Goal: Task Accomplishment & Management: Manage account settings

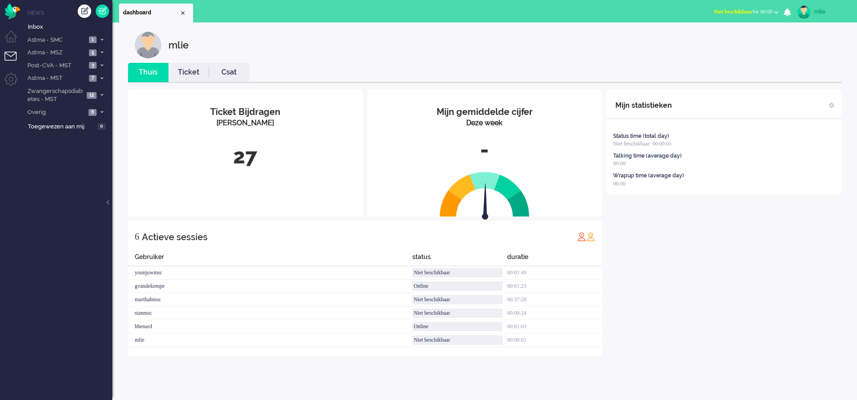
click at [738, 10] on span "Niet beschikbaar" at bounding box center [733, 12] width 39 height 6
click at [712, 41] on label "Online" at bounding box center [741, 40] width 71 height 8
click at [190, 78] on li "Ticket" at bounding box center [188, 72] width 40 height 19
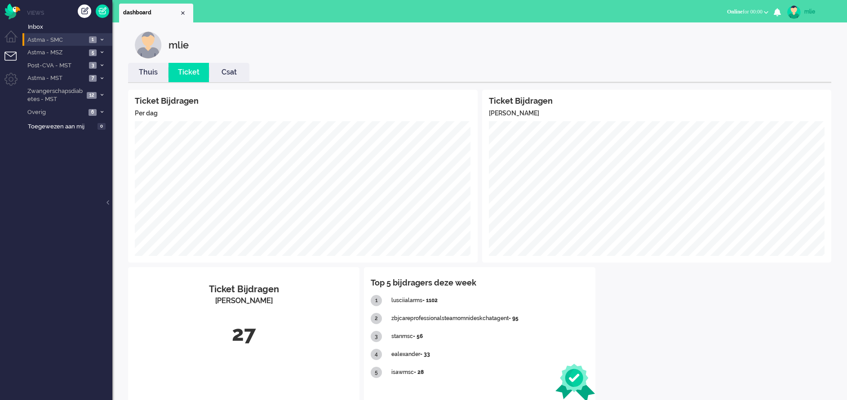
click at [102, 36] on li "Astma - SMC 1" at bounding box center [67, 39] width 90 height 13
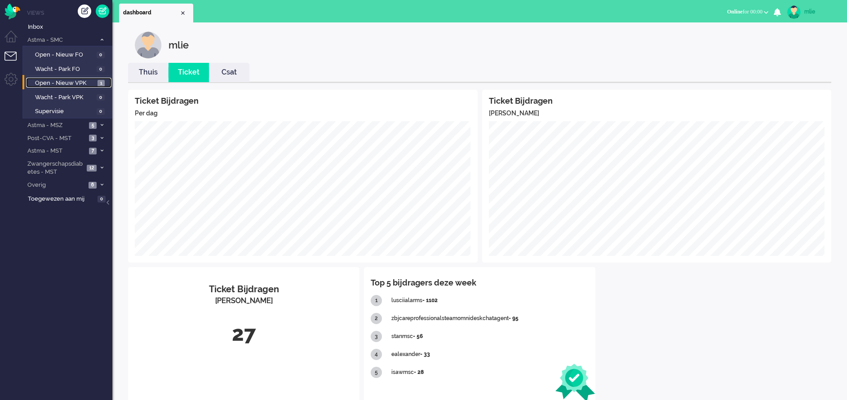
click at [48, 78] on link "Open - Nieuw VPK 1" at bounding box center [68, 83] width 85 height 10
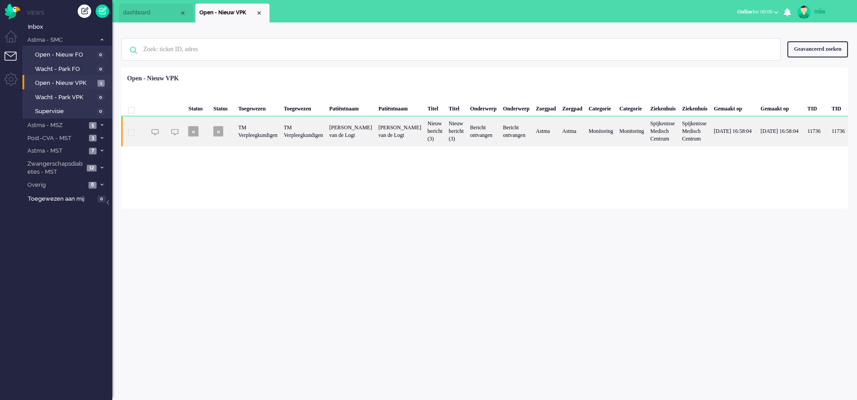
click at [490, 135] on div "Bericht ontvangen" at bounding box center [483, 131] width 33 height 30
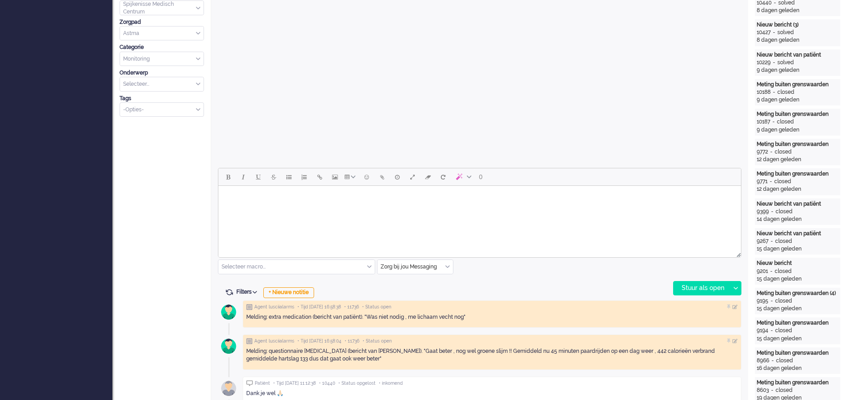
scroll to position [269, 0]
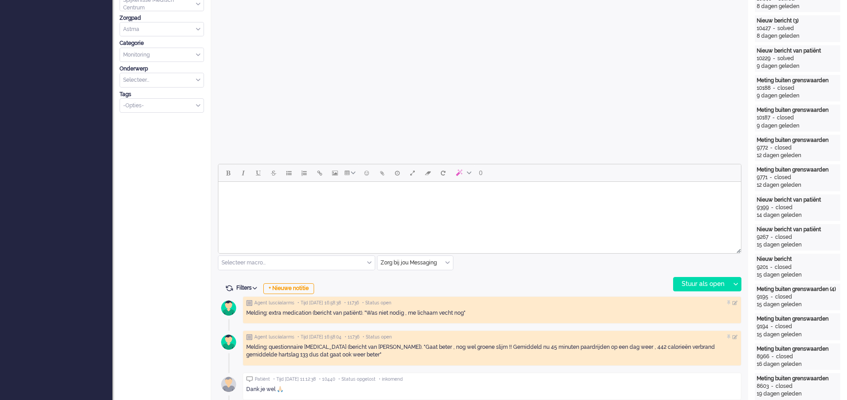
click at [243, 205] on html at bounding box center [479, 193] width 522 height 23
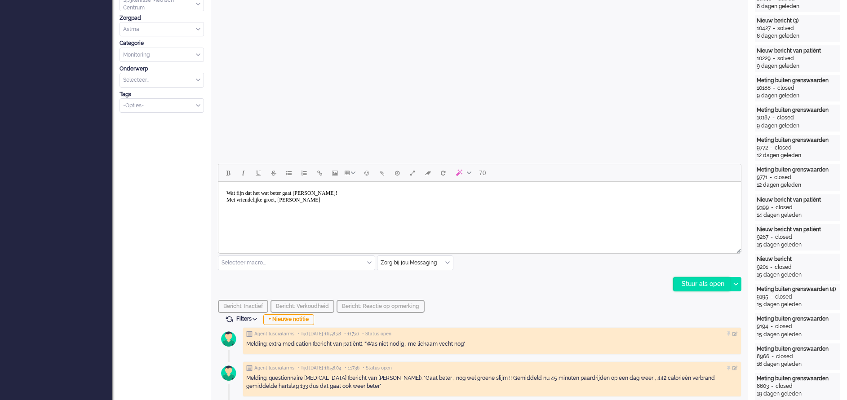
click at [693, 283] on div "Stuur als open" at bounding box center [701, 284] width 56 height 13
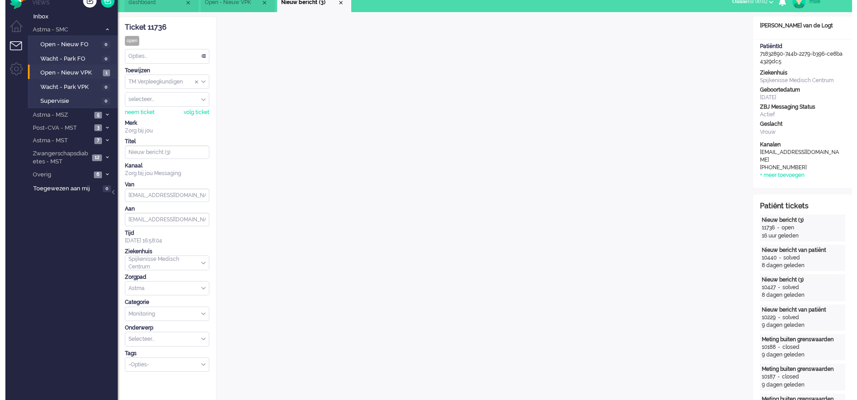
scroll to position [0, 0]
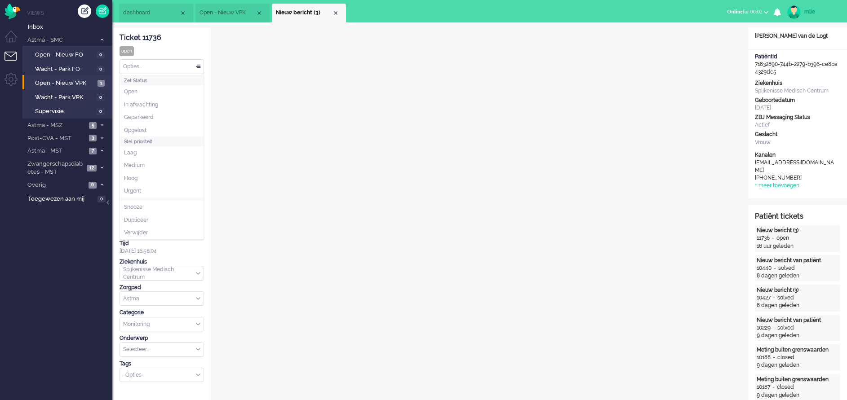
click at [197, 66] on div "Opties..." at bounding box center [162, 67] width 84 height 14
click at [144, 131] on span "Opgelost" at bounding box center [135, 131] width 22 height 8
click at [336, 13] on div "Close tab" at bounding box center [335, 12] width 7 height 7
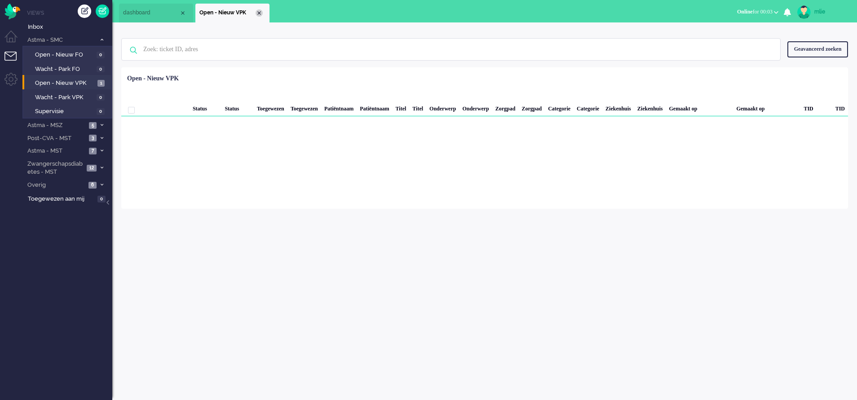
click at [256, 13] on div "Close tab" at bounding box center [259, 12] width 7 height 7
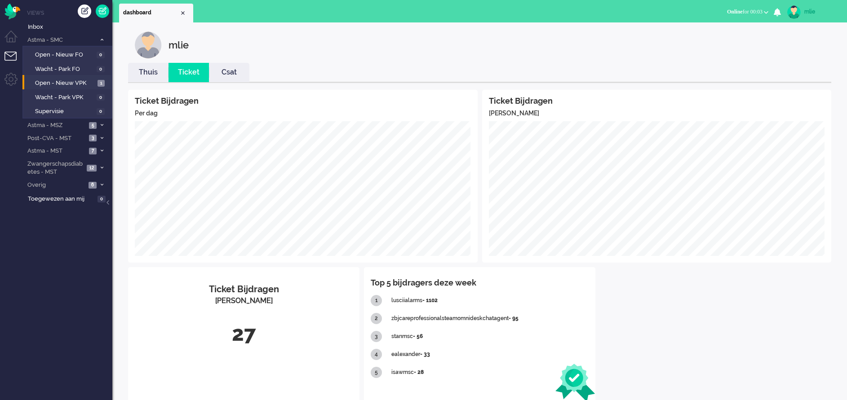
click at [147, 77] on link "Thuis" at bounding box center [148, 72] width 40 height 10
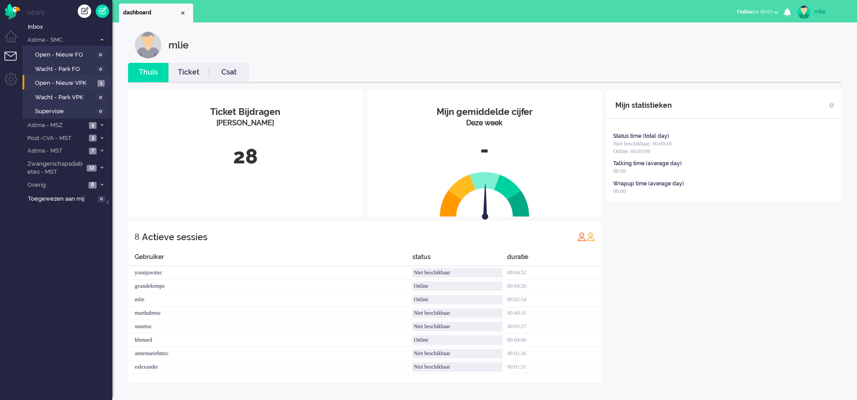
click at [188, 68] on link "Ticket" at bounding box center [188, 72] width 40 height 10
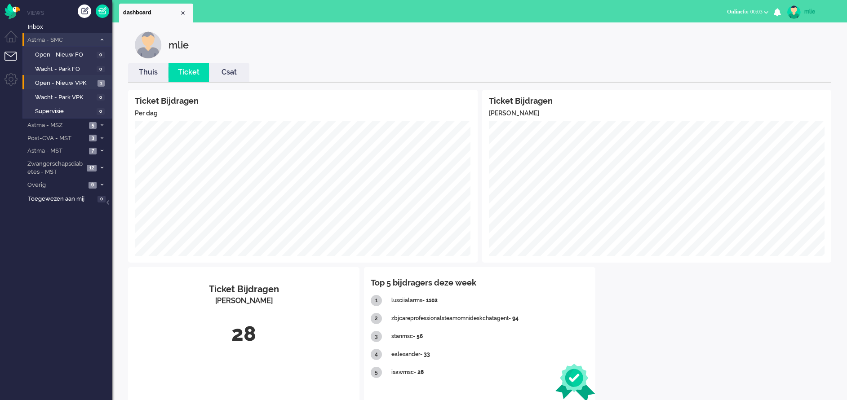
click at [103, 42] on span at bounding box center [101, 39] width 7 height 5
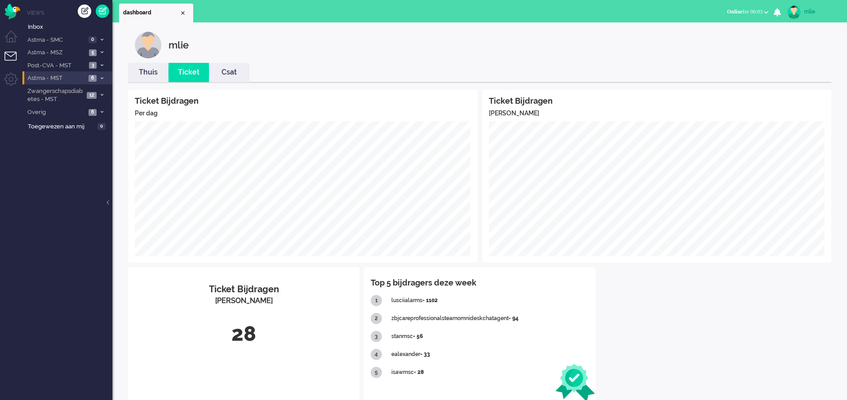
click at [103, 76] on span at bounding box center [101, 78] width 7 height 5
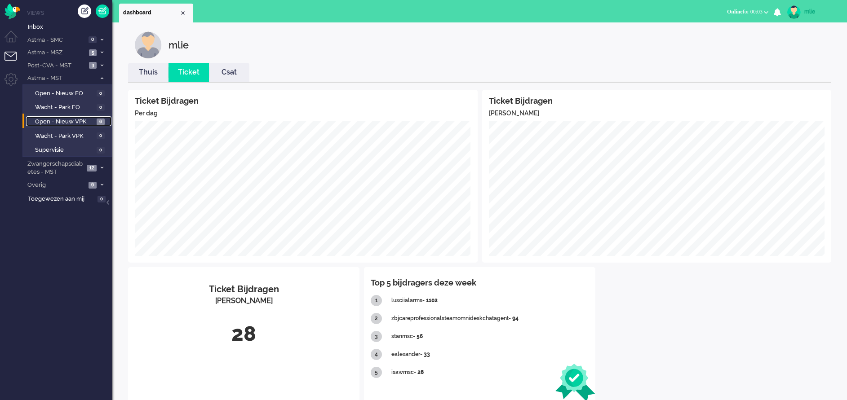
click at [70, 119] on span "Open - Nieuw VPK" at bounding box center [64, 122] width 59 height 9
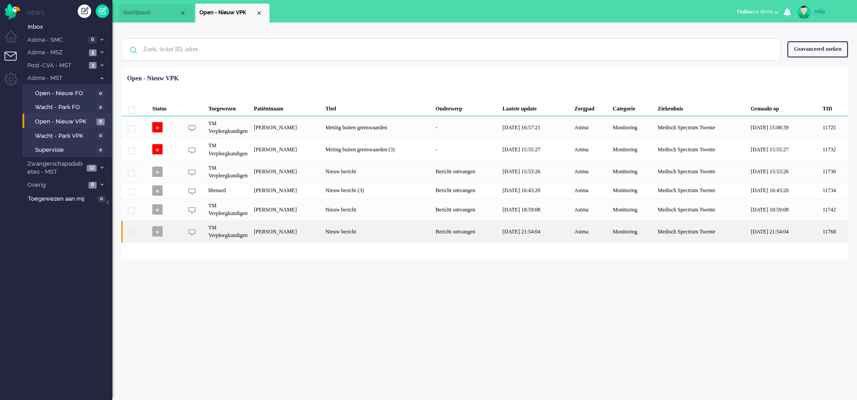
click at [499, 231] on div "Bericht ontvangen" at bounding box center [466, 232] width 67 height 22
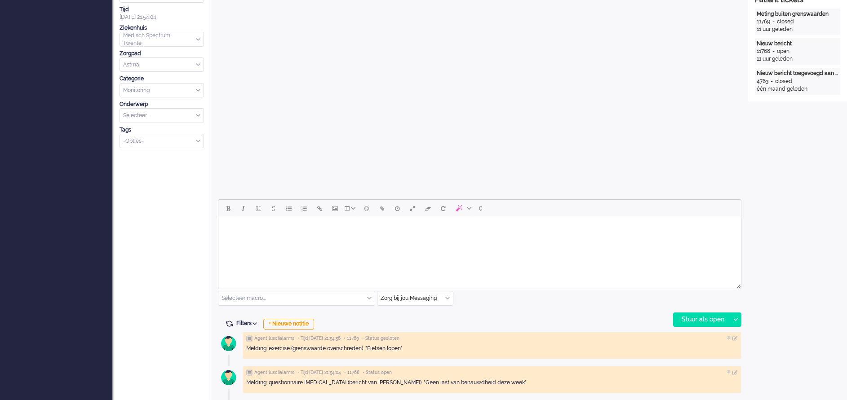
scroll to position [300, 0]
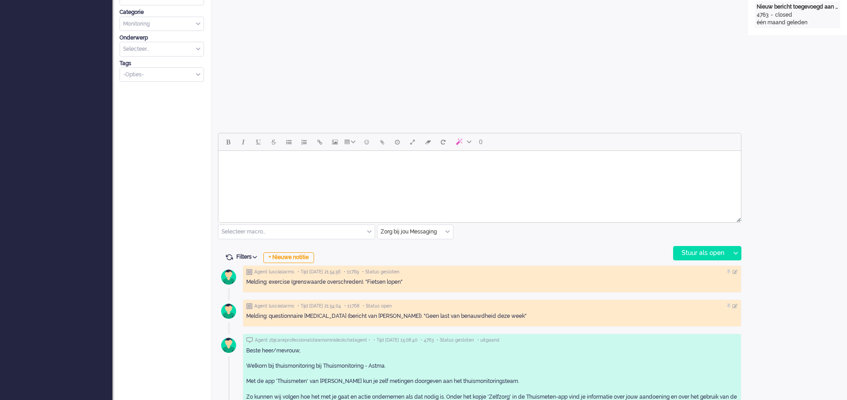
click at [287, 174] on html at bounding box center [479, 162] width 522 height 23
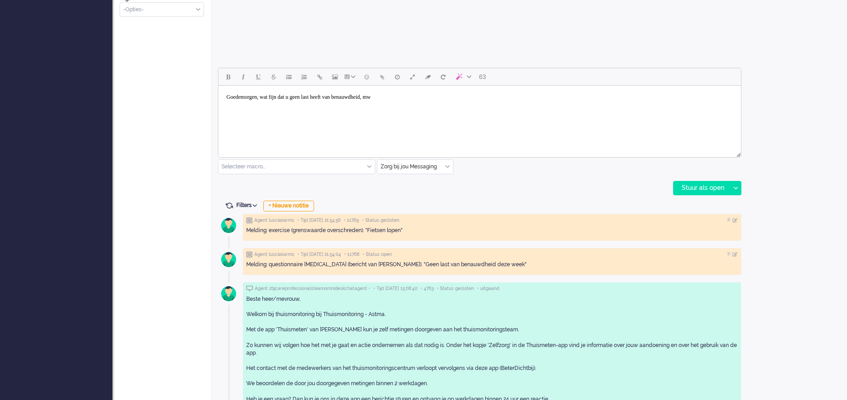
scroll to position [337, 0]
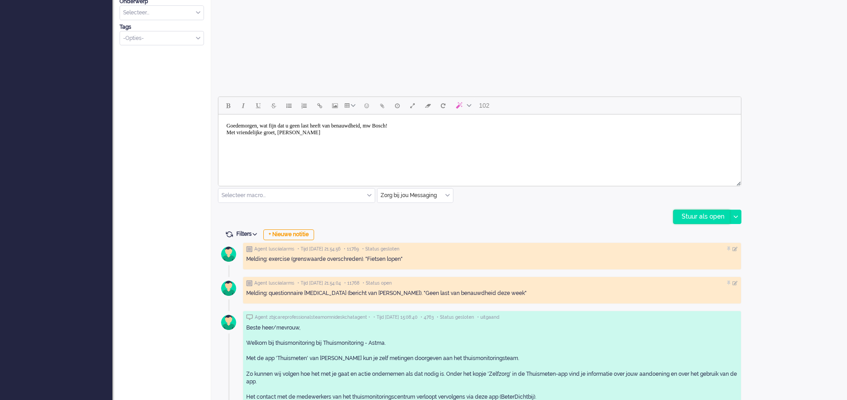
click at [701, 215] on div "Stuur als open" at bounding box center [701, 216] width 56 height 13
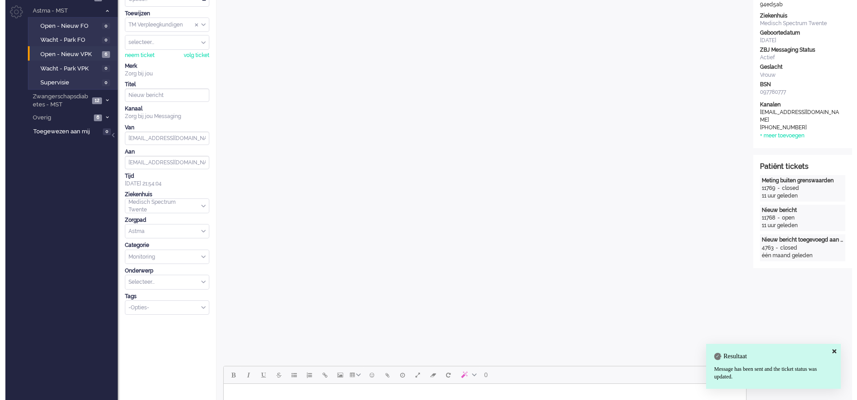
scroll to position [0, 0]
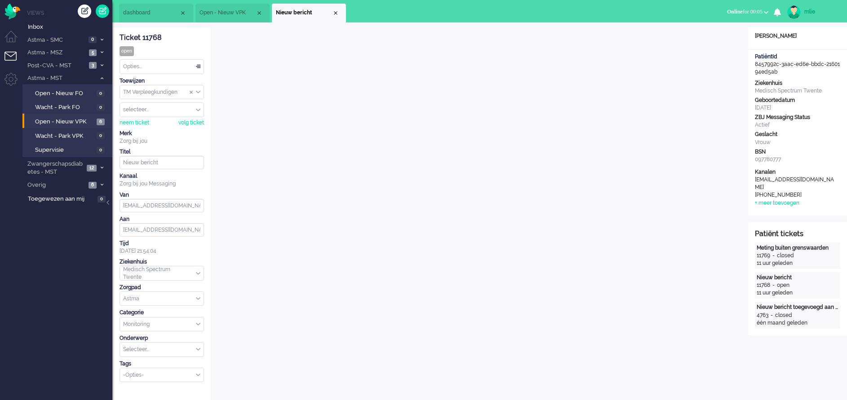
click at [199, 63] on div "Opties..." at bounding box center [162, 67] width 84 height 14
click at [146, 133] on span "Opgelost" at bounding box center [135, 131] width 22 height 8
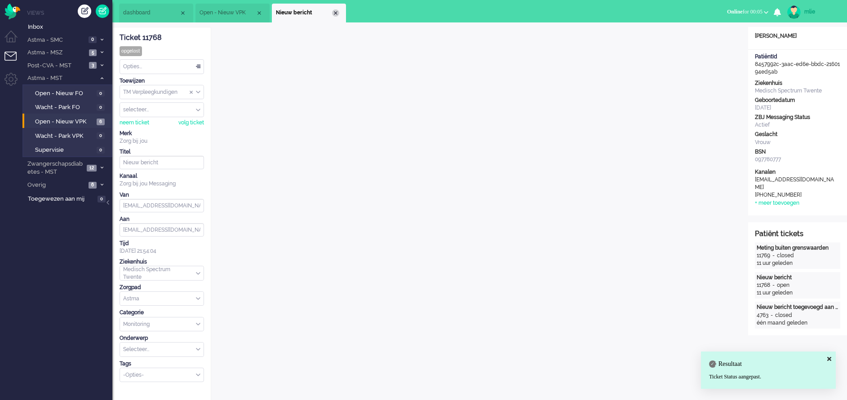
click at [334, 15] on div "Close tab" at bounding box center [335, 12] width 7 height 7
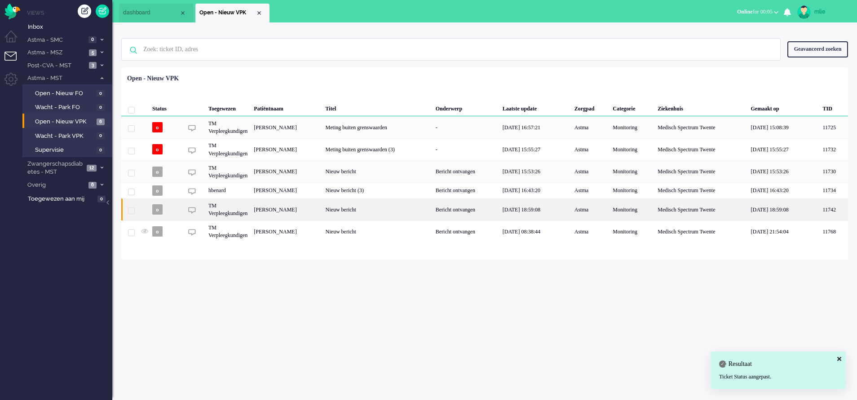
click at [484, 206] on div "Bericht ontvangen" at bounding box center [466, 210] width 67 height 22
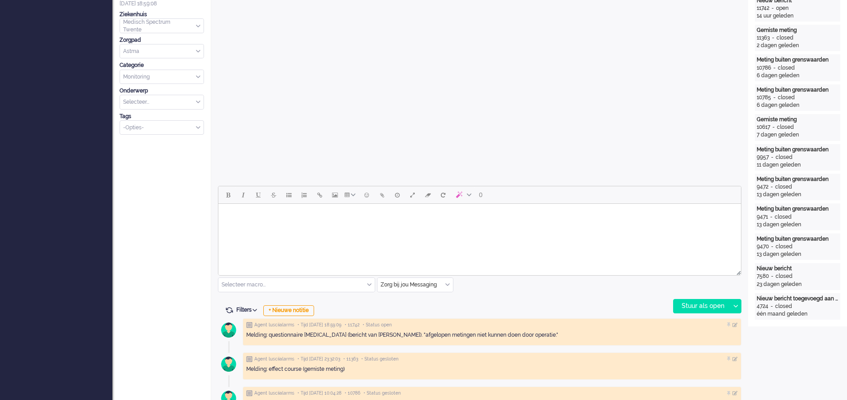
scroll to position [300, 0]
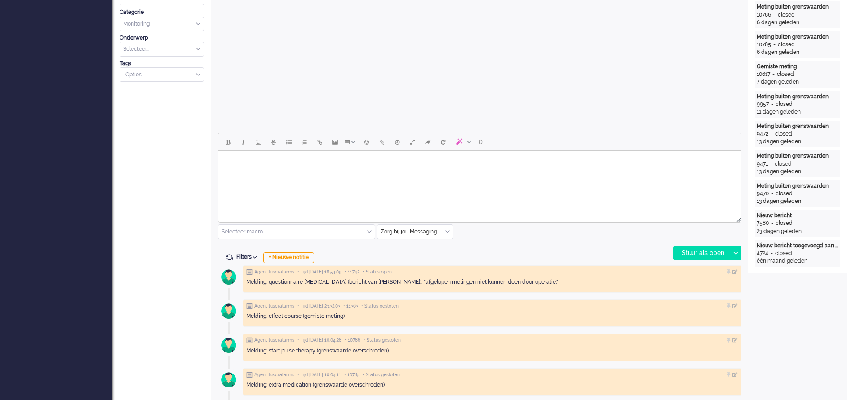
click at [294, 168] on body "Rich Text Area. Press ALT-0 for help." at bounding box center [479, 163] width 515 height 16
click at [688, 247] on div "Stuur als open" at bounding box center [701, 253] width 56 height 13
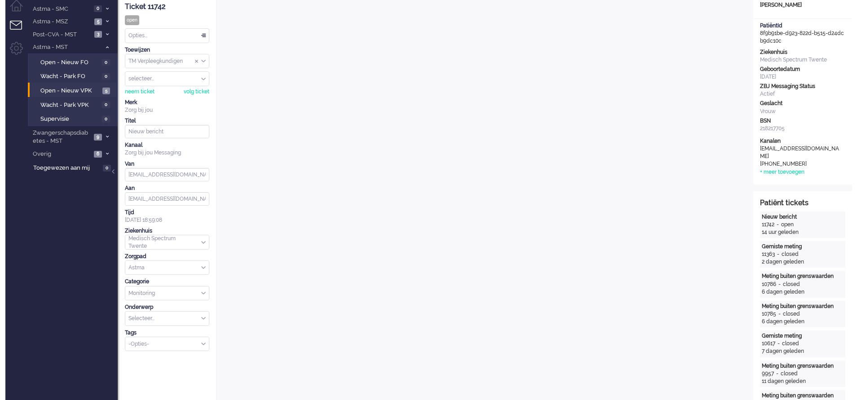
scroll to position [0, 0]
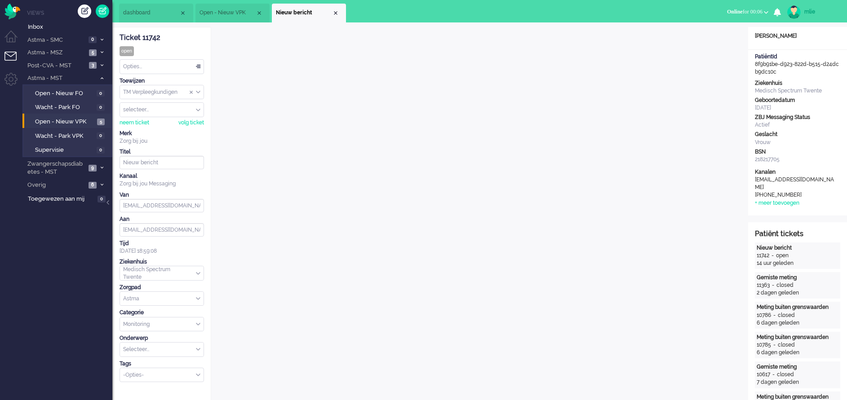
click at [199, 63] on div "Opties..." at bounding box center [162, 67] width 84 height 14
click at [146, 132] on span "Opgelost" at bounding box center [135, 131] width 22 height 8
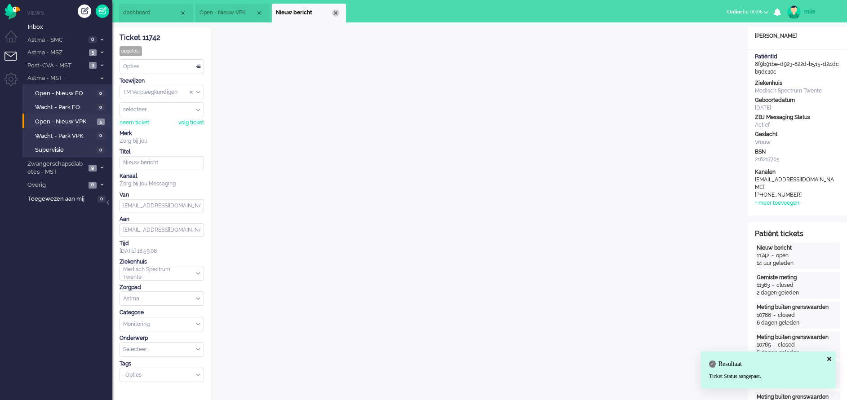
click at [337, 11] on div "Close tab" at bounding box center [335, 12] width 7 height 7
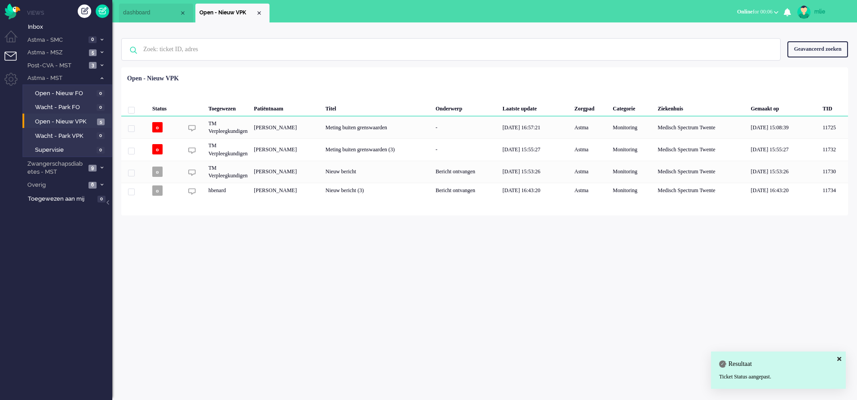
click at [142, 16] on span "dashboard" at bounding box center [151, 13] width 56 height 8
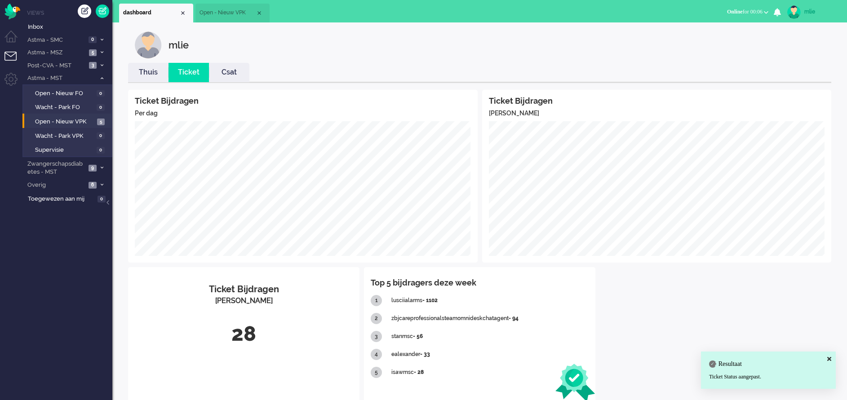
click at [144, 76] on link "Thuis" at bounding box center [148, 72] width 40 height 10
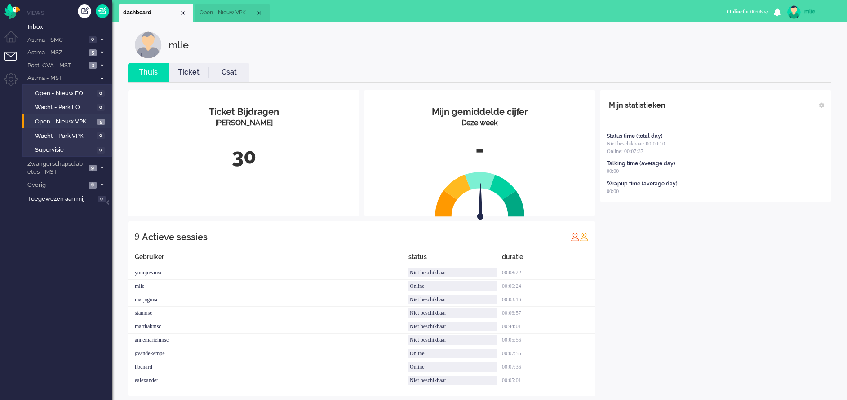
click at [184, 72] on link "Ticket" at bounding box center [188, 72] width 40 height 10
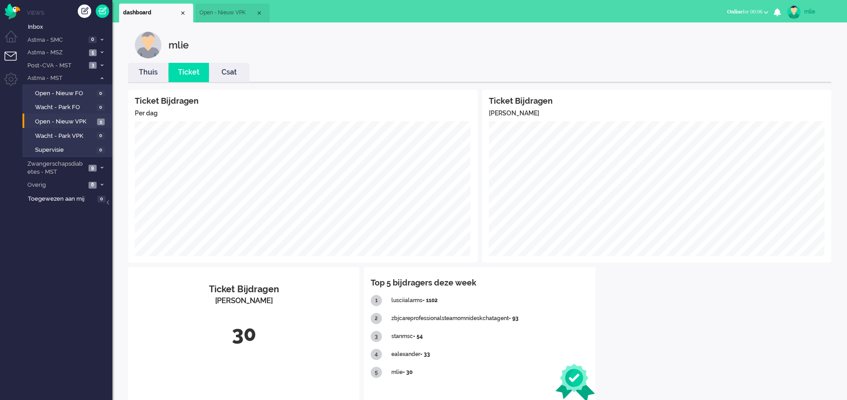
click at [231, 10] on span "Open - Nieuw VPK" at bounding box center [227, 13] width 56 height 8
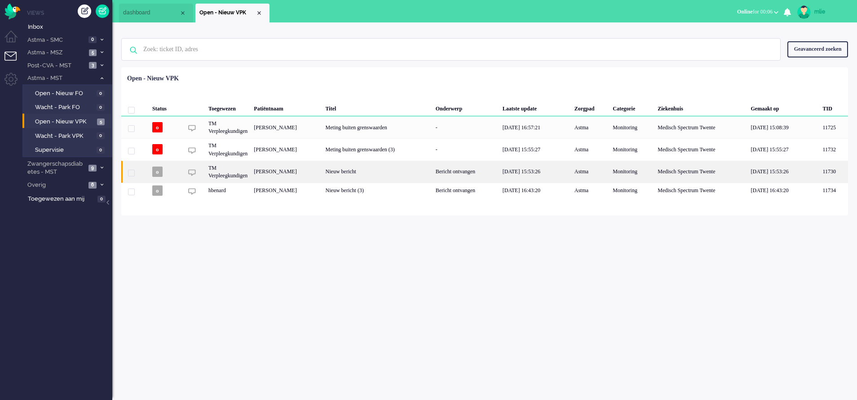
click at [489, 167] on div "Bericht ontvangen" at bounding box center [466, 172] width 67 height 22
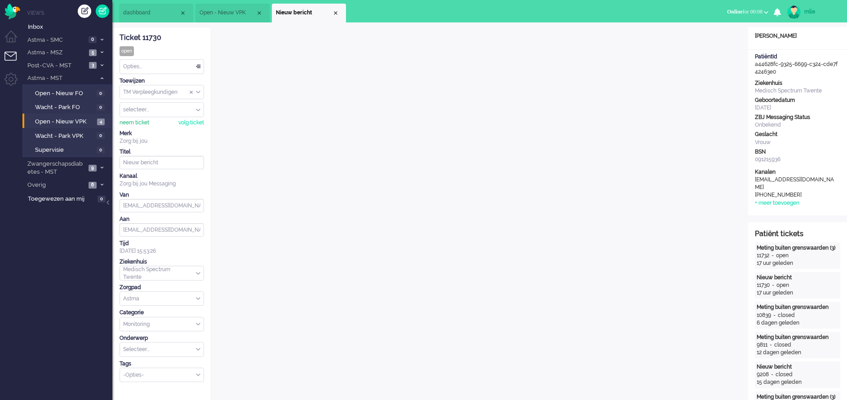
click at [132, 126] on div "neem ticket" at bounding box center [134, 123] width 30 height 8
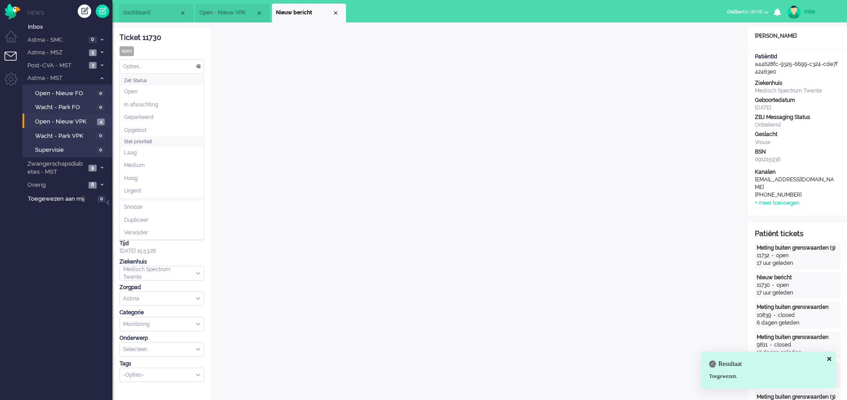
click at [198, 62] on div "Opties..." at bounding box center [162, 67] width 84 height 14
click at [143, 107] on span "In afwachting" at bounding box center [141, 105] width 34 height 8
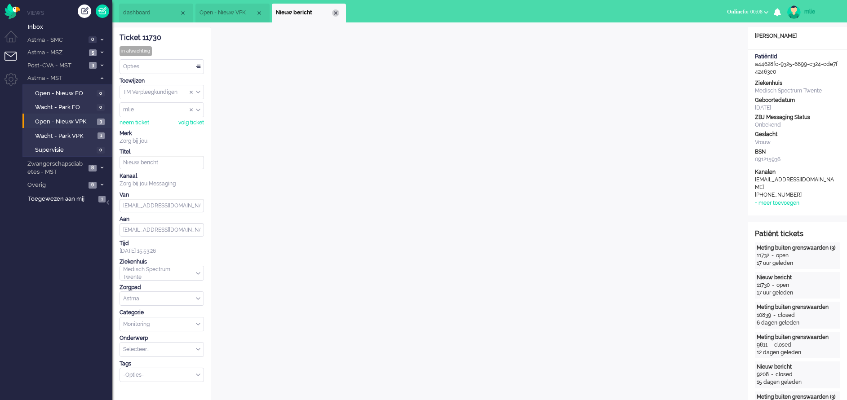
click at [337, 12] on div "Close tab" at bounding box center [335, 12] width 7 height 7
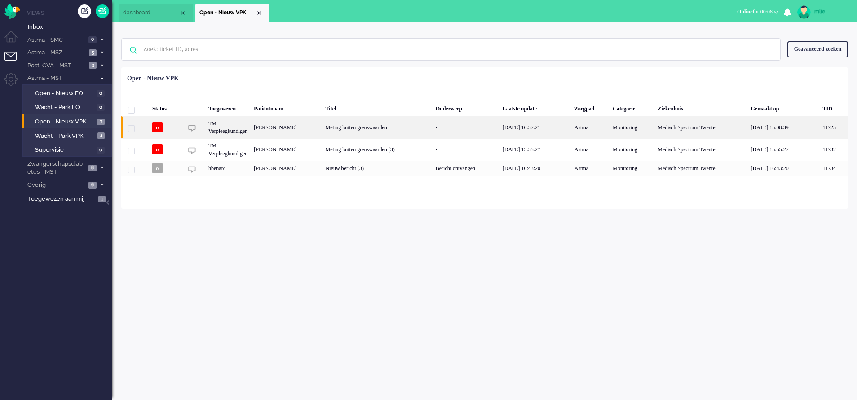
click at [419, 125] on div "Meting buiten grenswaarden" at bounding box center [377, 127] width 110 height 22
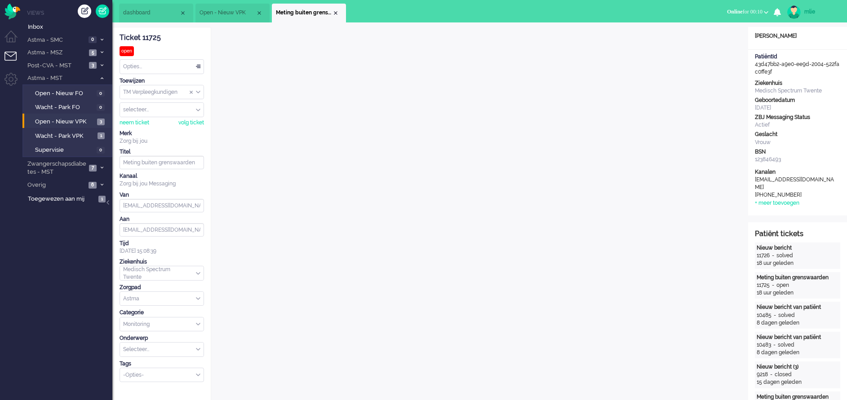
click at [197, 66] on div "Opties..." at bounding box center [162, 67] width 84 height 14
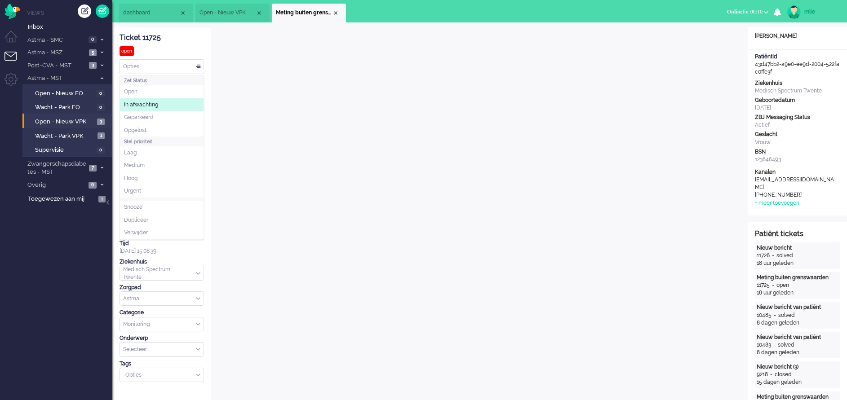
click at [155, 105] on span "In afwachting" at bounding box center [141, 105] width 34 height 8
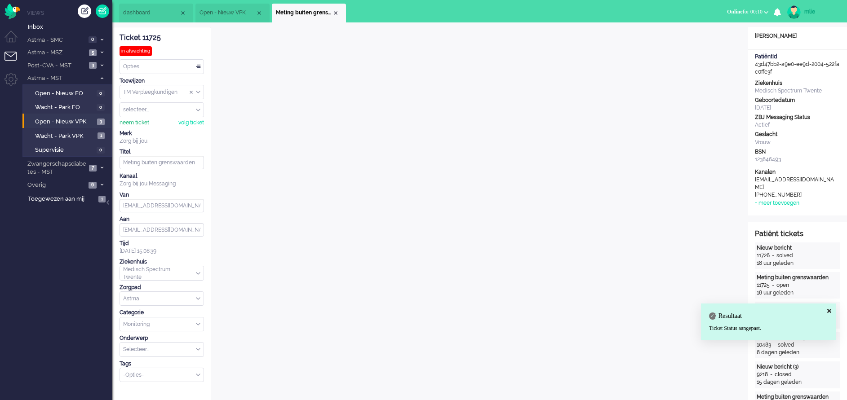
click at [137, 124] on div "neem ticket" at bounding box center [134, 123] width 30 height 8
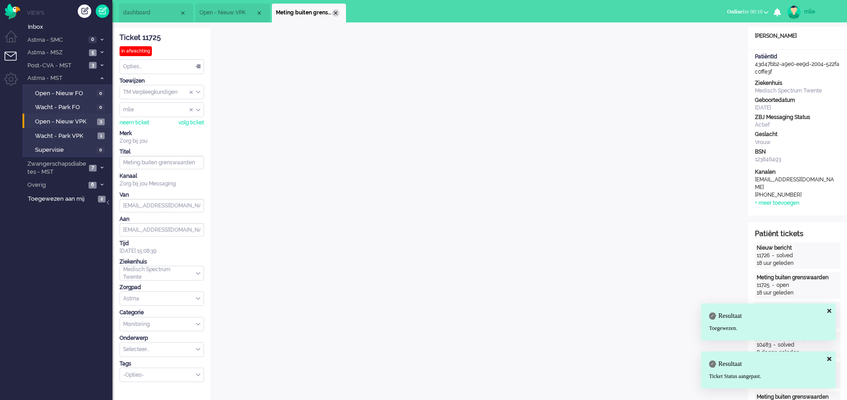
click at [334, 12] on div "Close tab" at bounding box center [335, 12] width 7 height 7
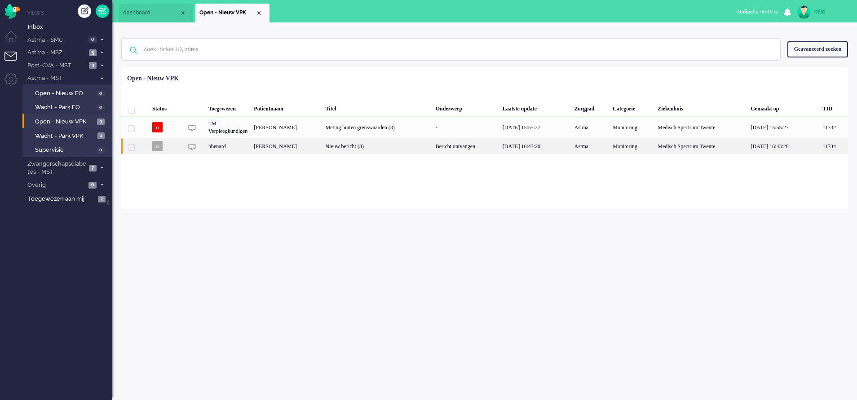
click at [499, 147] on div "Bericht ontvangen" at bounding box center [466, 146] width 67 height 16
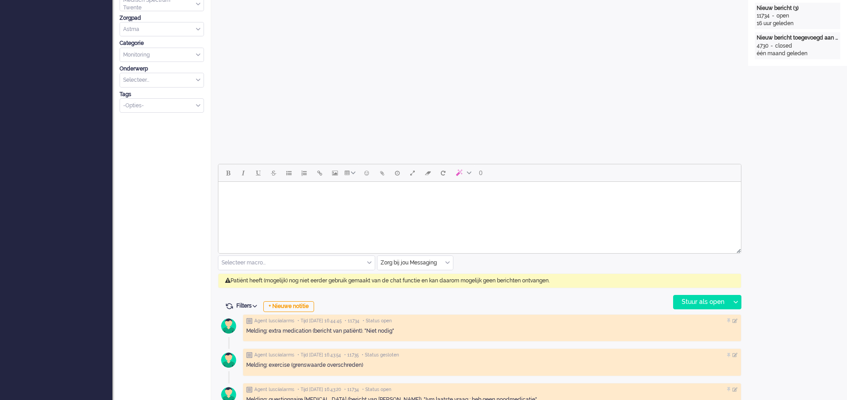
scroll to position [337, 0]
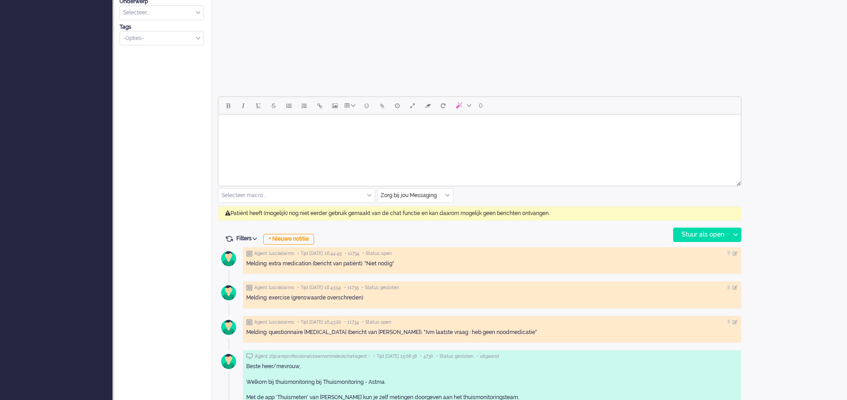
click at [267, 137] on html at bounding box center [479, 126] width 522 height 23
click at [712, 231] on div "Stuur als open" at bounding box center [701, 234] width 56 height 13
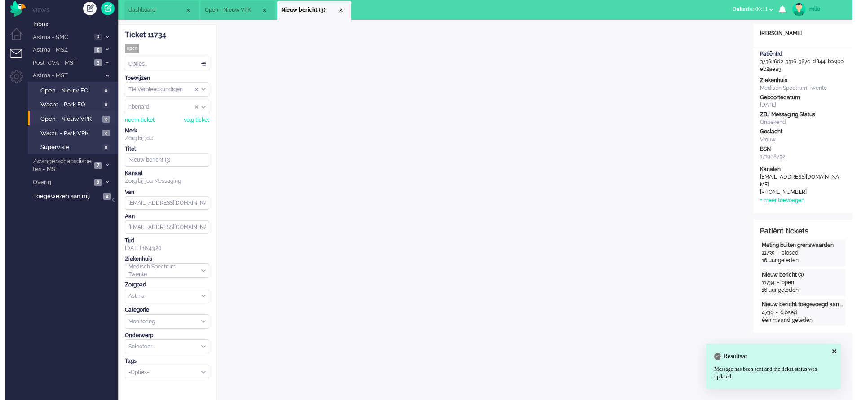
scroll to position [0, 0]
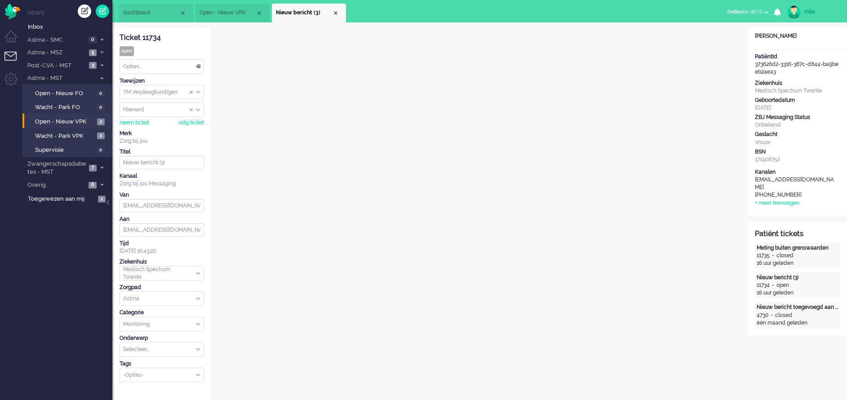
click at [199, 66] on div "Opties..." at bounding box center [162, 67] width 84 height 14
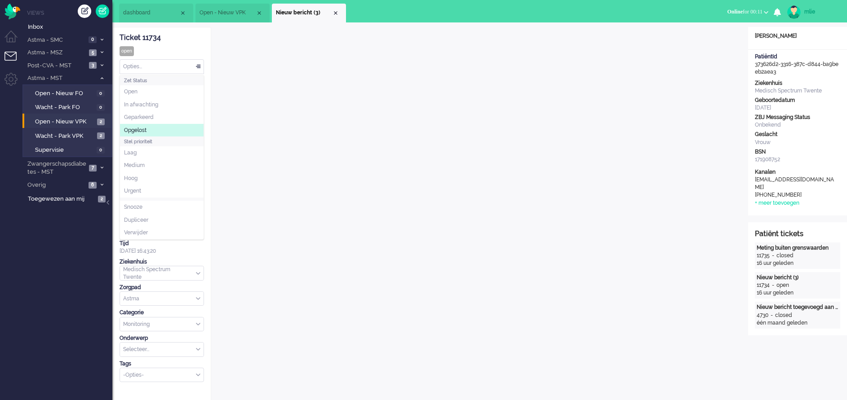
click at [155, 133] on li "Opgelost" at bounding box center [162, 130] width 84 height 13
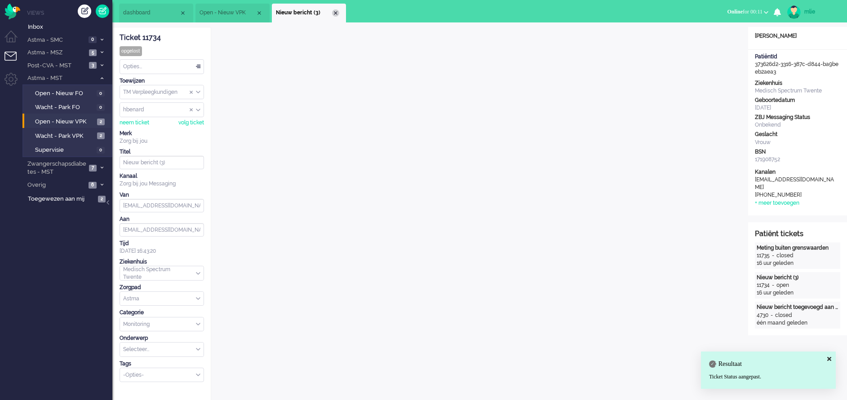
click at [338, 11] on div "Close tab" at bounding box center [335, 12] width 7 height 7
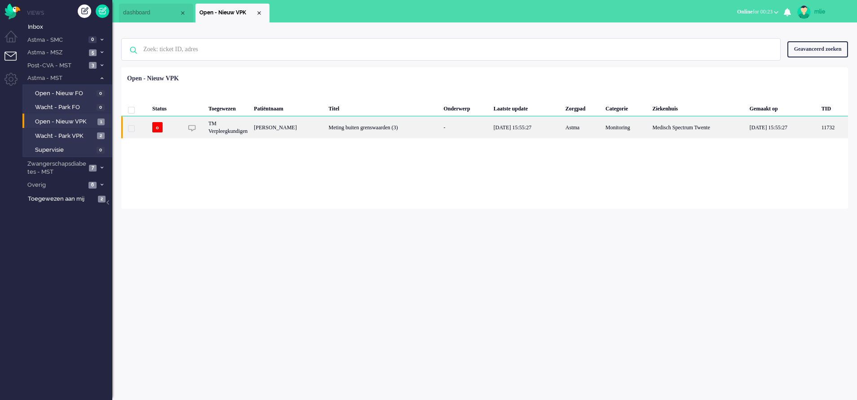
click at [480, 128] on div "-" at bounding box center [465, 127] width 50 height 22
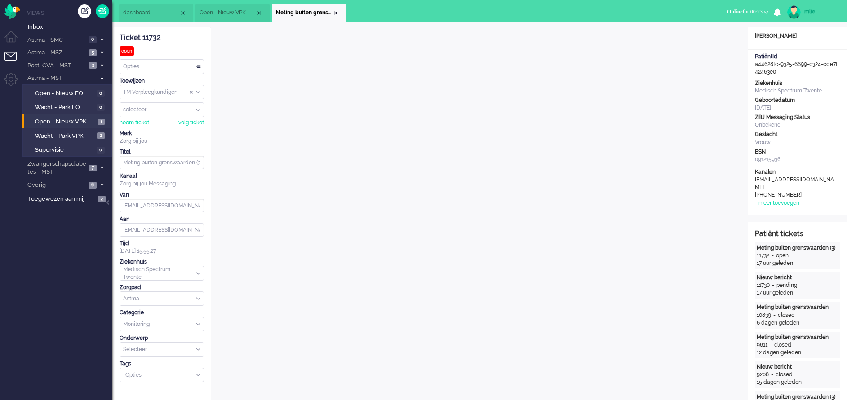
click at [196, 66] on div "Opties..." at bounding box center [162, 67] width 84 height 14
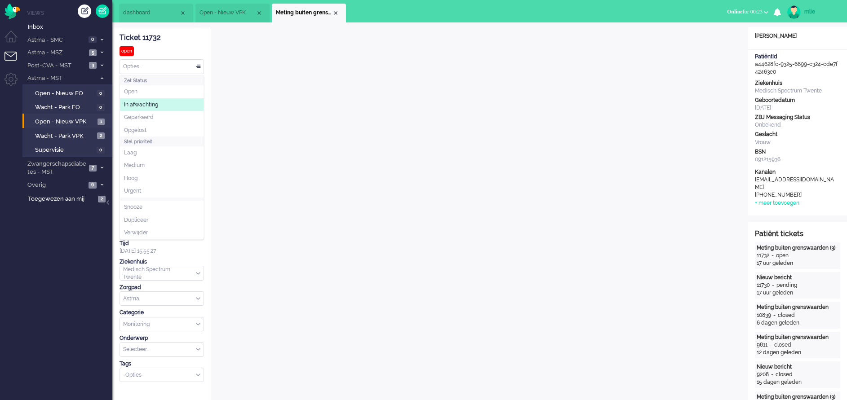
click at [137, 105] on span "In afwachting" at bounding box center [141, 105] width 34 height 8
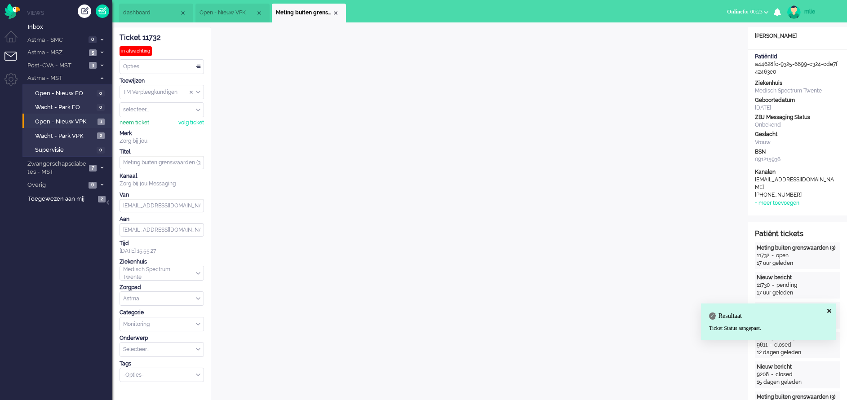
click at [140, 123] on div "neem ticket" at bounding box center [134, 123] width 30 height 8
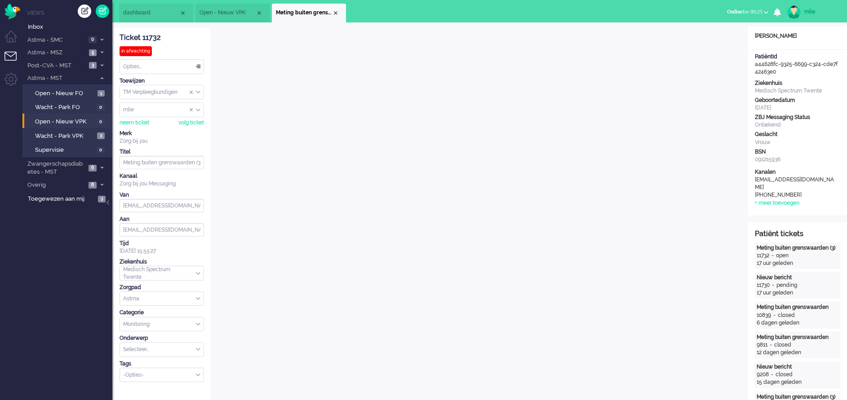
click at [337, 9] on li "Meting buiten grenswaarden (3)" at bounding box center [309, 13] width 74 height 19
click at [336, 13] on div "Close tab" at bounding box center [335, 12] width 7 height 7
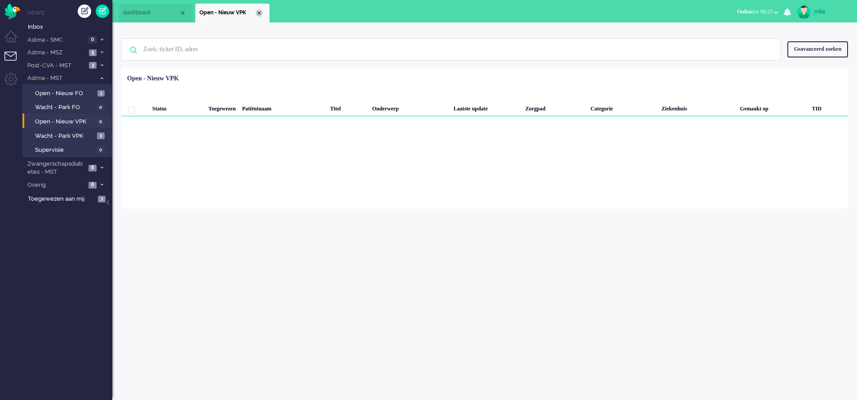
click at [258, 14] on div "Close tab" at bounding box center [259, 12] width 7 height 7
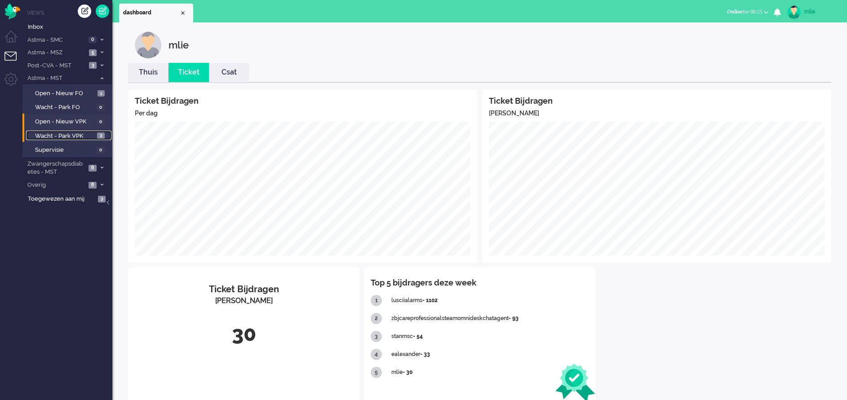
click at [66, 135] on span "Wacht - Park VPK" at bounding box center [65, 136] width 60 height 9
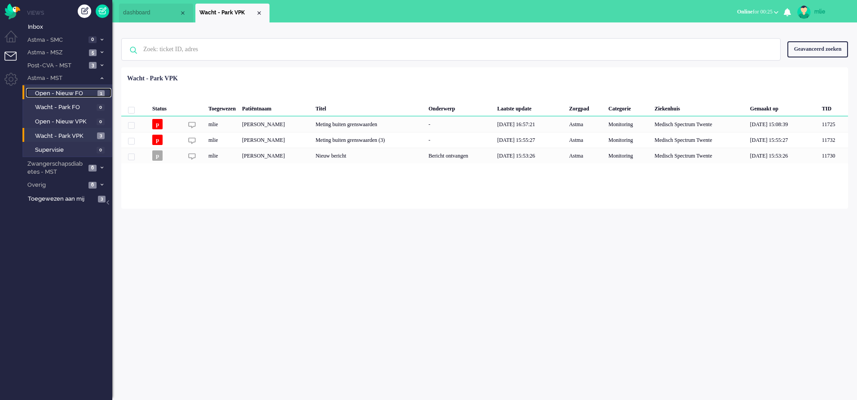
click at [57, 92] on span "Open - Nieuw FO" at bounding box center [65, 93] width 60 height 9
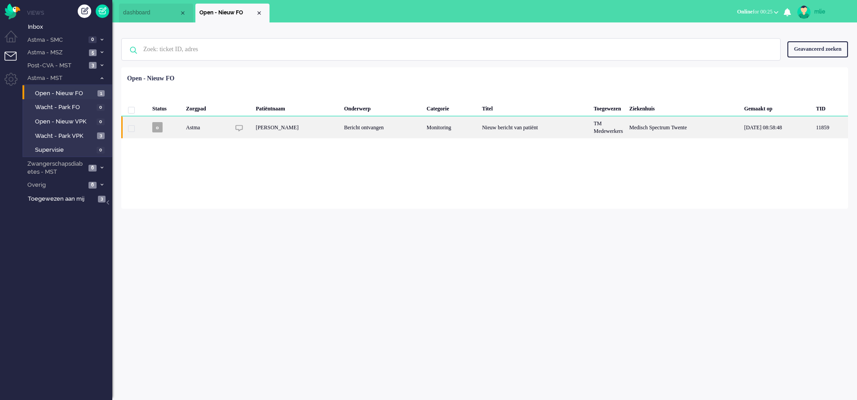
click at [423, 127] on div "Bericht ontvangen" at bounding box center [382, 127] width 83 height 22
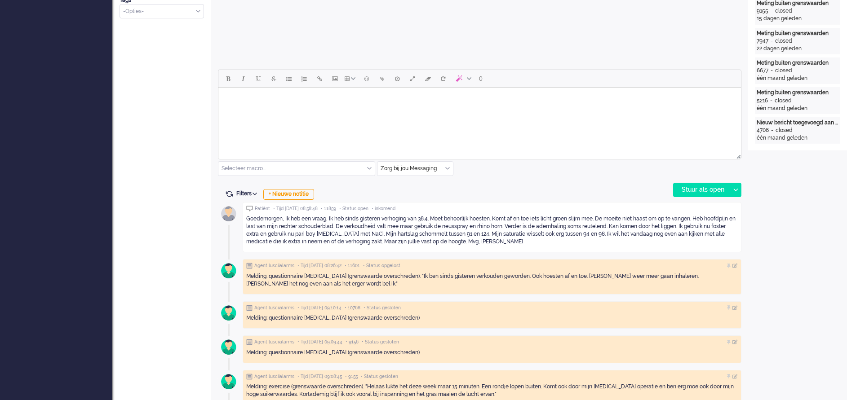
scroll to position [368, 0]
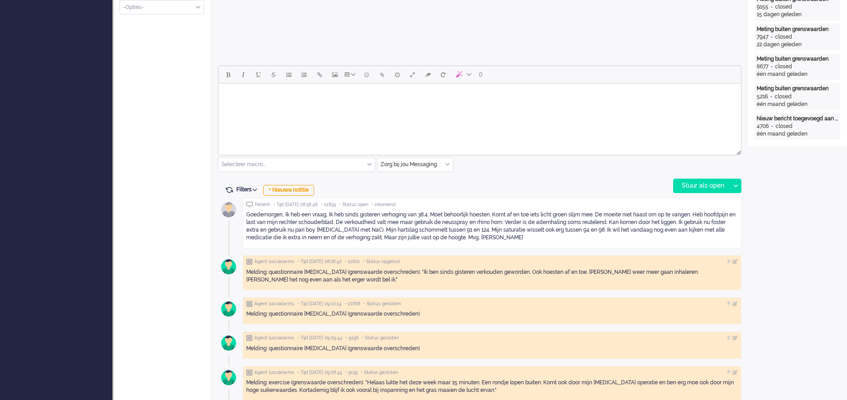
click at [278, 106] on html at bounding box center [479, 95] width 522 height 23
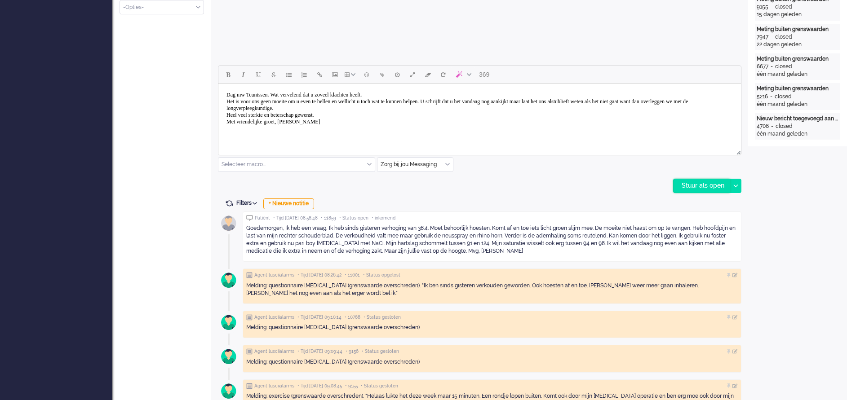
click at [695, 186] on div "Stuur als open" at bounding box center [701, 185] width 56 height 13
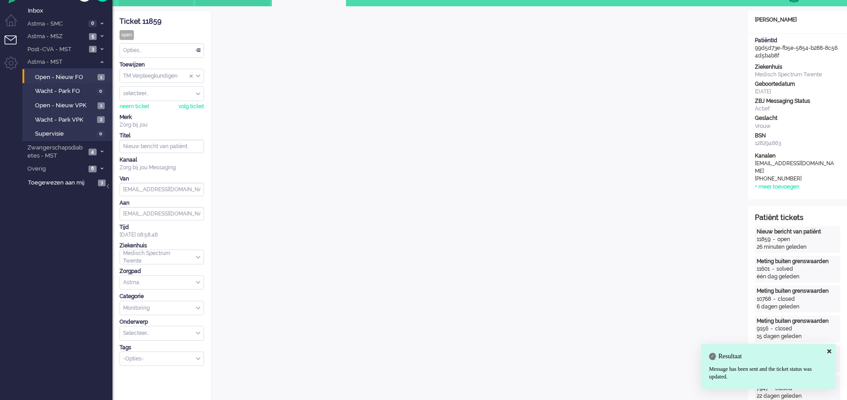
scroll to position [0, 0]
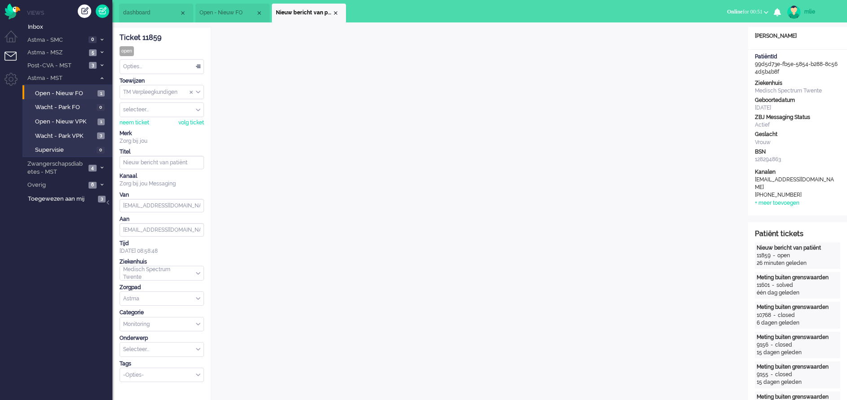
click at [200, 64] on div "Opties..." at bounding box center [162, 67] width 84 height 14
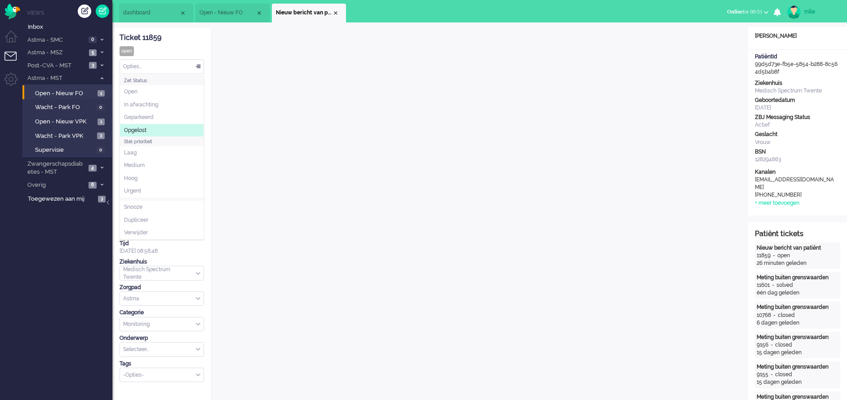
click at [143, 124] on li "Opgelost" at bounding box center [162, 130] width 84 height 13
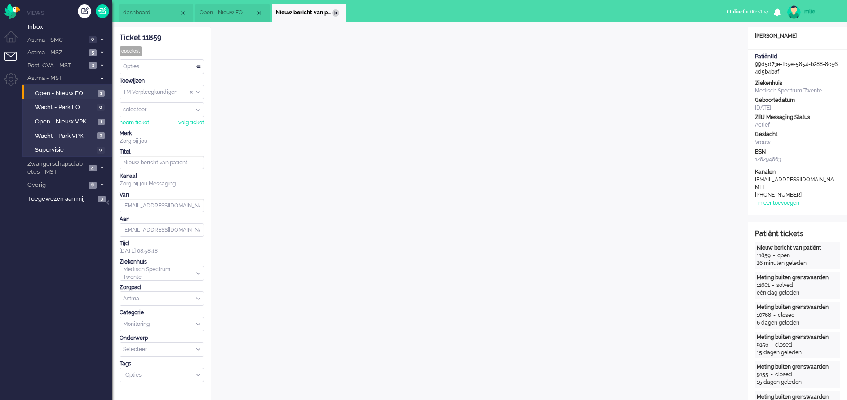
click at [338, 14] on div "Close tab" at bounding box center [335, 12] width 7 height 7
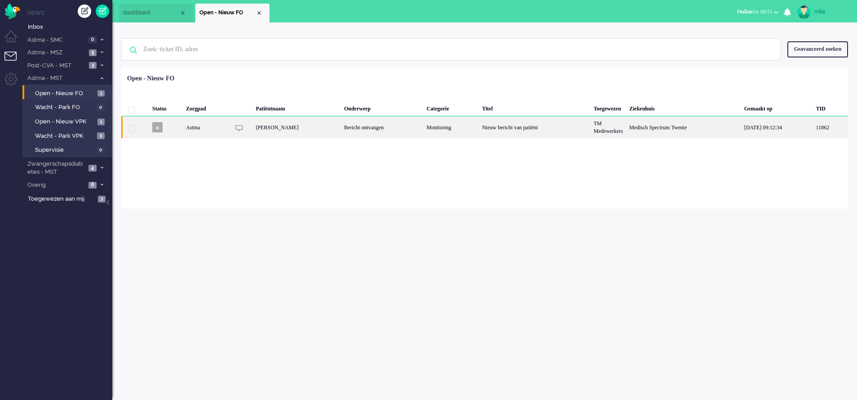
click at [409, 127] on div "Bericht ontvangen" at bounding box center [382, 127] width 83 height 22
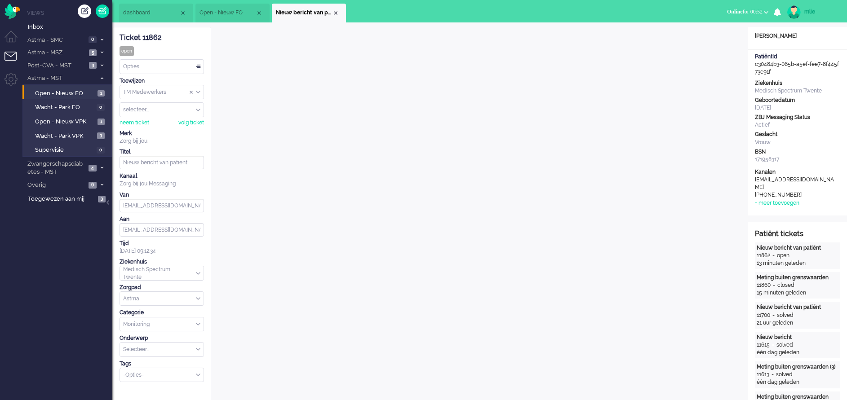
click at [201, 65] on div "Opties..." at bounding box center [162, 67] width 84 height 14
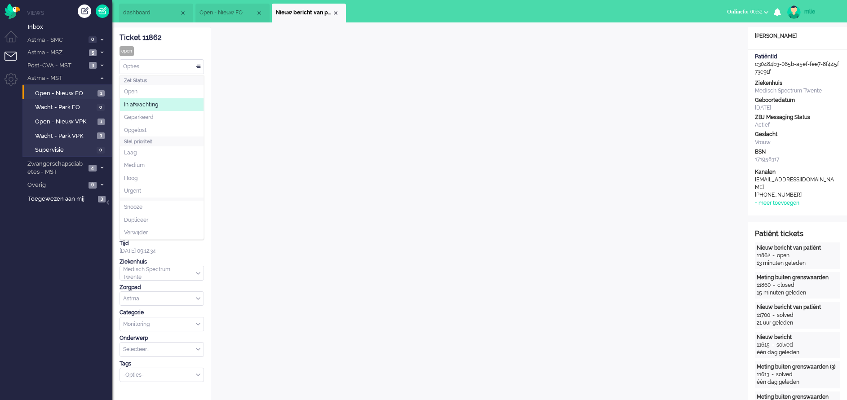
click at [164, 106] on li "In afwachting" at bounding box center [162, 104] width 84 height 13
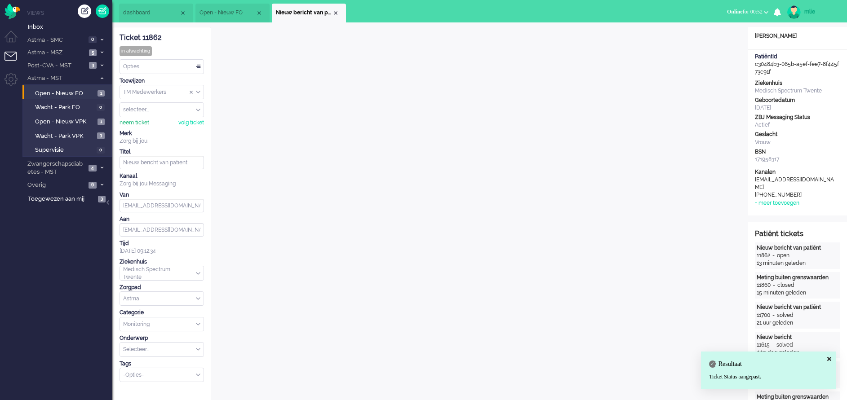
click at [136, 122] on div "neem ticket" at bounding box center [134, 123] width 30 height 8
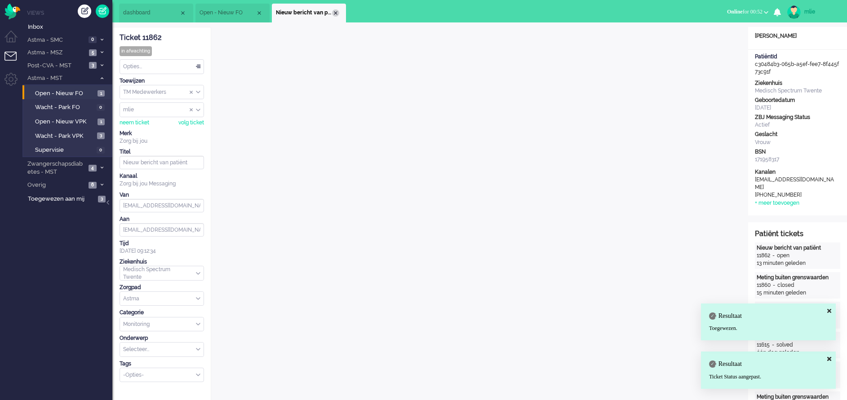
click at [335, 14] on div "Close tab" at bounding box center [335, 12] width 7 height 7
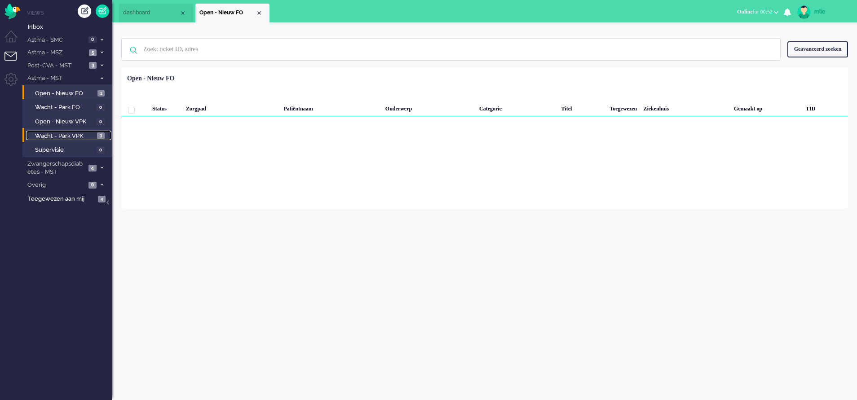
click at [58, 132] on span "Wacht - Park VPK" at bounding box center [65, 136] width 60 height 9
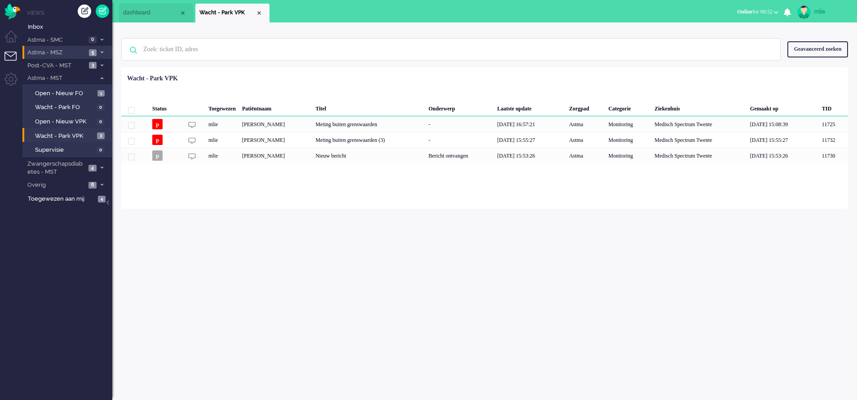
click at [102, 51] on icon at bounding box center [102, 52] width 3 height 3
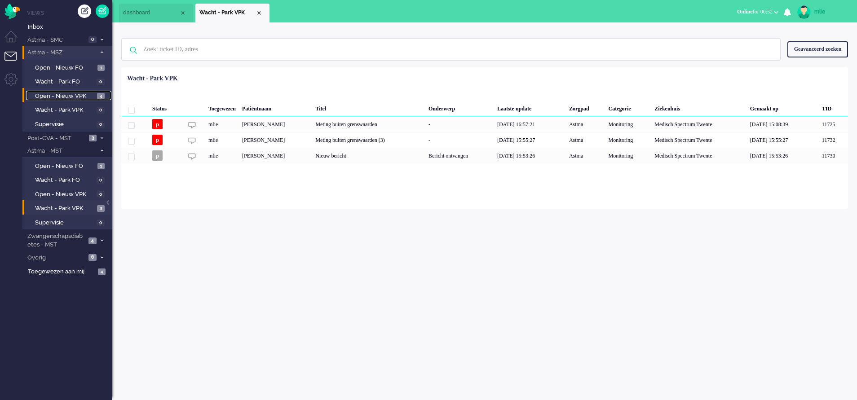
click at [71, 94] on span "Open - Nieuw VPK" at bounding box center [65, 96] width 60 height 9
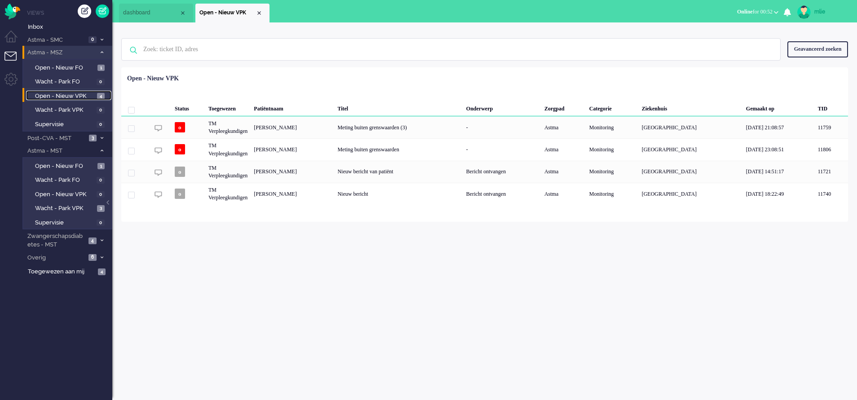
click at [157, 8] on li "dashboard" at bounding box center [156, 13] width 74 height 19
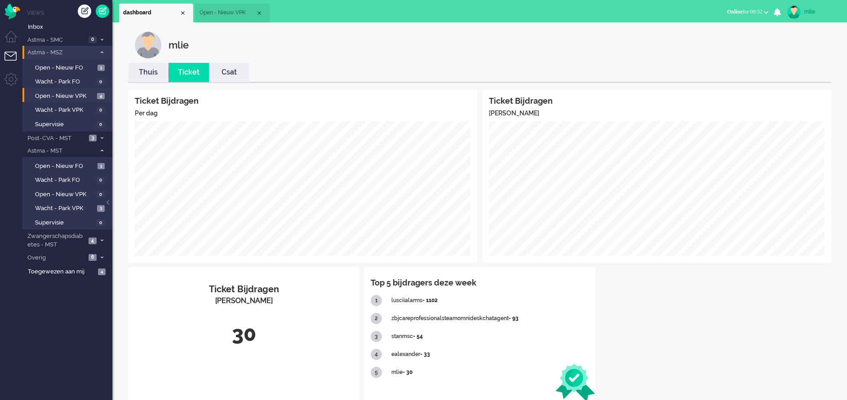
click at [151, 73] on link "Thuis" at bounding box center [148, 72] width 40 height 10
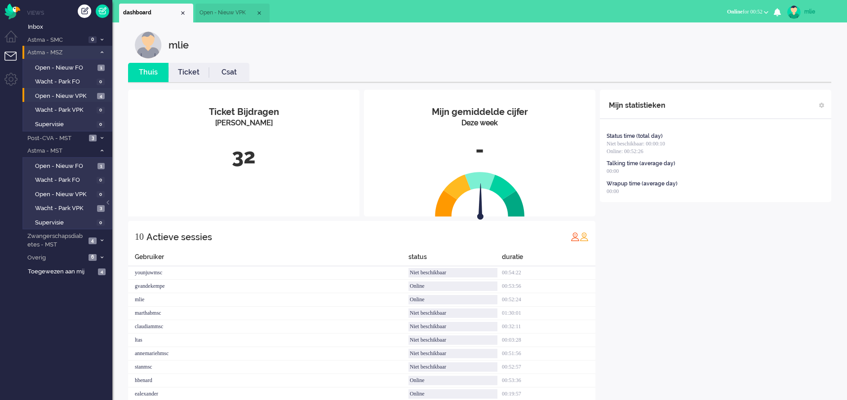
click at [191, 74] on link "Ticket" at bounding box center [188, 72] width 40 height 10
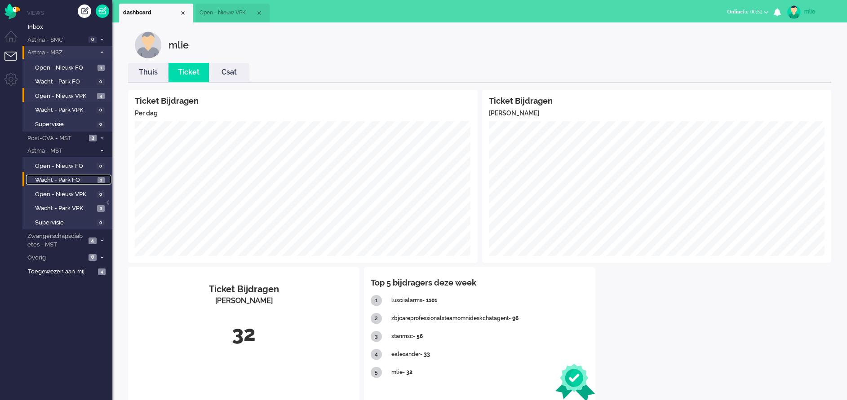
click at [62, 179] on span "Wacht - Park FO" at bounding box center [65, 180] width 60 height 9
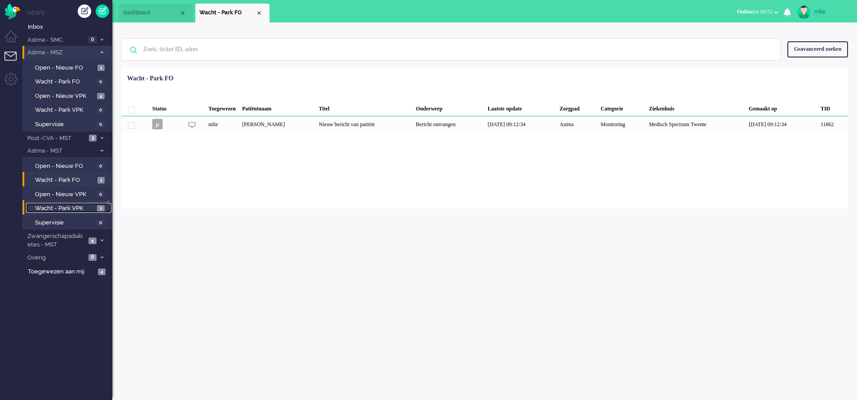
click at [45, 209] on span "Wacht - Park VPK" at bounding box center [65, 208] width 60 height 9
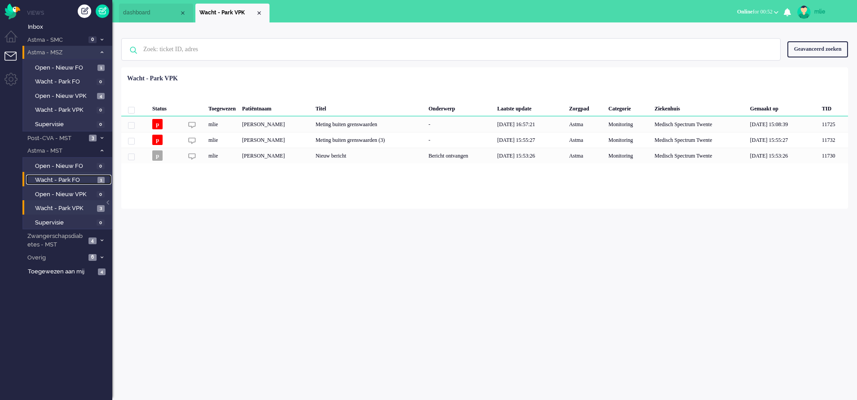
click at [57, 178] on span "Wacht - Park FO" at bounding box center [65, 180] width 60 height 9
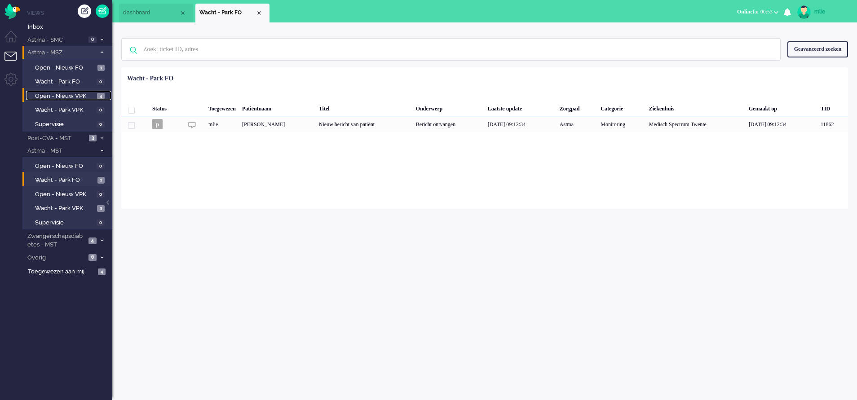
click at [60, 93] on span "Open - Nieuw VPK" at bounding box center [65, 96] width 60 height 9
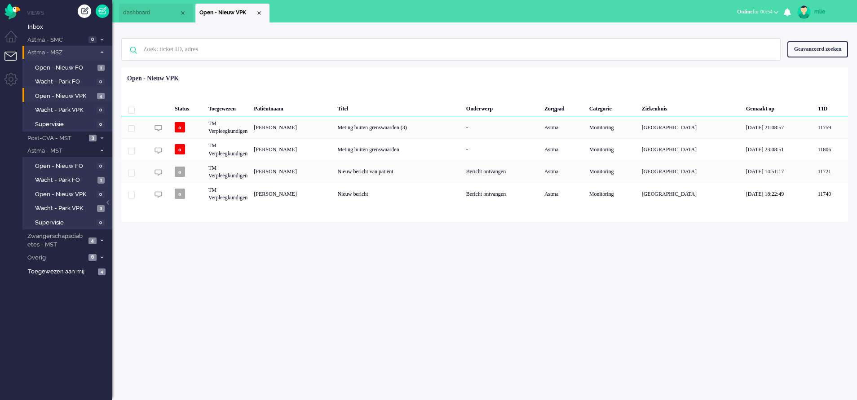
click at [745, 12] on span "Online for 00:54" at bounding box center [754, 12] width 35 height 6
click at [720, 32] on label "Niet beschikbaar" at bounding box center [741, 30] width 71 height 8
click at [155, 8] on li "dashboard" at bounding box center [156, 13] width 74 height 19
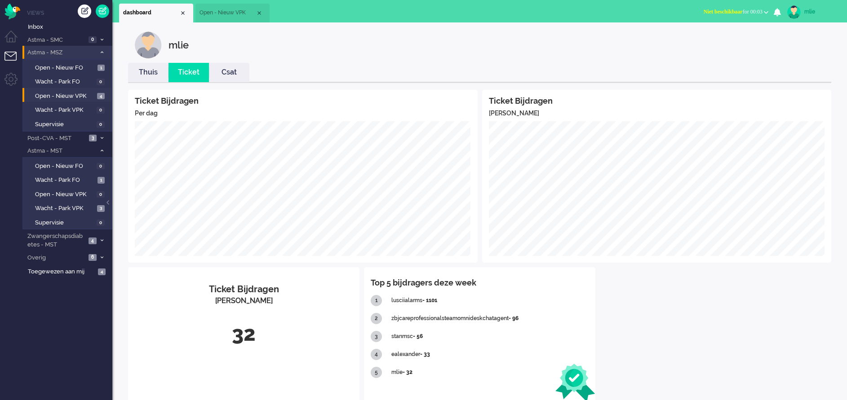
click at [239, 11] on span "Open - Nieuw VPK" at bounding box center [227, 13] width 56 height 8
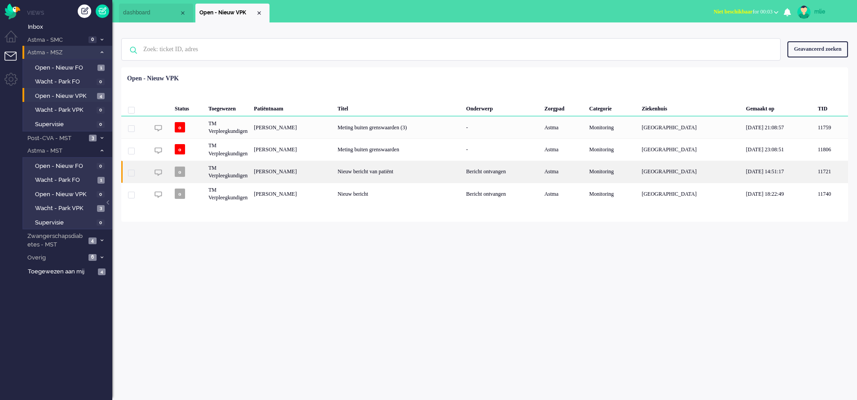
click at [515, 174] on div "Bericht ontvangen" at bounding box center [502, 172] width 78 height 22
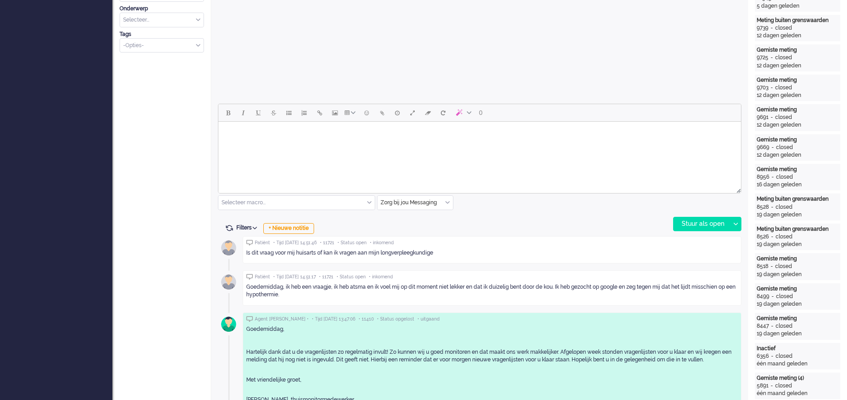
scroll to position [337, 0]
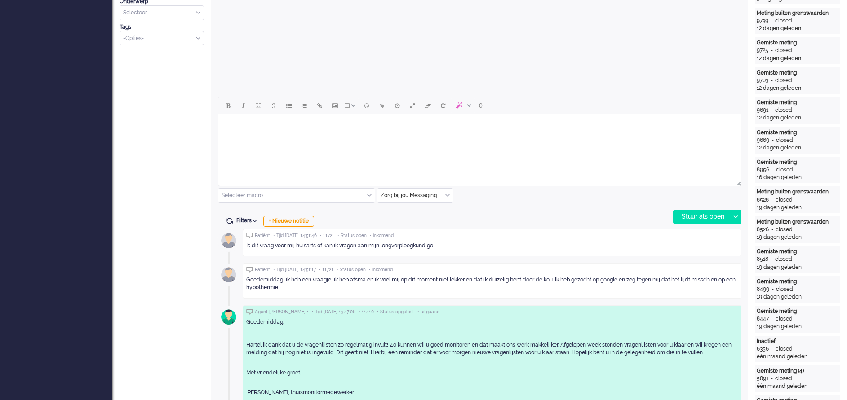
click at [274, 137] on html at bounding box center [479, 126] width 522 height 23
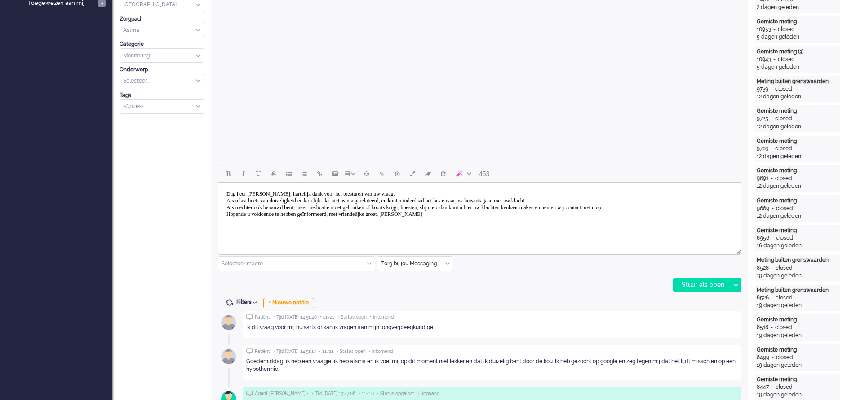
scroll to position [269, 0]
click at [694, 283] on div "Stuur als open" at bounding box center [701, 284] width 56 height 13
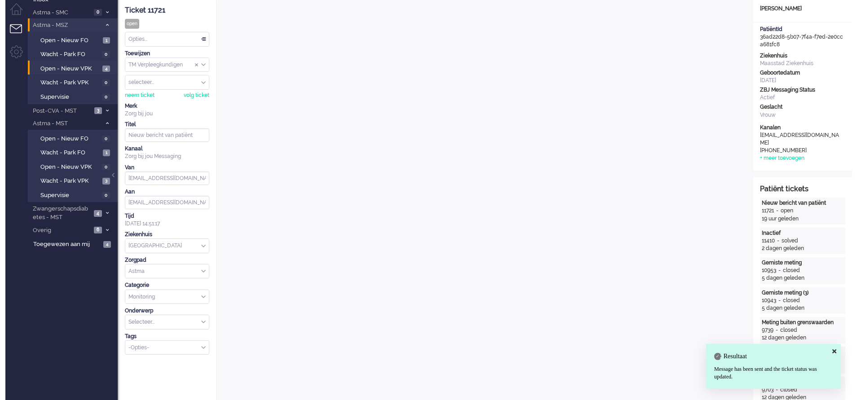
scroll to position [0, 0]
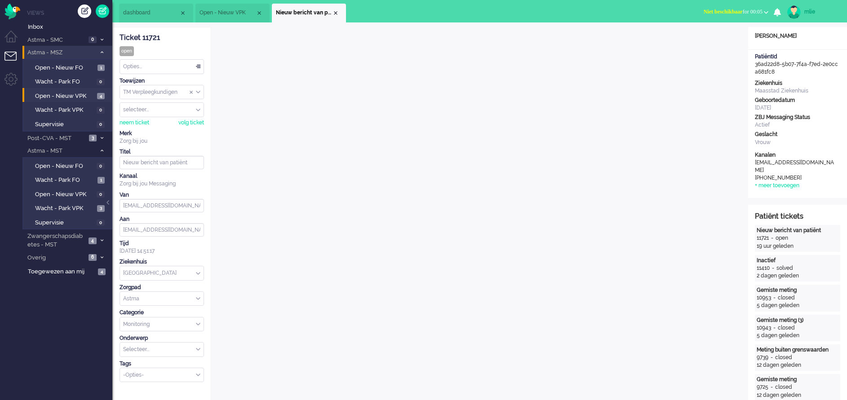
click at [706, 7] on button "Niet beschikbaar for 00:05" at bounding box center [735, 11] width 75 height 13
click at [699, 40] on label "Online" at bounding box center [730, 40] width 71 height 8
click at [196, 66] on div "Opties..." at bounding box center [162, 67] width 84 height 14
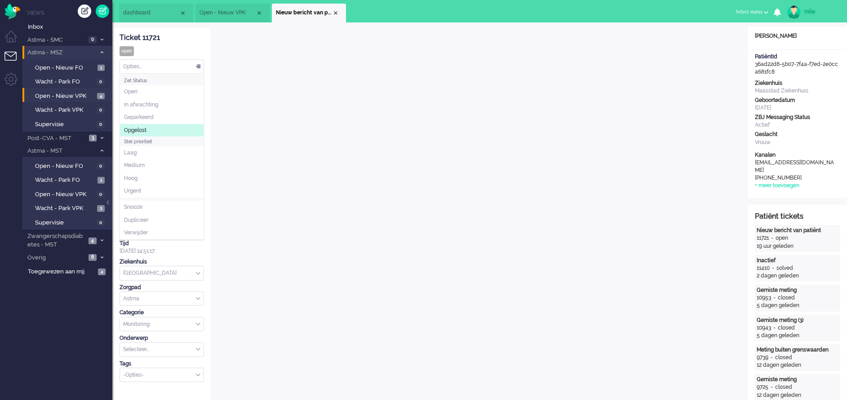
click at [164, 127] on li "Opgelost" at bounding box center [162, 130] width 84 height 13
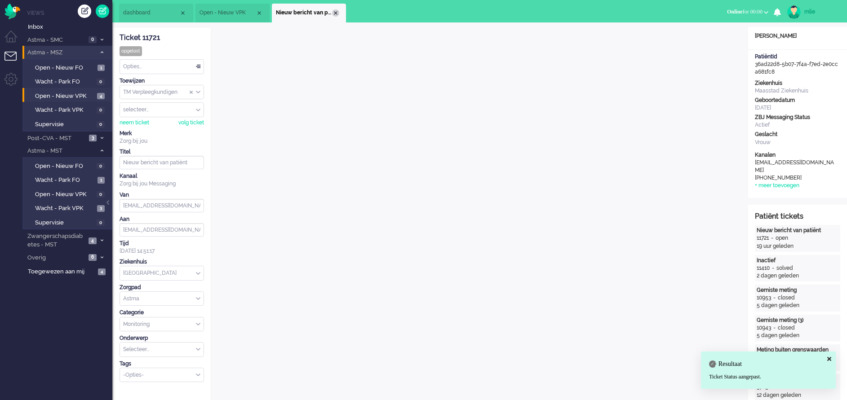
click at [333, 15] on div "Close tab" at bounding box center [335, 12] width 7 height 7
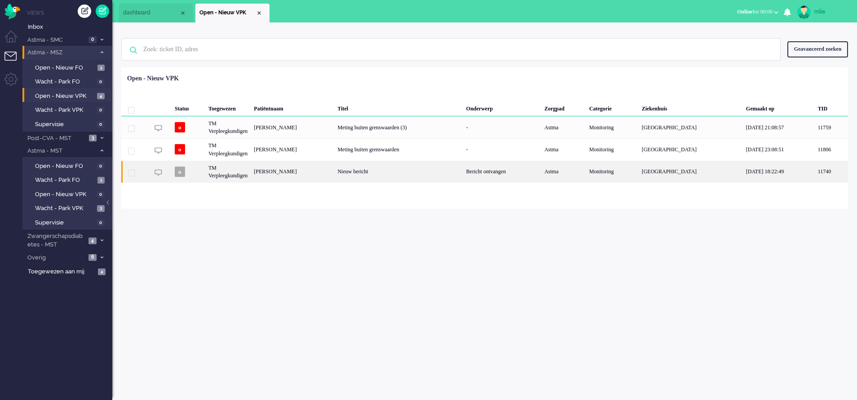
click at [419, 168] on div "Nieuw bericht" at bounding box center [398, 172] width 128 height 22
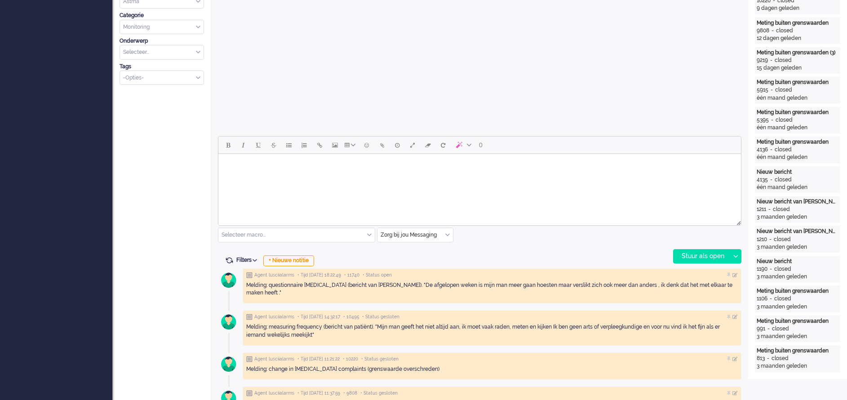
scroll to position [300, 0]
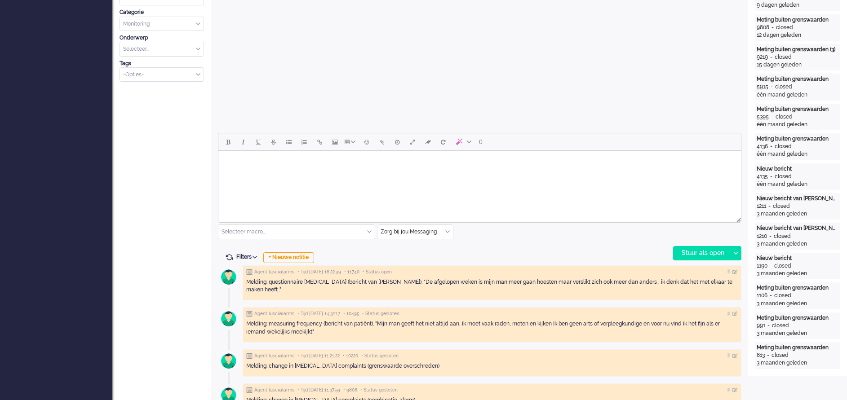
click at [287, 174] on html at bounding box center [479, 162] width 522 height 23
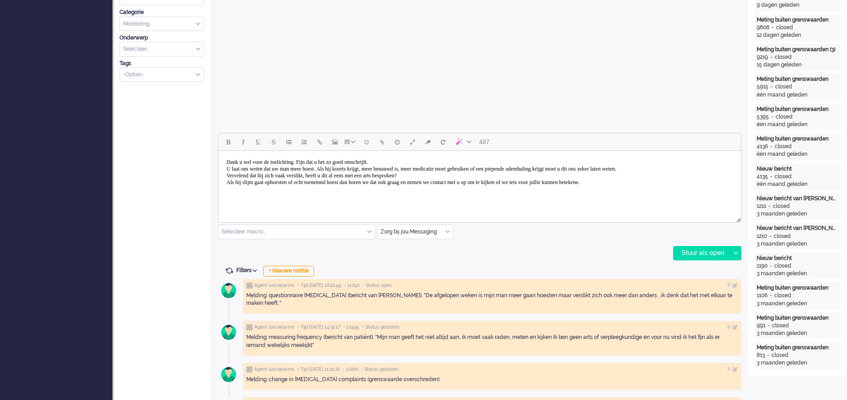
click at [344, 181] on body "Dank u wel voor de toelichting. Fijn dat u het zo goed omschrijft. U laat ons w…" at bounding box center [479, 173] width 515 height 36
click at [678, 181] on body "Dank u wel voor de toelichting. Fijn dat u het zo goed omschrijft. U laat ons w…" at bounding box center [479, 173] width 515 height 36
click at [456, 177] on body "Dank u wel voor de toelichting. Fijn dat u het zo goed omschrijft. U laat ons w…" at bounding box center [479, 173] width 515 height 36
click at [699, 185] on body "Dank u wel voor de toelichting. Fijn dat u het zo goed omschrijft. U laat ons w…" at bounding box center [479, 173] width 515 height 36
click at [689, 256] on div "Stuur als open" at bounding box center [701, 253] width 56 height 13
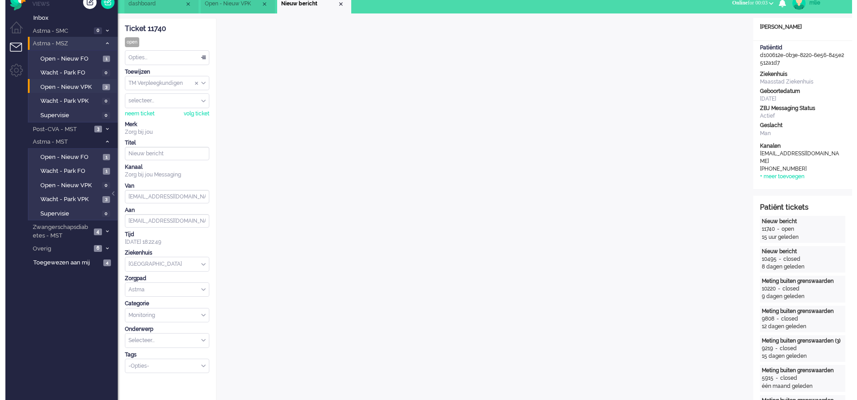
scroll to position [0, 0]
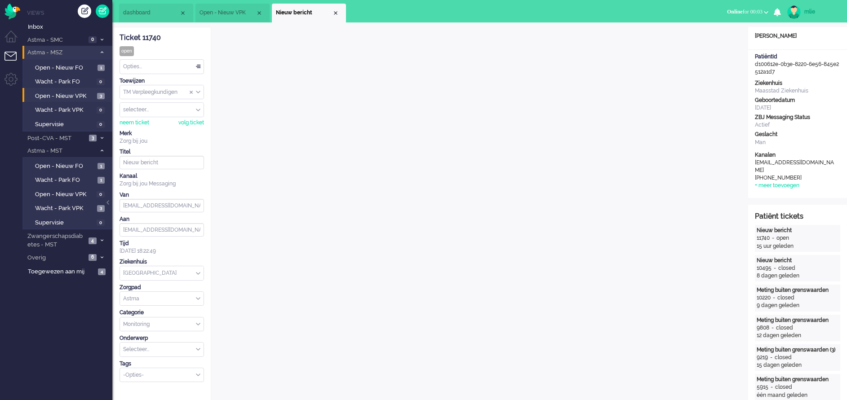
click at [199, 65] on div "Opties..." at bounding box center [162, 67] width 84 height 14
click at [145, 128] on span "Opgelost" at bounding box center [135, 131] width 22 height 8
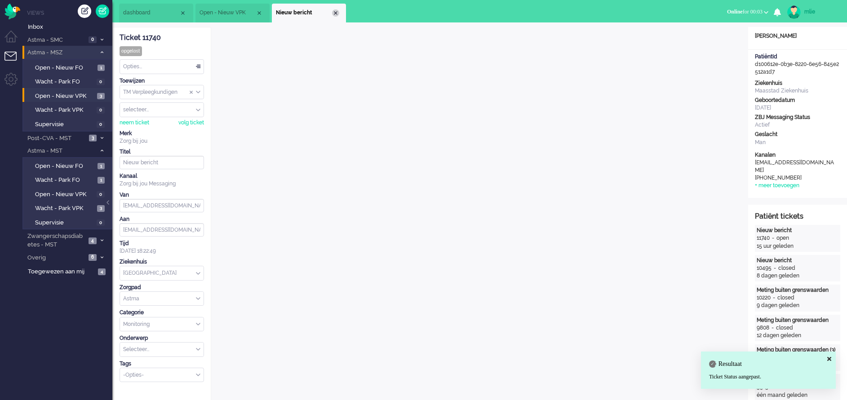
click at [338, 11] on div "Close tab" at bounding box center [335, 12] width 7 height 7
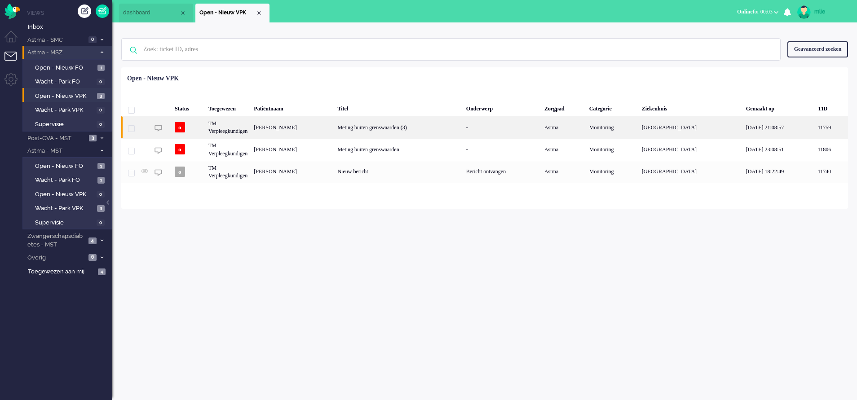
click at [463, 125] on div "Meting buiten grenswaarden (3)" at bounding box center [398, 127] width 128 height 22
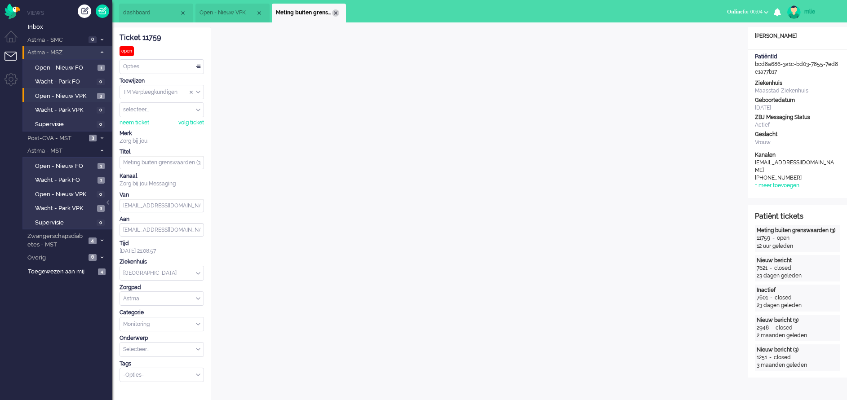
click at [336, 12] on div "Close tab" at bounding box center [335, 12] width 7 height 7
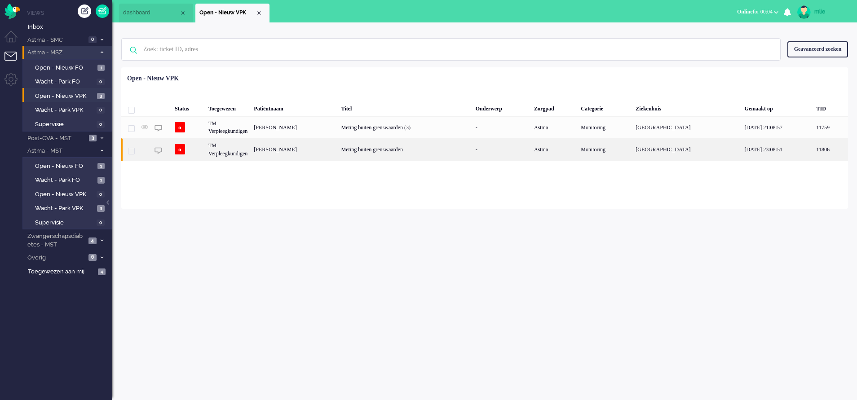
click at [394, 152] on div "Meting buiten grenswaarden" at bounding box center [405, 149] width 134 height 22
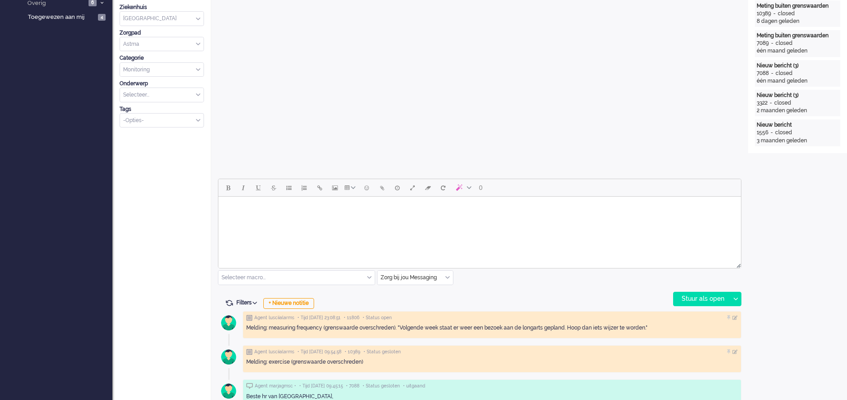
scroll to position [300, 0]
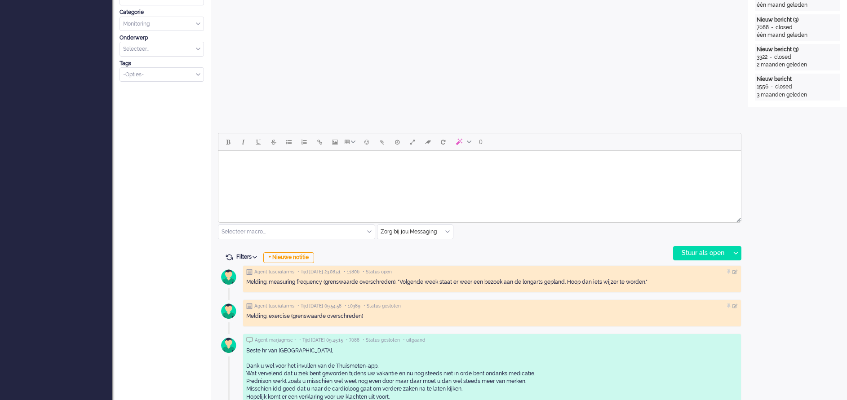
click at [262, 174] on html at bounding box center [479, 162] width 522 height 23
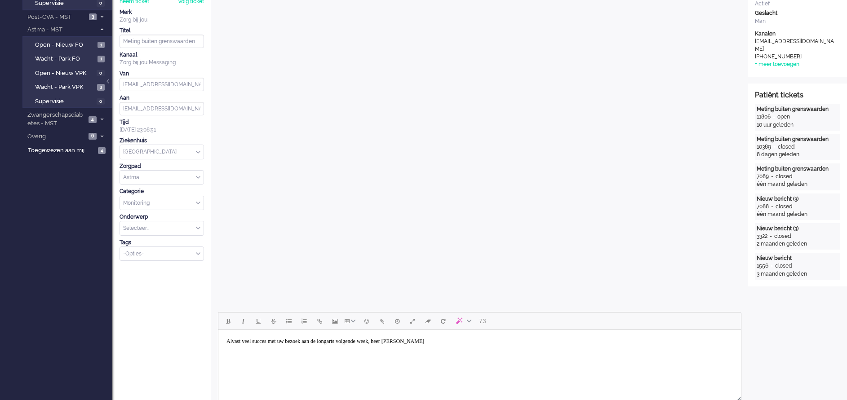
scroll to position [269, 0]
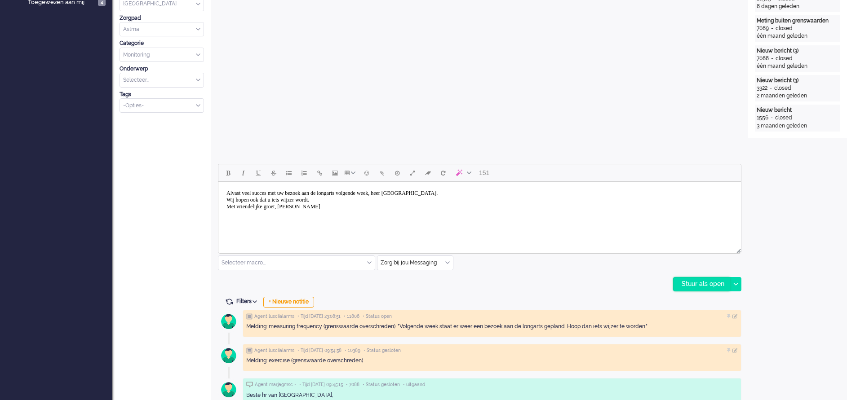
click at [693, 280] on div "Stuur als open" at bounding box center [701, 284] width 56 height 13
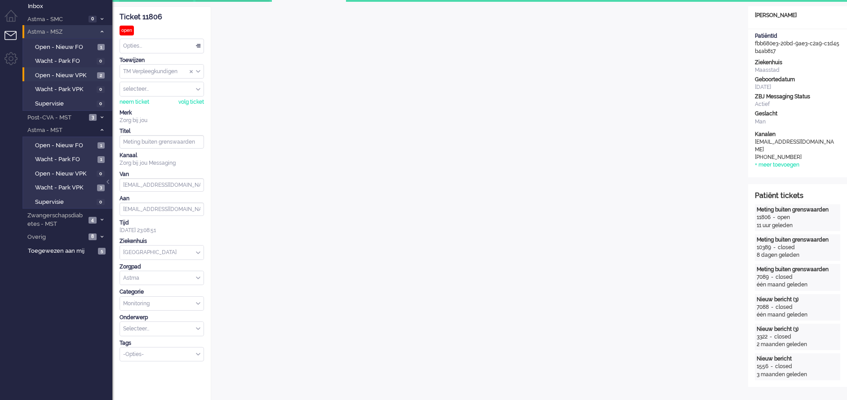
scroll to position [0, 0]
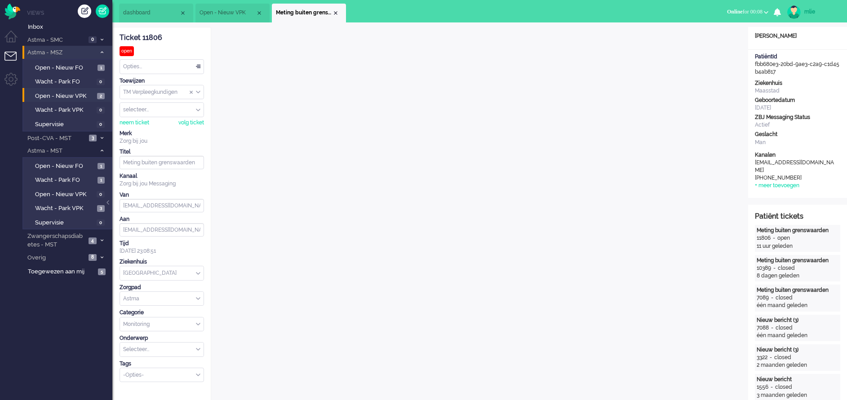
drag, startPoint x: 169, startPoint y: 36, endPoint x: 119, endPoint y: 38, distance: 50.3
copy div "Ticket 11806"
click at [198, 65] on div "Opties..." at bounding box center [162, 67] width 84 height 14
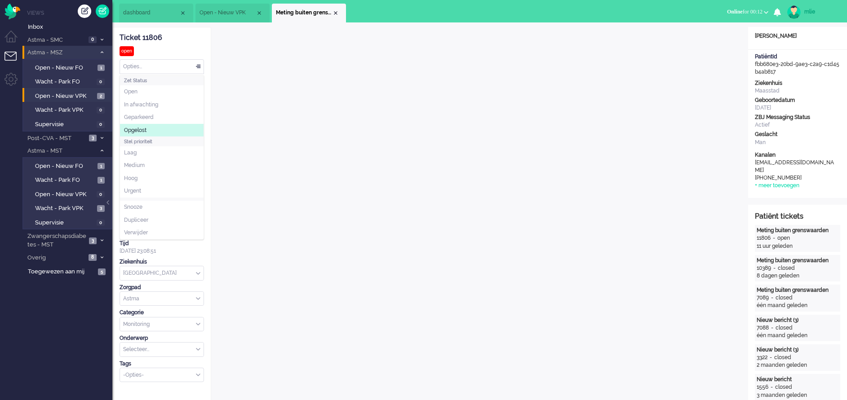
click at [155, 129] on li "Opgelost" at bounding box center [162, 130] width 84 height 13
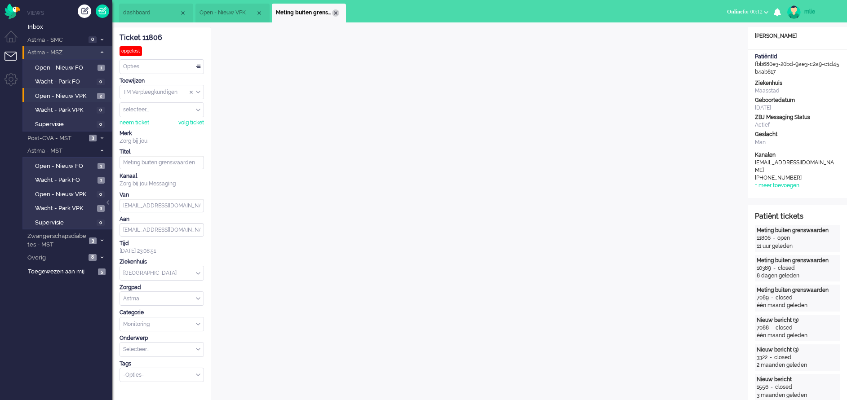
click at [335, 13] on div "Close tab" at bounding box center [335, 12] width 7 height 7
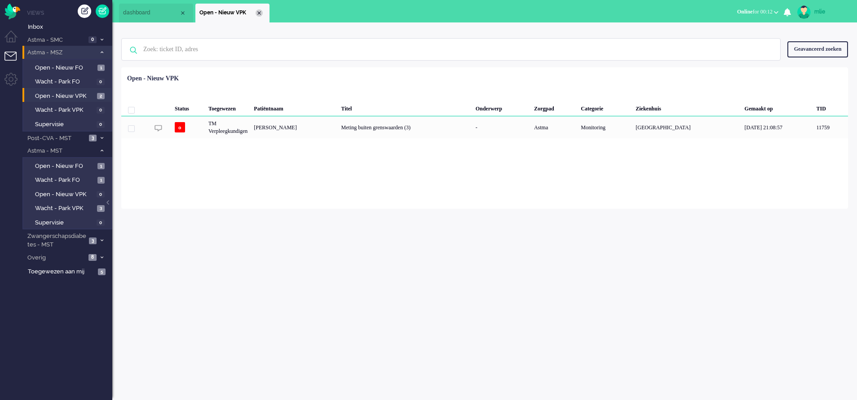
click at [260, 12] on div "Close tab" at bounding box center [259, 12] width 7 height 7
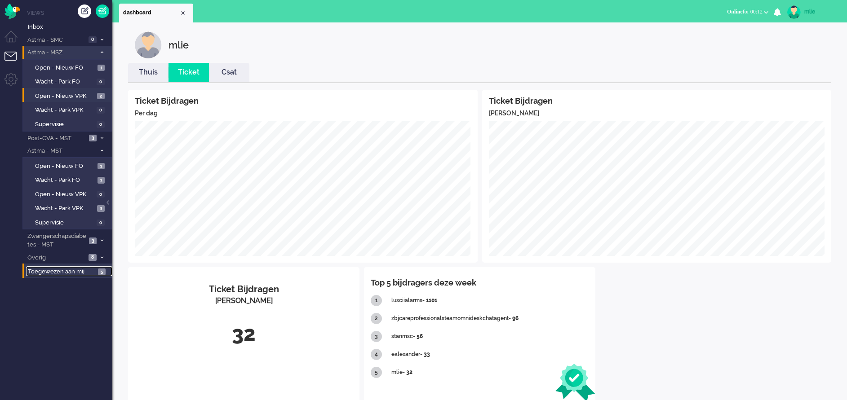
click at [46, 271] on span "Toegewezen aan mij" at bounding box center [61, 272] width 67 height 9
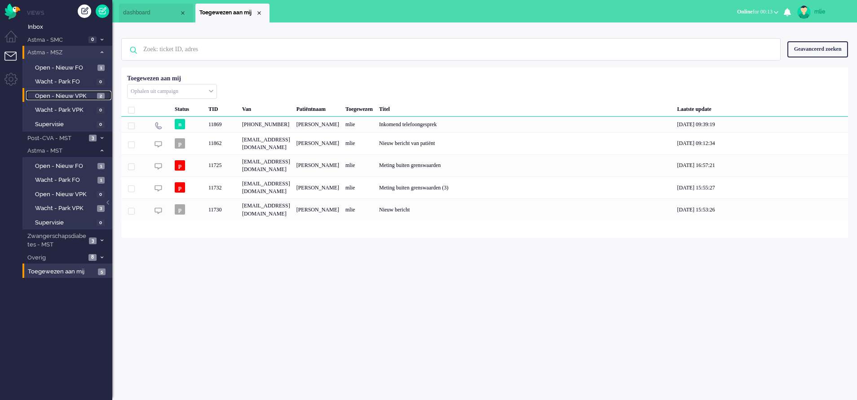
click at [59, 95] on span "Open - Nieuw VPK" at bounding box center [65, 96] width 60 height 9
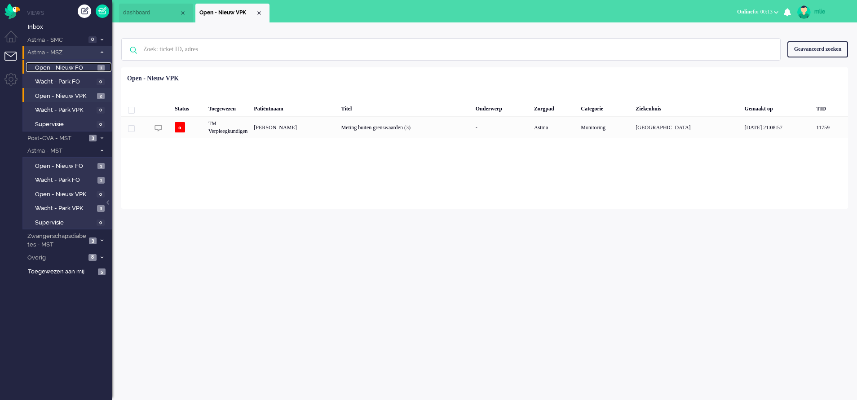
click at [54, 66] on span "Open - Nieuw FO" at bounding box center [65, 68] width 60 height 9
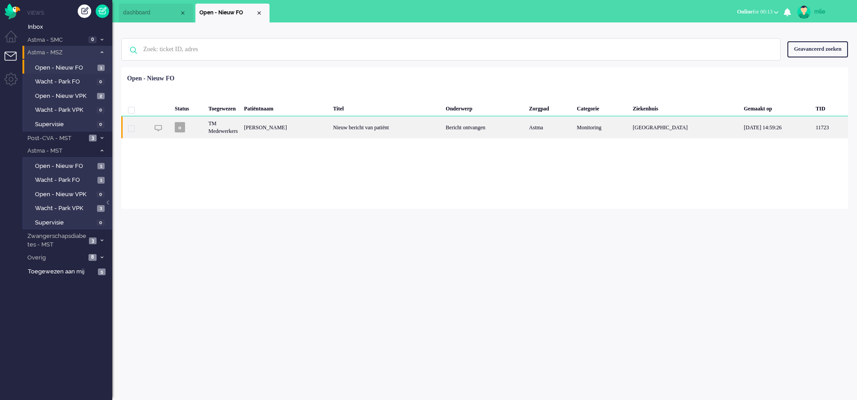
click at [443, 126] on div "Nieuw bericht van patiënt" at bounding box center [386, 127] width 113 height 22
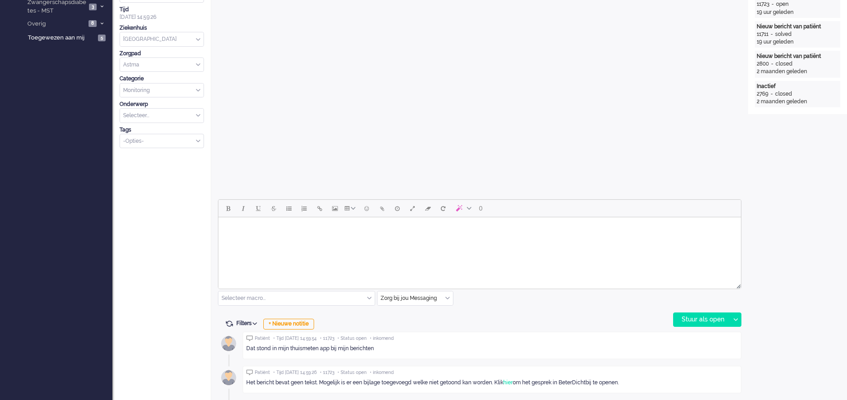
scroll to position [31, 0]
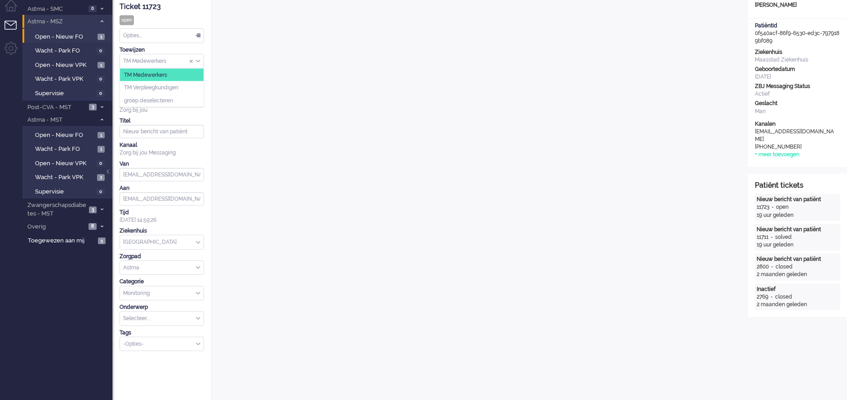
click at [199, 59] on div "TM Medewerkers" at bounding box center [162, 61] width 84 height 14
click at [150, 79] on input "Assign User" at bounding box center [162, 79] width 84 height 14
type input "e"
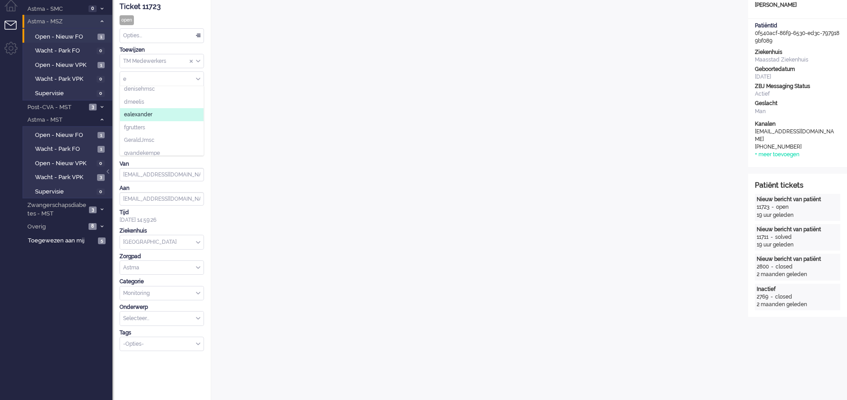
type input "e"
click at [141, 111] on span "ealexander" at bounding box center [138, 115] width 28 height 8
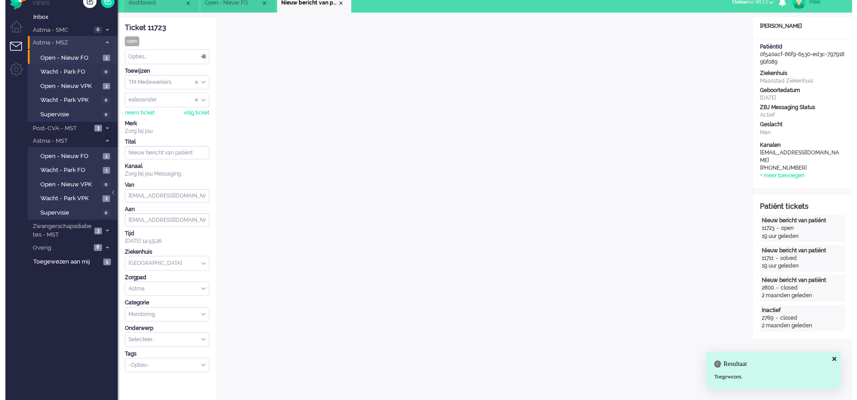
scroll to position [0, 0]
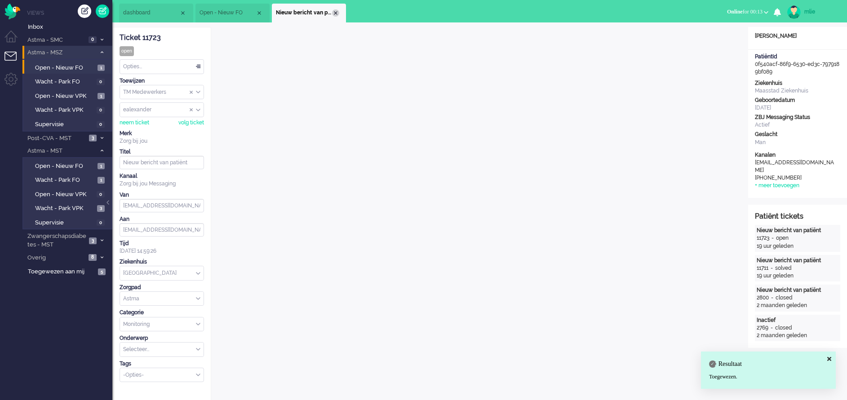
click at [338, 12] on div "Close tab" at bounding box center [335, 12] width 7 height 7
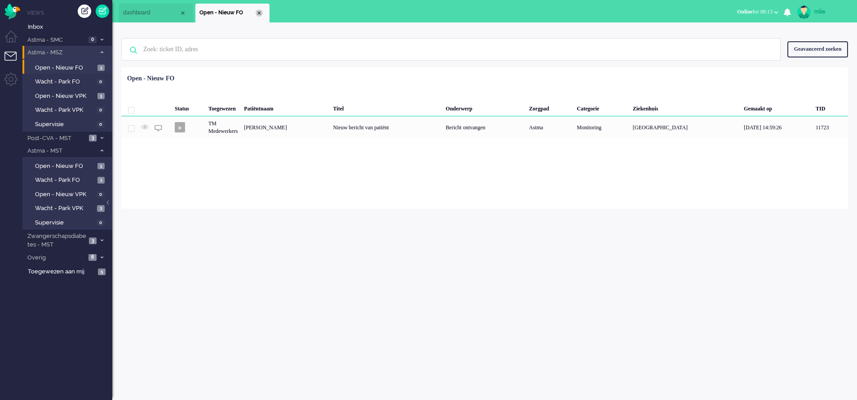
click at [259, 14] on div "Close tab" at bounding box center [259, 12] width 7 height 7
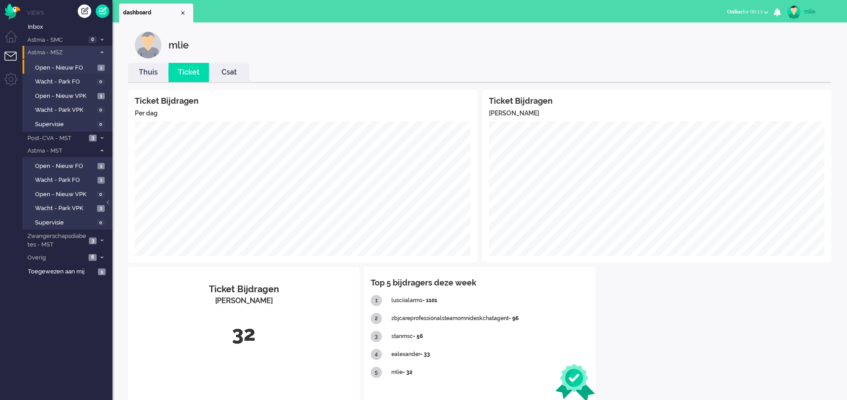
click at [151, 73] on link "Thuis" at bounding box center [148, 72] width 40 height 10
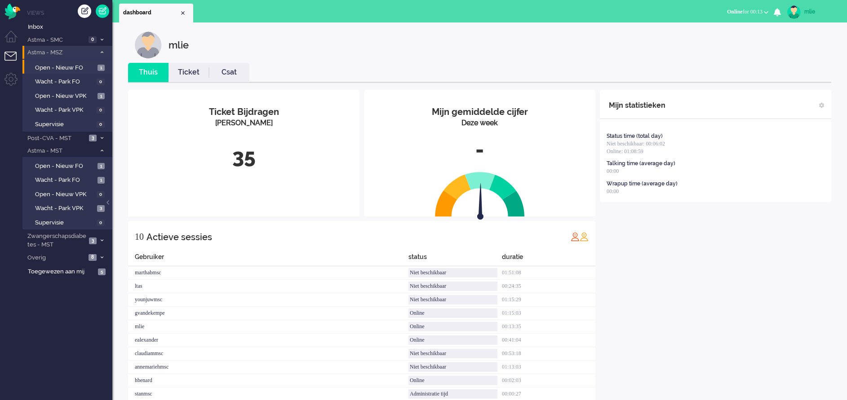
click at [185, 75] on link "Ticket" at bounding box center [188, 72] width 40 height 10
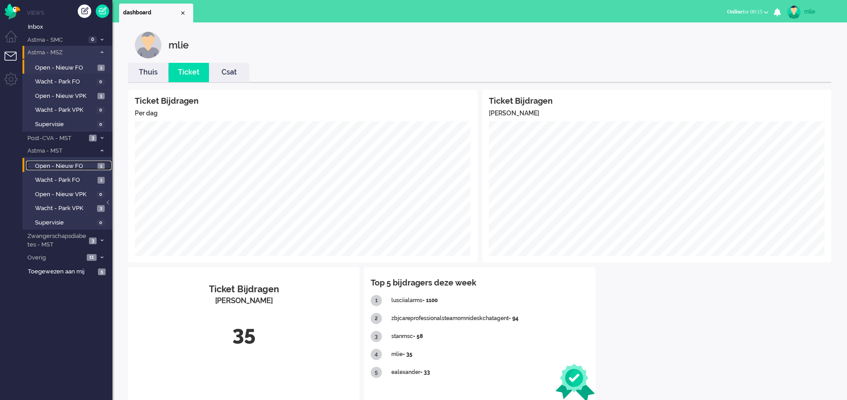
click at [52, 166] on span "Open - Nieuw FO" at bounding box center [65, 166] width 60 height 9
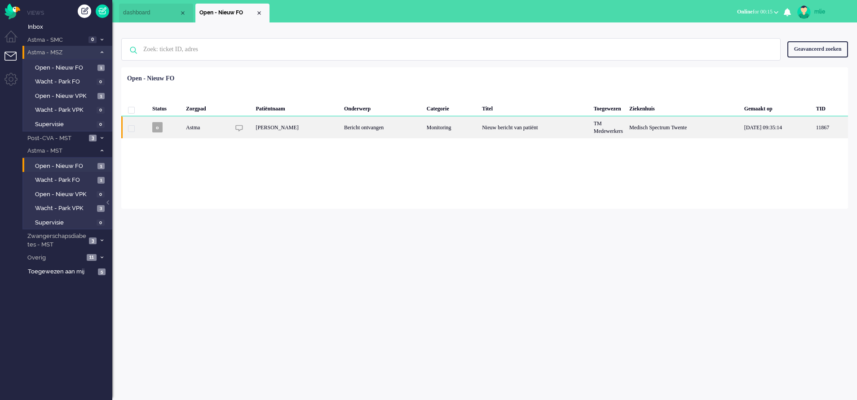
click at [576, 129] on div "Nieuw bericht van patiënt" at bounding box center [535, 127] width 112 height 22
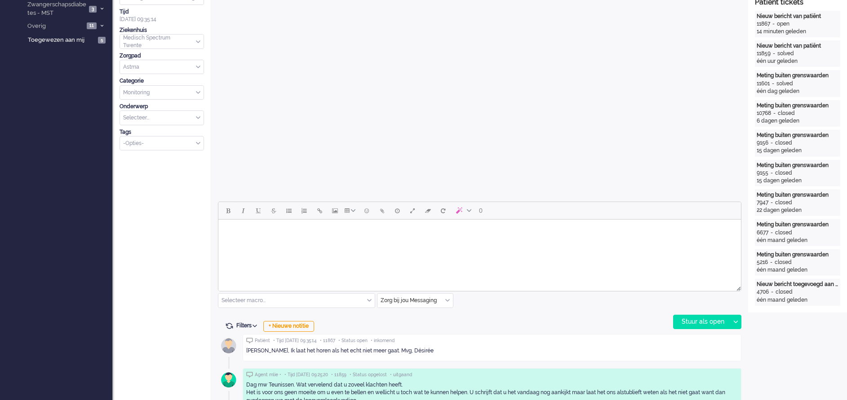
scroll to position [300, 0]
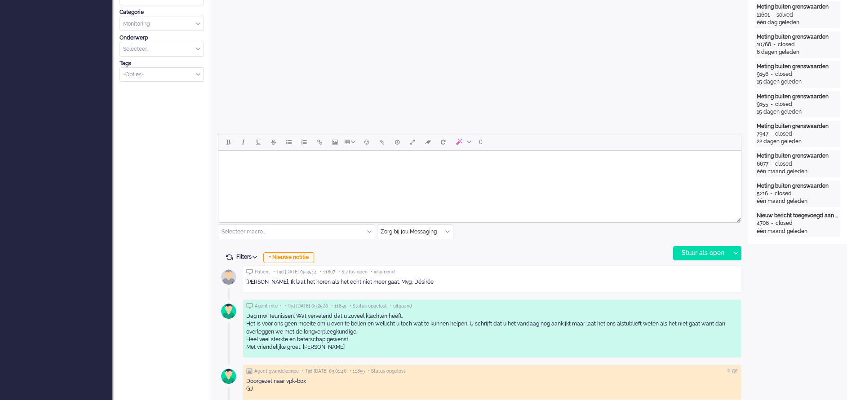
click at [265, 168] on body "Rich Text Area. Press ALT-0 for help." at bounding box center [479, 163] width 515 height 16
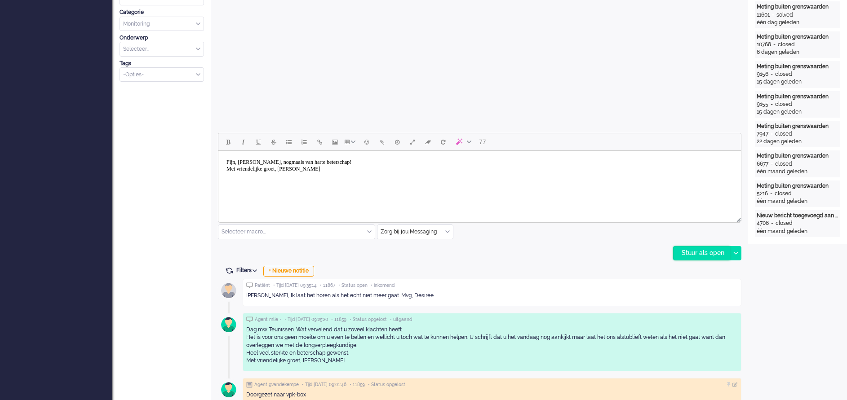
click at [694, 252] on div "Stuur als open" at bounding box center [701, 253] width 56 height 13
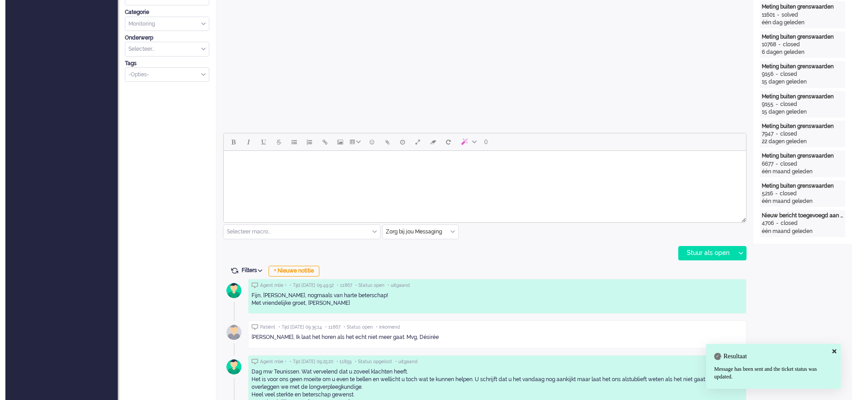
scroll to position [0, 0]
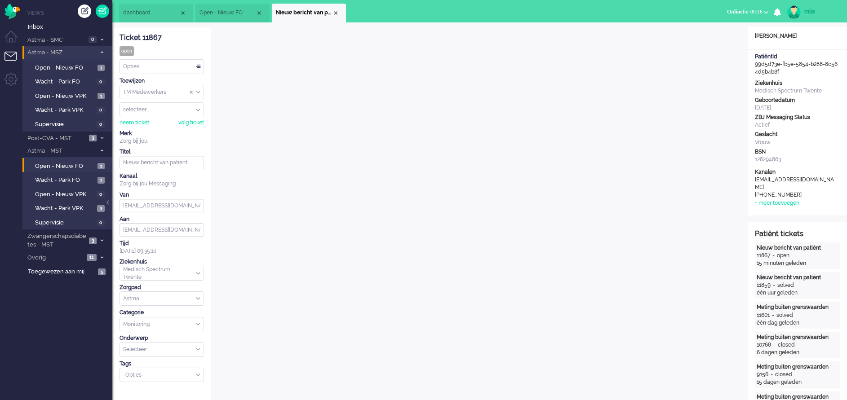
click at [199, 65] on div "Opties..." at bounding box center [162, 67] width 84 height 14
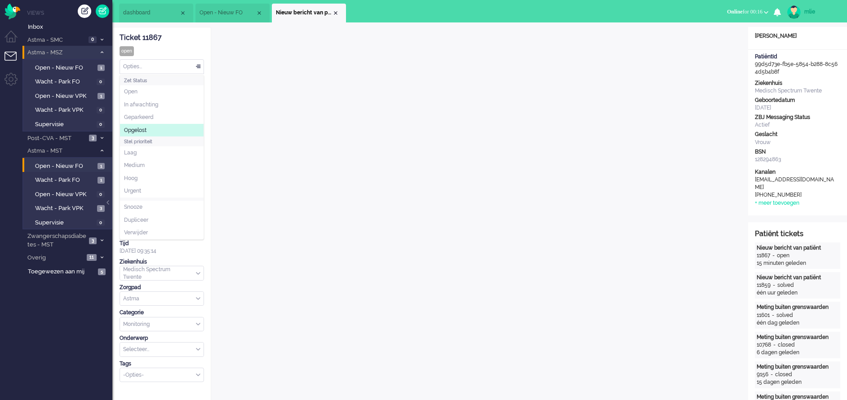
click at [143, 129] on span "Opgelost" at bounding box center [135, 131] width 22 height 8
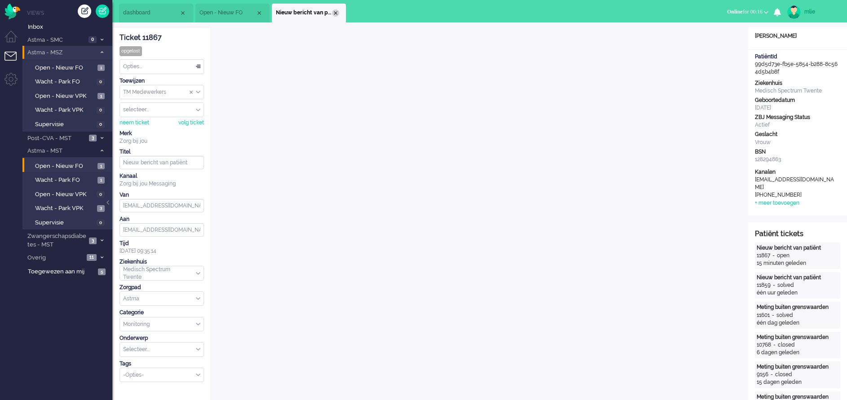
click at [338, 11] on div "Close tab" at bounding box center [335, 12] width 7 height 7
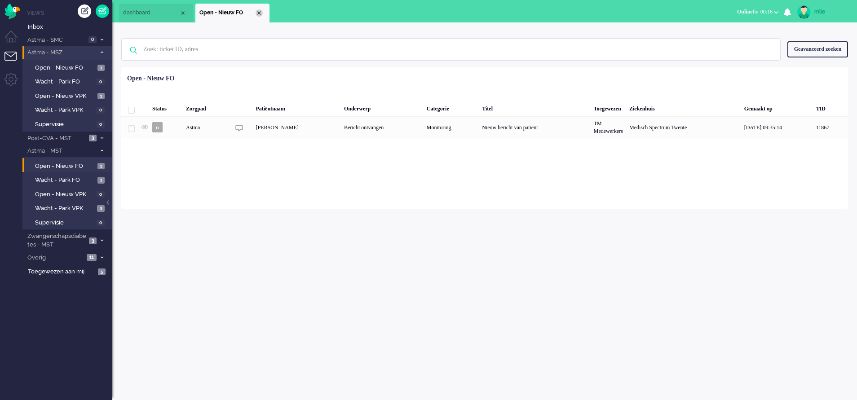
click at [259, 13] on div "Close tab" at bounding box center [259, 12] width 7 height 7
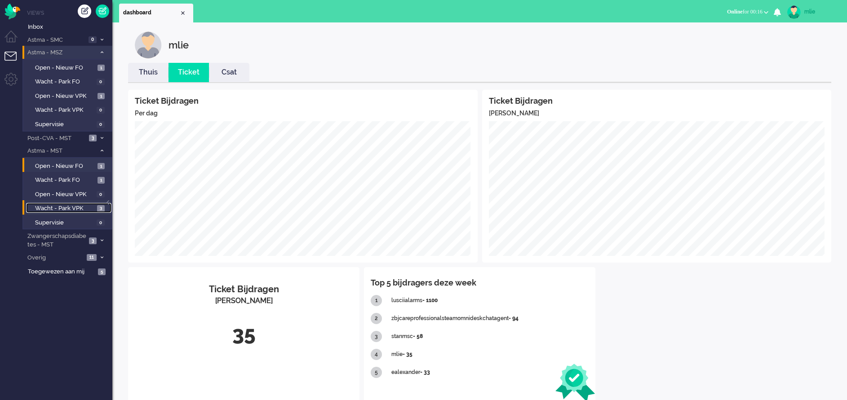
click at [62, 208] on span "Wacht - Park VPK" at bounding box center [65, 208] width 60 height 9
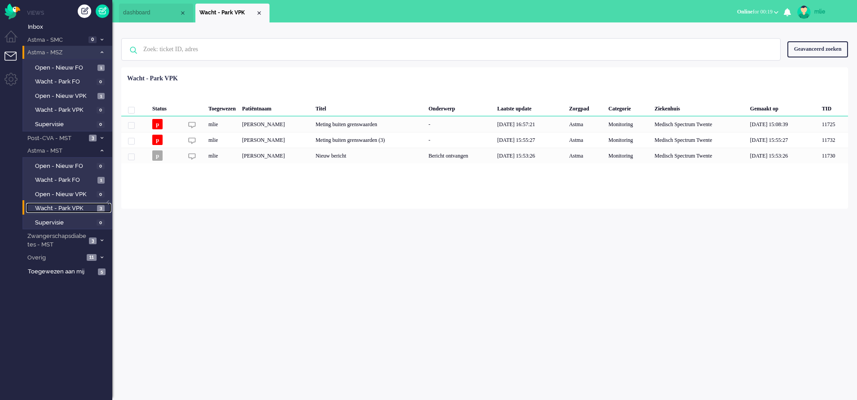
click at [159, 11] on span "dashboard" at bounding box center [151, 13] width 56 height 8
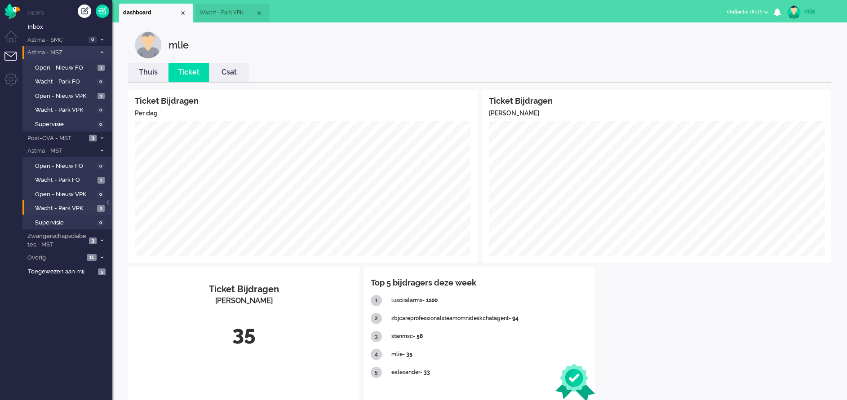
click at [746, 13] on span "Online for 00:19" at bounding box center [744, 12] width 35 height 6
click at [704, 28] on label "Niet beschikbaar" at bounding box center [730, 30] width 71 height 8
click at [708, 13] on span "Niet beschikbaar" at bounding box center [722, 12] width 39 height 6
click at [702, 40] on label "Online" at bounding box center [730, 40] width 71 height 8
click at [155, 75] on link "Thuis" at bounding box center [148, 72] width 40 height 10
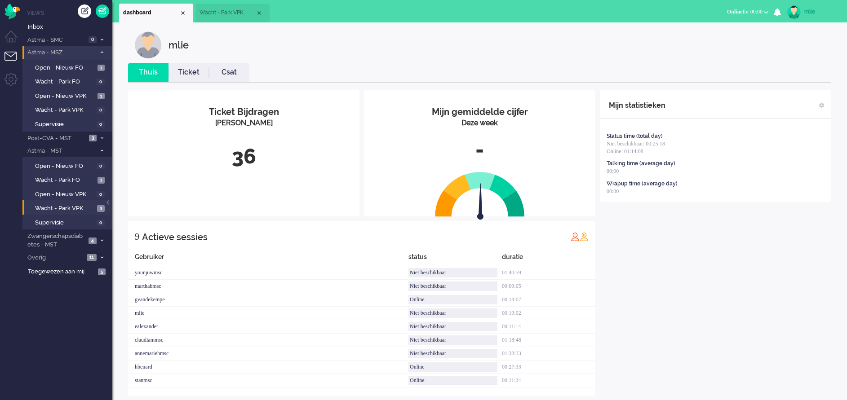
click at [184, 72] on link "Ticket" at bounding box center [188, 72] width 40 height 10
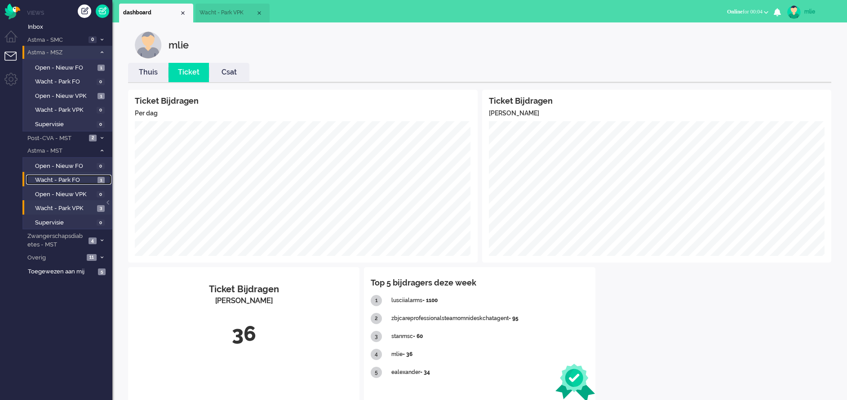
click at [49, 179] on span "Wacht - Park FO" at bounding box center [65, 180] width 60 height 9
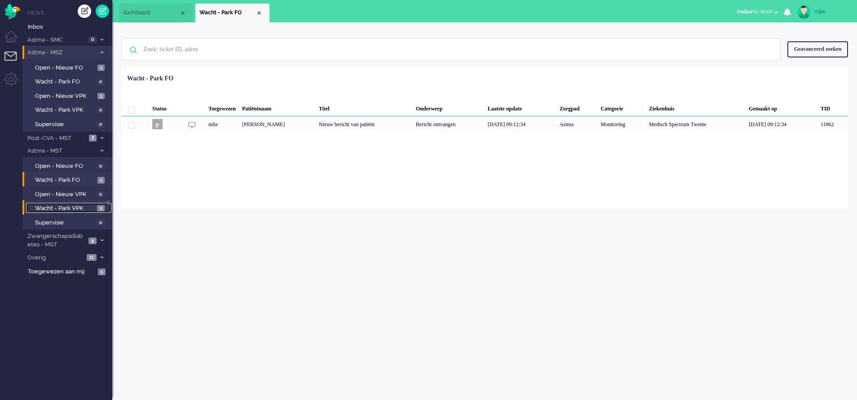
click at [62, 203] on link "Wacht - Park VPK 3" at bounding box center [68, 208] width 85 height 10
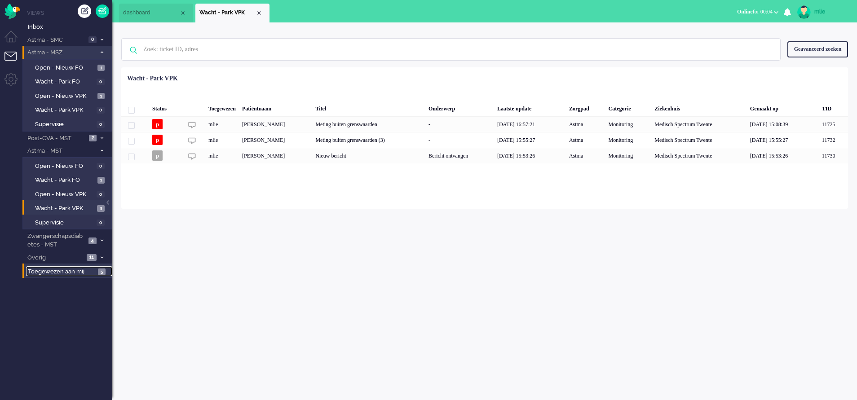
click at [47, 267] on link "Toegewezen aan mij 5" at bounding box center [69, 271] width 86 height 10
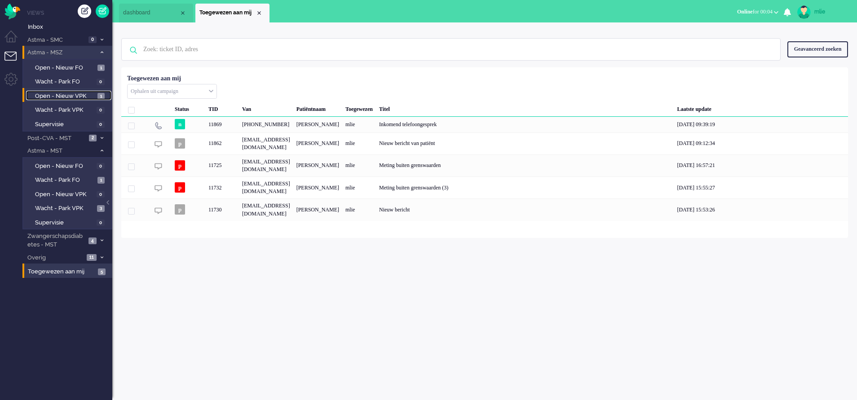
click at [66, 93] on span "Open - Nieuw VPK" at bounding box center [65, 96] width 60 height 9
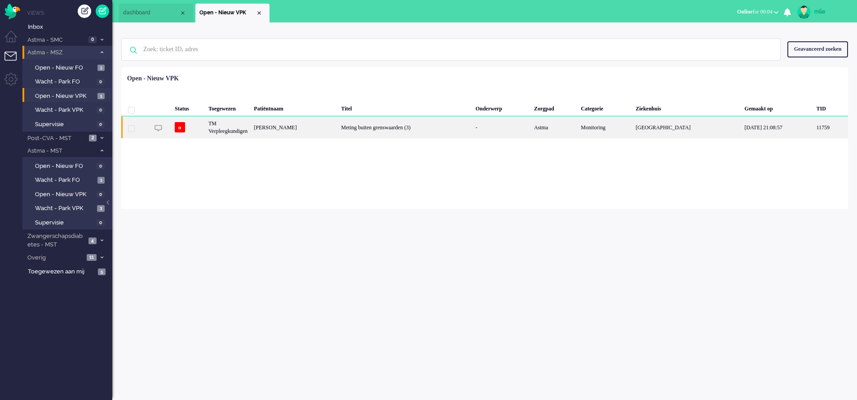
click at [355, 130] on div "Meting buiten grenswaarden (3)" at bounding box center [405, 127] width 134 height 22
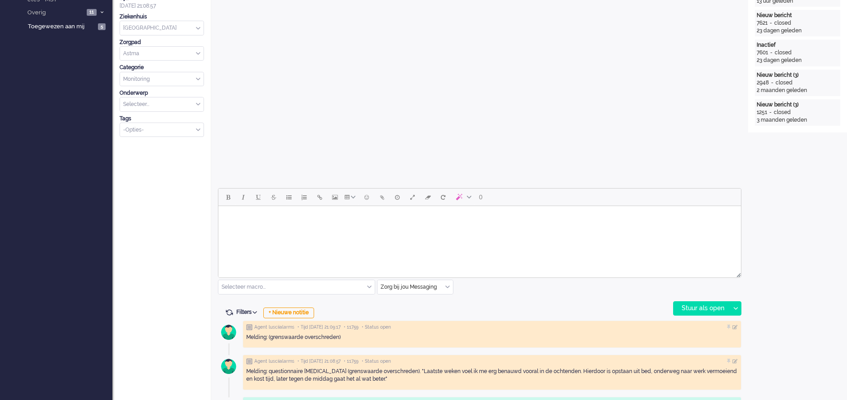
scroll to position [31, 0]
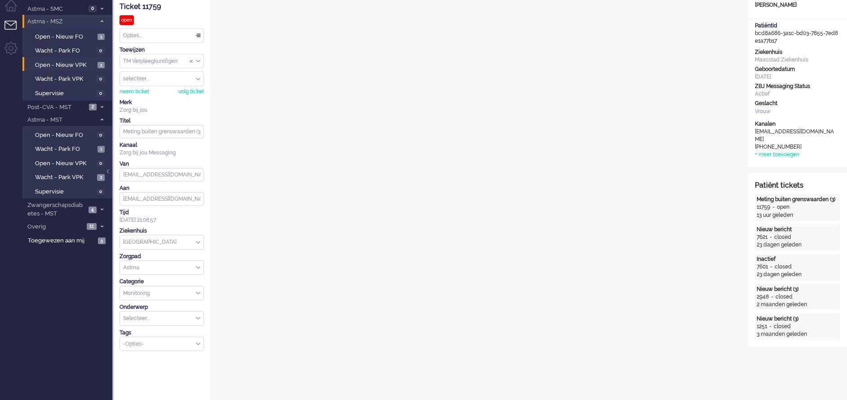
click at [197, 32] on div "Opties..." at bounding box center [162, 36] width 84 height 14
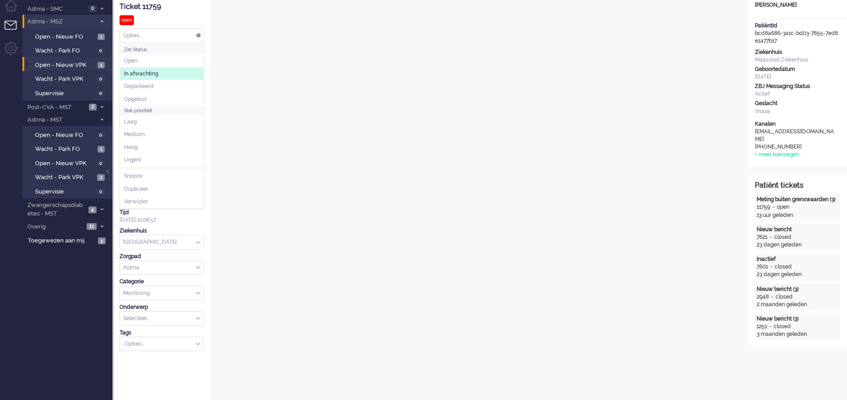
click at [157, 70] on span "In afwachting" at bounding box center [141, 74] width 34 height 8
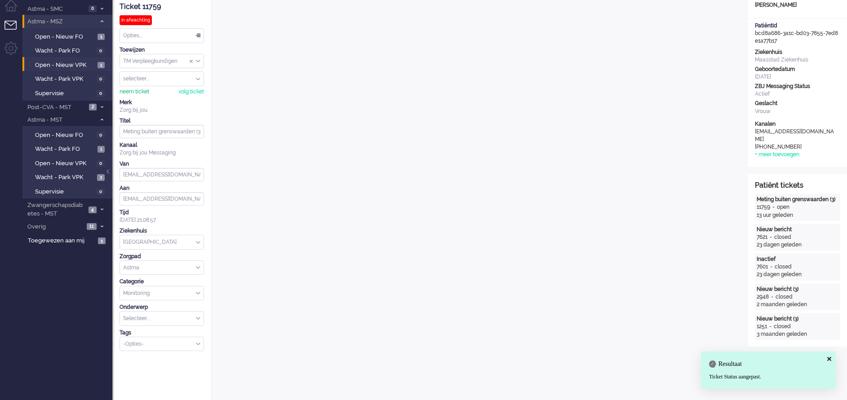
click at [134, 93] on div "neem ticket" at bounding box center [134, 92] width 30 height 8
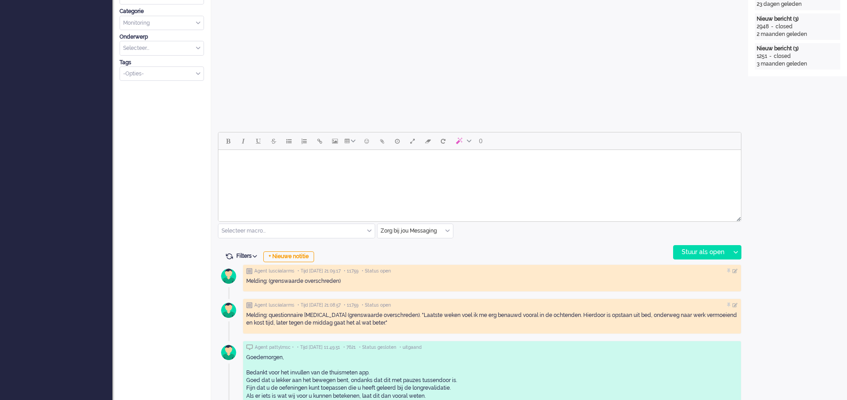
scroll to position [300, 0]
click at [241, 172] on html at bounding box center [479, 162] width 522 height 23
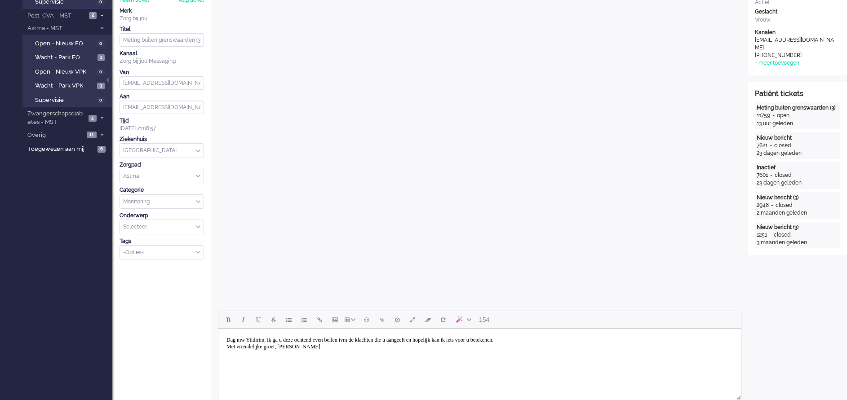
scroll to position [202, 0]
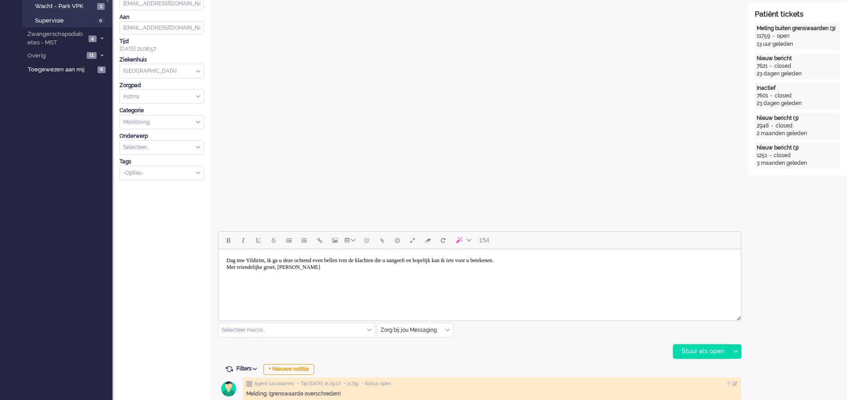
click at [698, 350] on div "Stuur als open" at bounding box center [701, 351] width 56 height 13
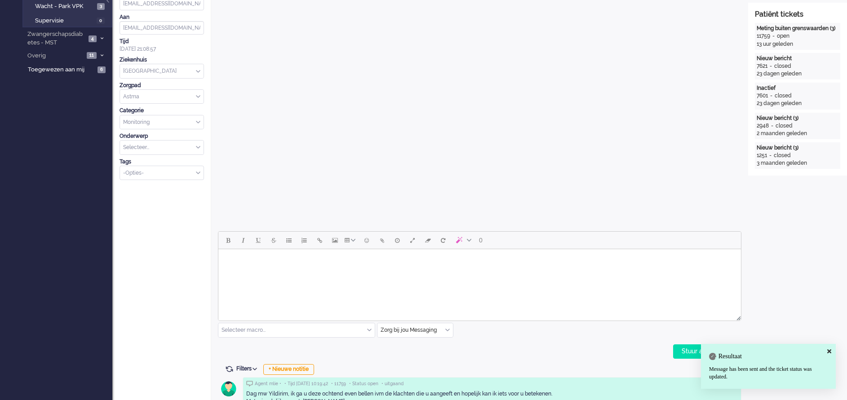
scroll to position [0, 0]
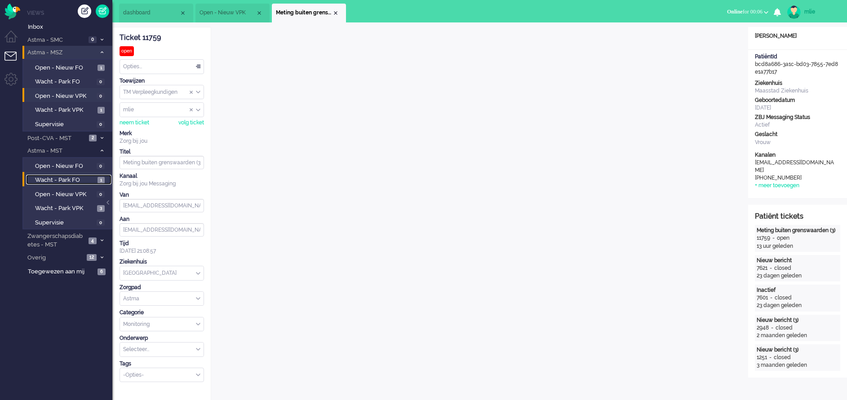
click at [62, 178] on span "Wacht - Park FO" at bounding box center [65, 180] width 60 height 9
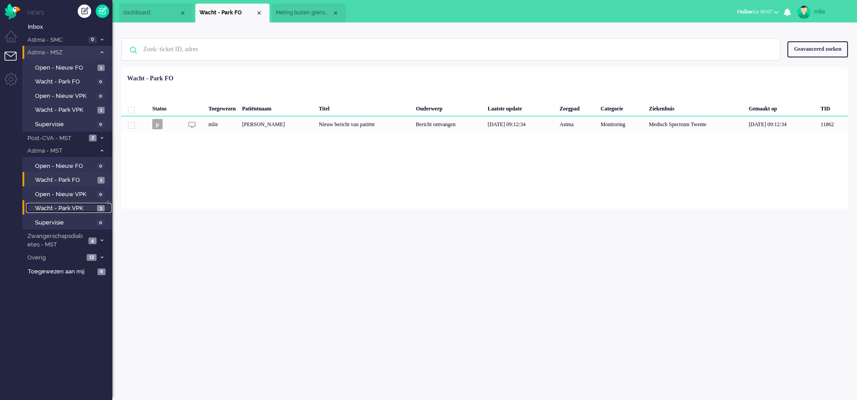
click at [62, 208] on span "Wacht - Park VPK" at bounding box center [65, 208] width 60 height 9
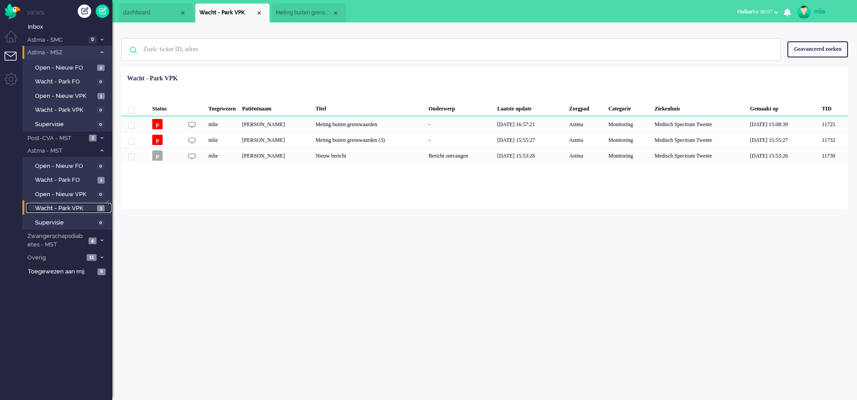
click at [163, 16] on span "dashboard" at bounding box center [151, 13] width 56 height 8
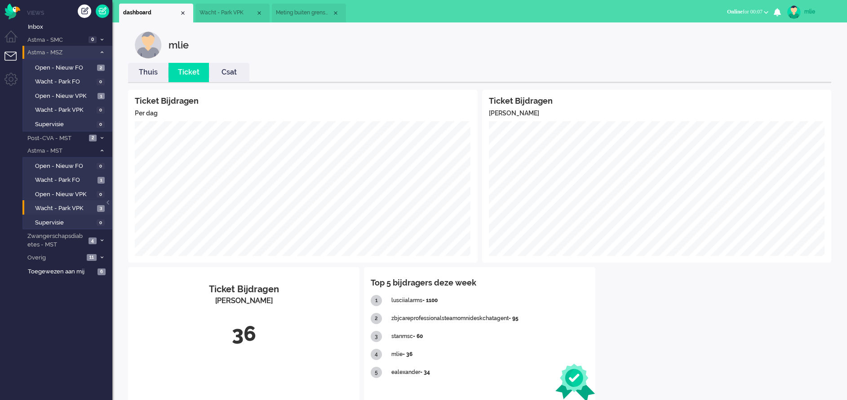
click at [154, 75] on link "Thuis" at bounding box center [148, 72] width 40 height 10
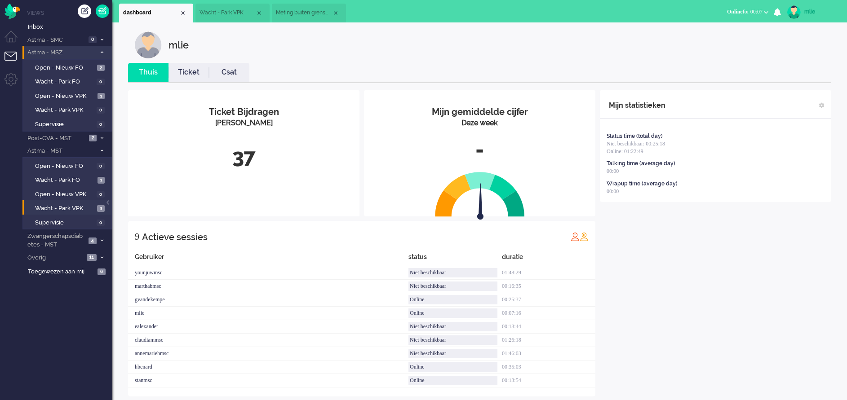
click at [189, 74] on link "Ticket" at bounding box center [188, 72] width 40 height 10
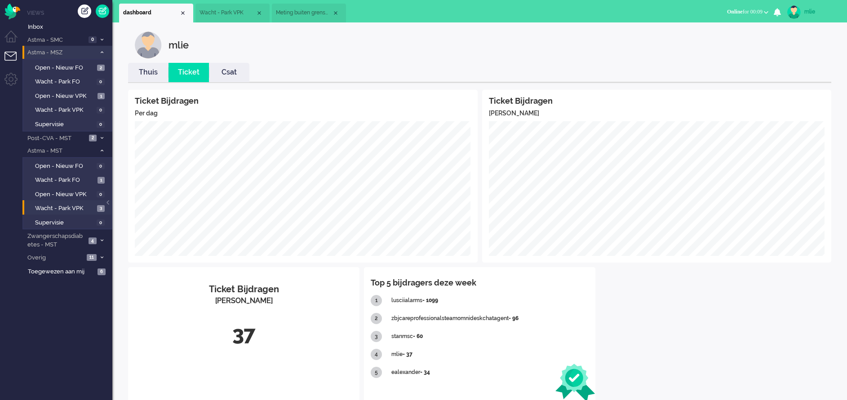
click at [235, 12] on span "Wacht - Park VPK" at bounding box center [227, 13] width 56 height 8
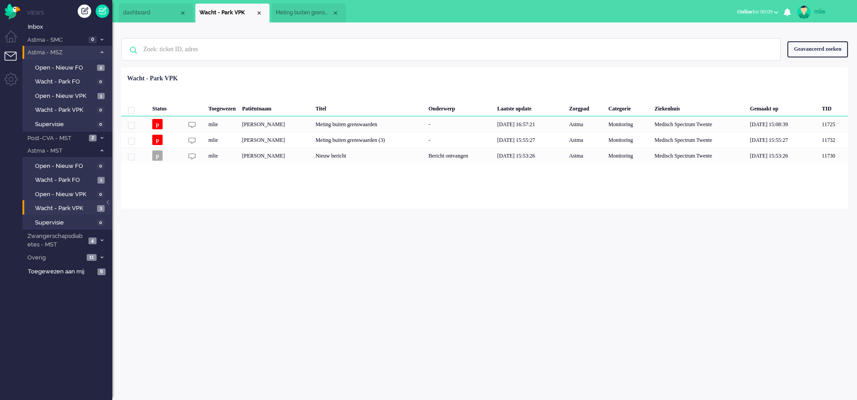
click at [306, 12] on span "Meting buiten grenswaarden (3)" at bounding box center [304, 13] width 56 height 8
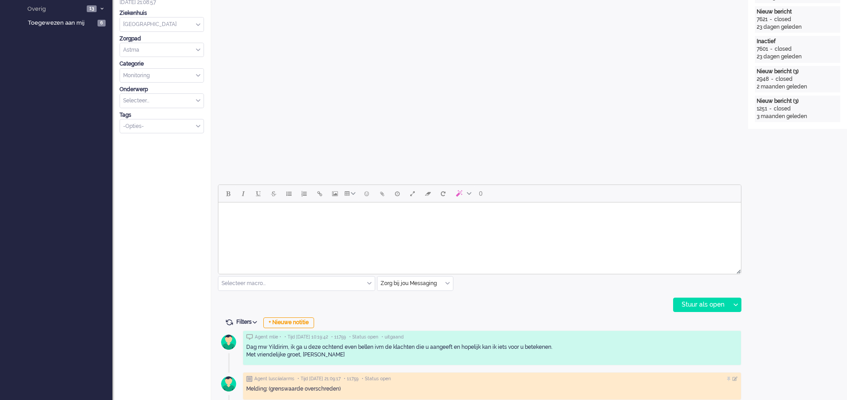
scroll to position [269, 0]
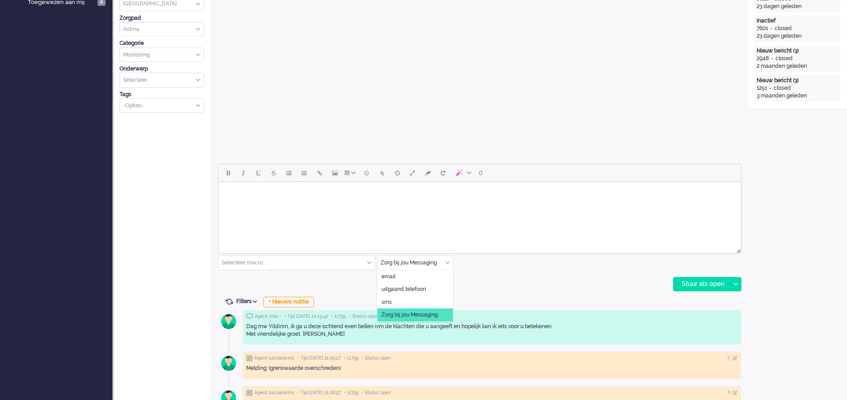
click at [446, 259] on input "text" at bounding box center [414, 263] width 75 height 14
click at [415, 283] on li "uitgaand telefoon" at bounding box center [414, 289] width 75 height 13
click at [697, 283] on div "Stuur als open" at bounding box center [701, 284] width 56 height 13
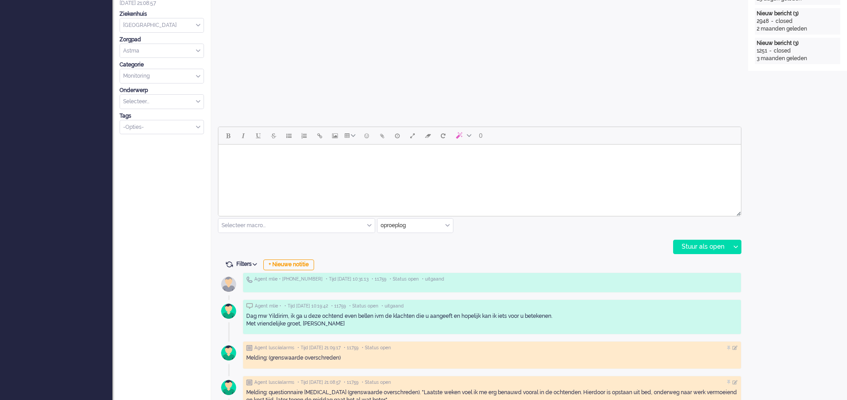
scroll to position [337, 0]
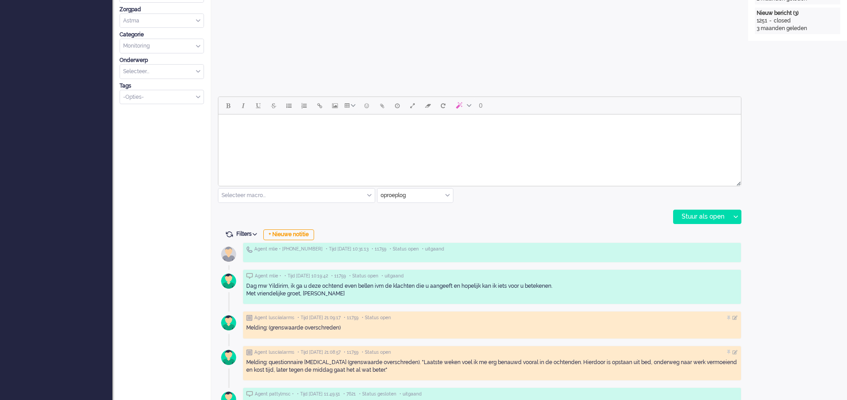
click at [259, 137] on html at bounding box center [479, 126] width 522 height 23
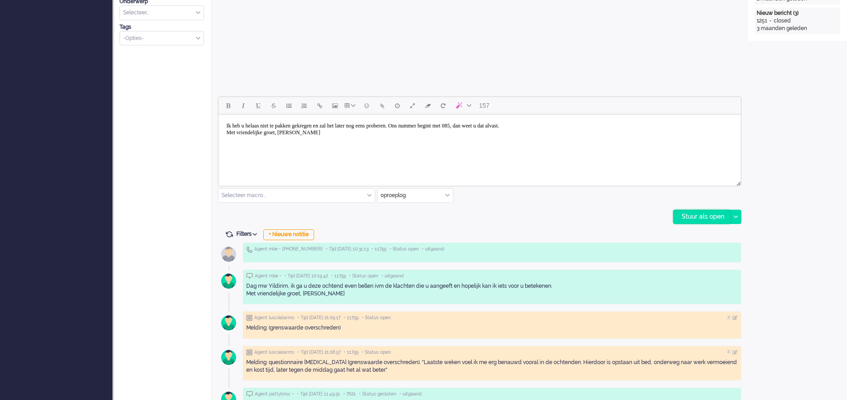
click at [698, 215] on div "Stuur als open" at bounding box center [701, 216] width 56 height 13
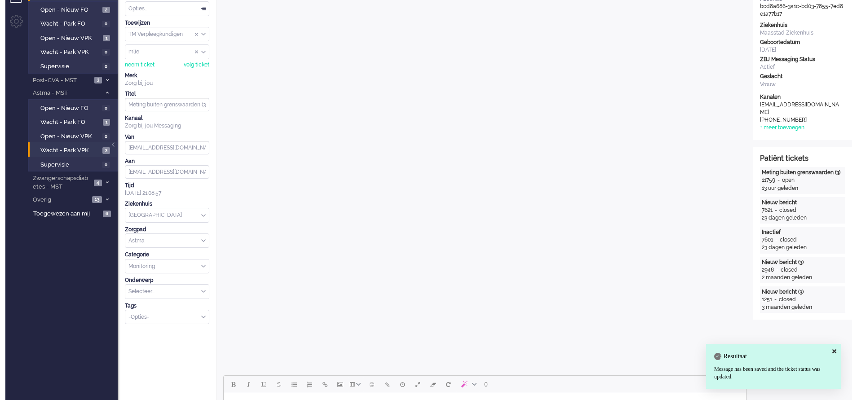
scroll to position [0, 0]
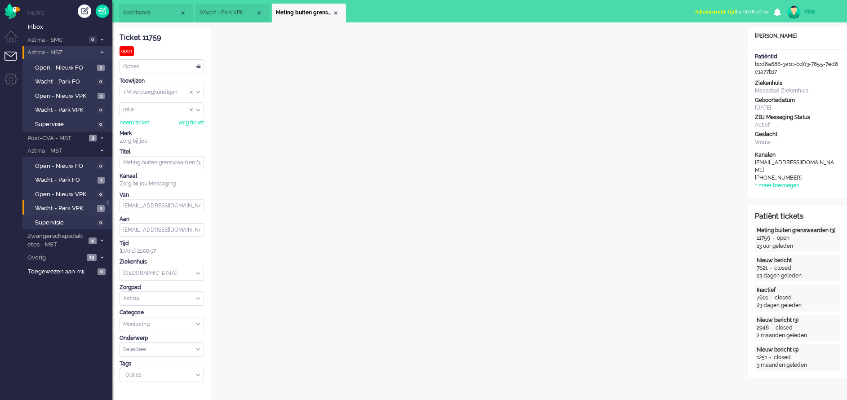
click at [706, 13] on span "Administratie tijd" at bounding box center [714, 12] width 41 height 6
click at [705, 39] on label "Online" at bounding box center [730, 40] width 71 height 8
click at [196, 65] on div "Opties..." at bounding box center [162, 67] width 84 height 14
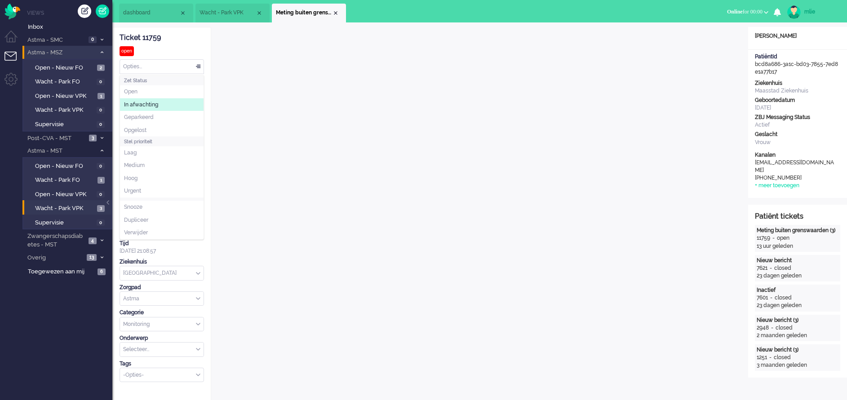
click at [152, 106] on span "In afwachting" at bounding box center [141, 105] width 34 height 8
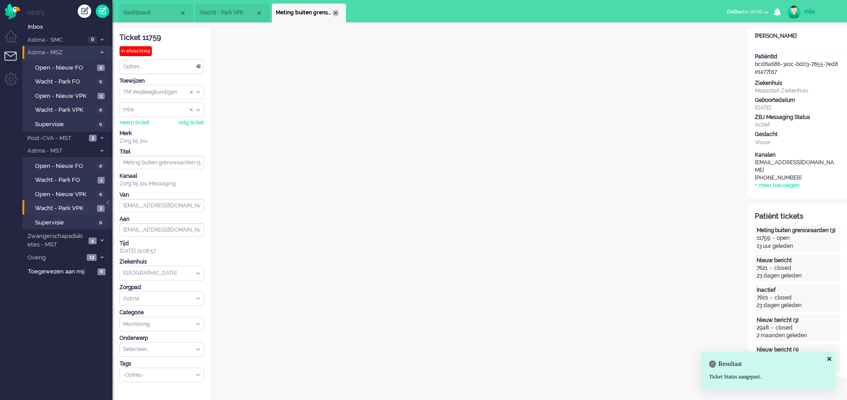
click at [335, 11] on div "Close tab" at bounding box center [335, 12] width 7 height 7
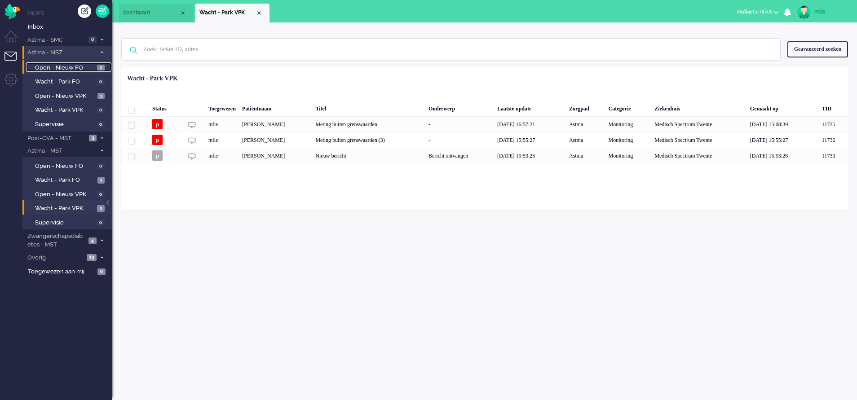
click at [56, 64] on span "Open - Nieuw FO" at bounding box center [65, 68] width 60 height 9
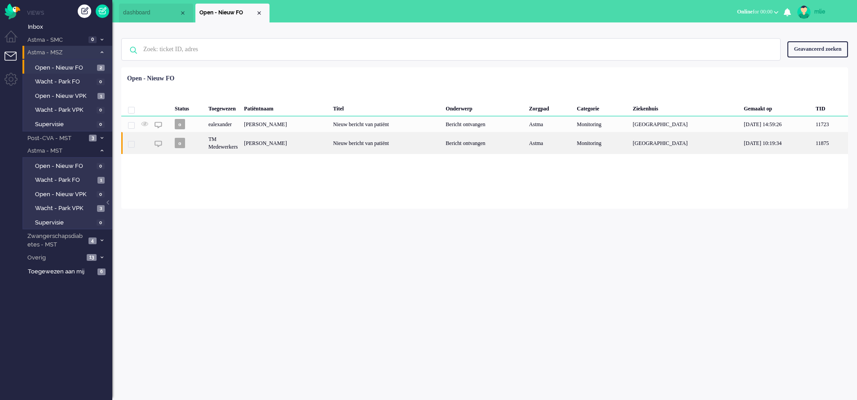
click at [501, 145] on div "Bericht ontvangen" at bounding box center [484, 143] width 84 height 22
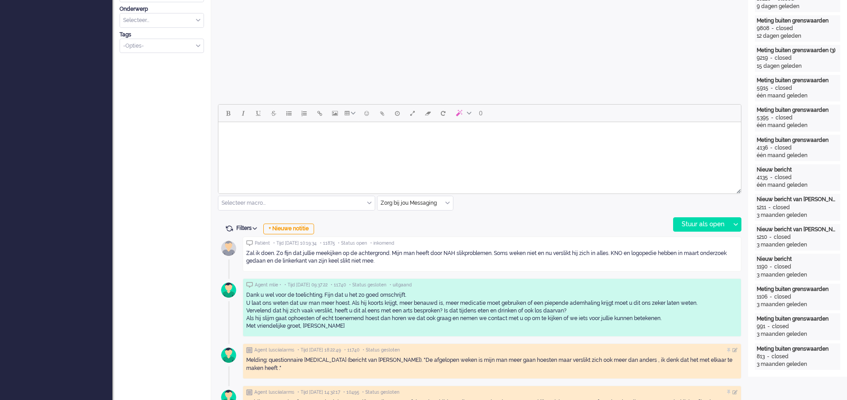
scroll to position [300, 0]
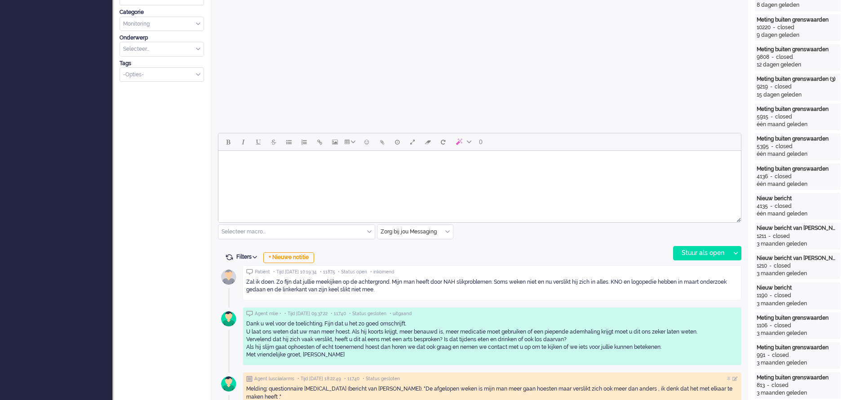
click at [315, 174] on html at bounding box center [479, 162] width 522 height 23
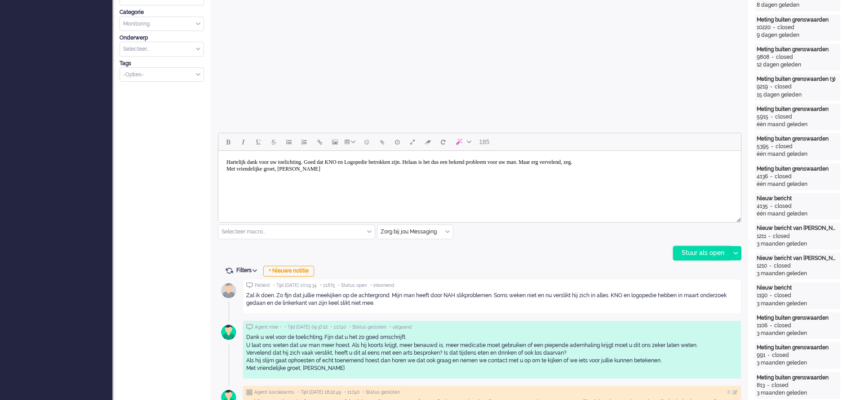
click at [689, 251] on div "Stuur als open" at bounding box center [701, 253] width 56 height 13
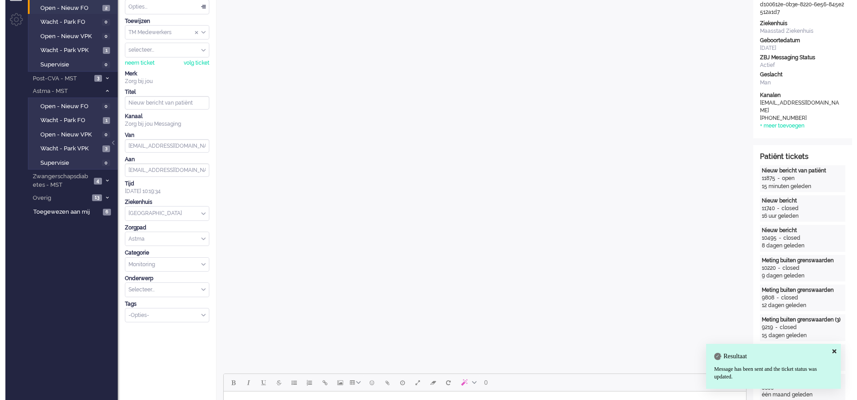
scroll to position [0, 0]
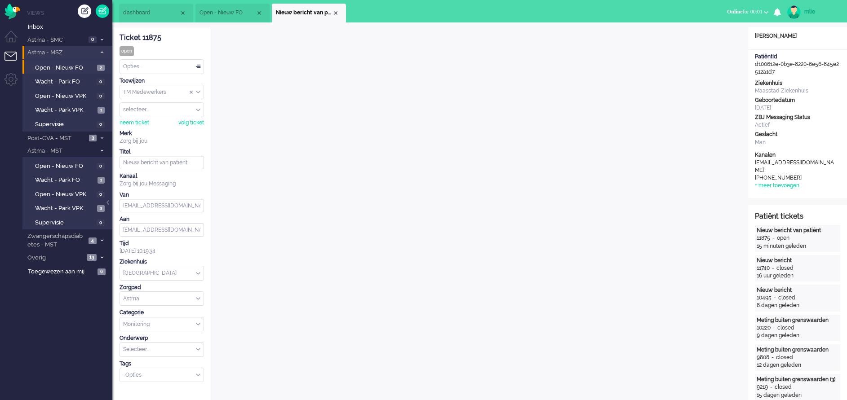
click at [199, 63] on div "Opties..." at bounding box center [162, 67] width 84 height 14
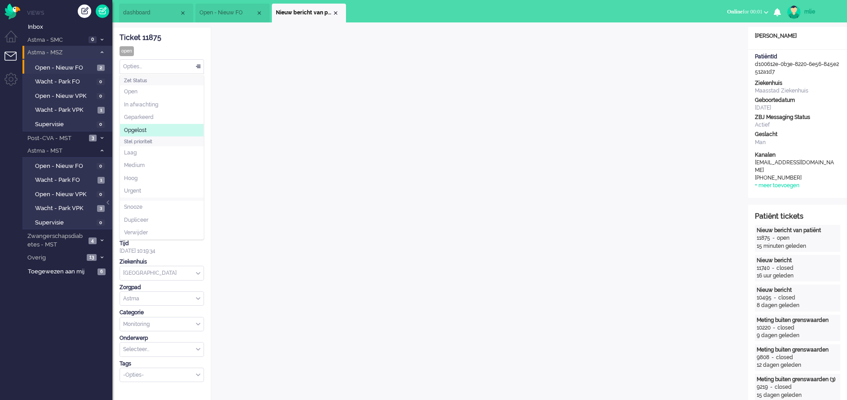
click at [154, 128] on li "Opgelost" at bounding box center [162, 130] width 84 height 13
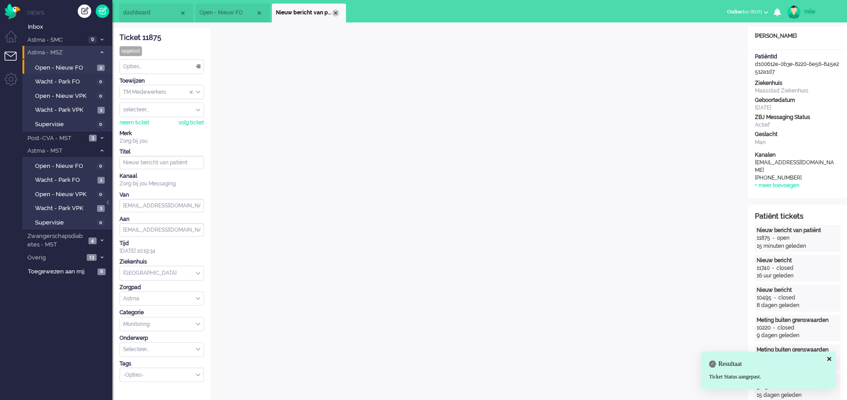
click at [335, 15] on div "Close tab" at bounding box center [335, 12] width 7 height 7
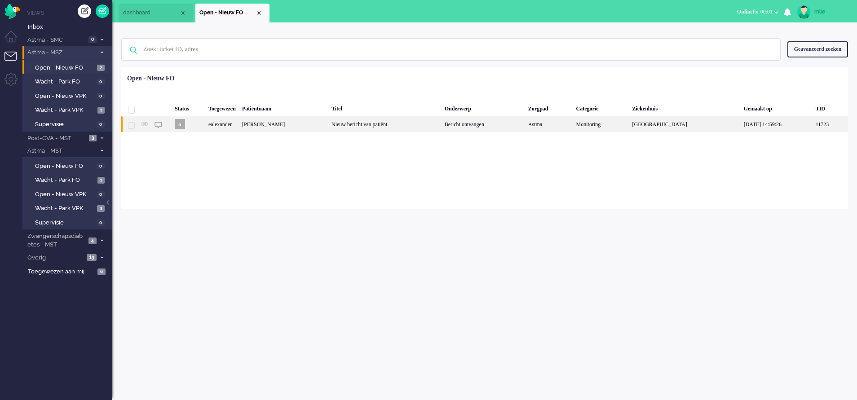
click at [441, 128] on div "Nieuw bericht van patiënt" at bounding box center [384, 124] width 113 height 16
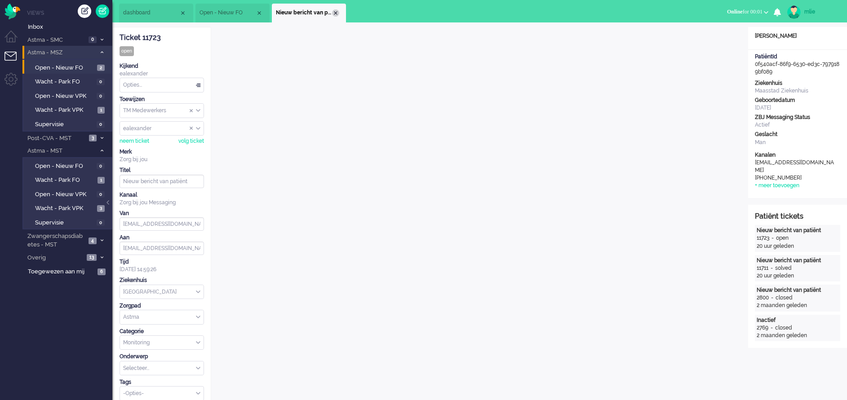
click at [336, 15] on div "Close tab" at bounding box center [335, 12] width 7 height 7
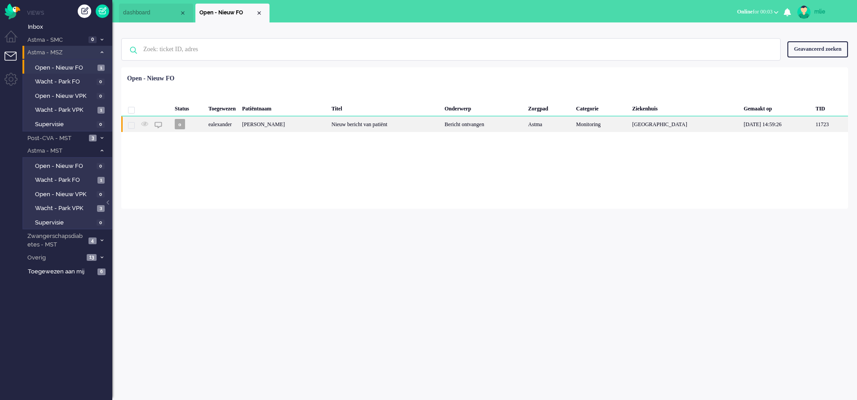
click at [442, 123] on div "Nieuw bericht van patiënt" at bounding box center [384, 124] width 113 height 16
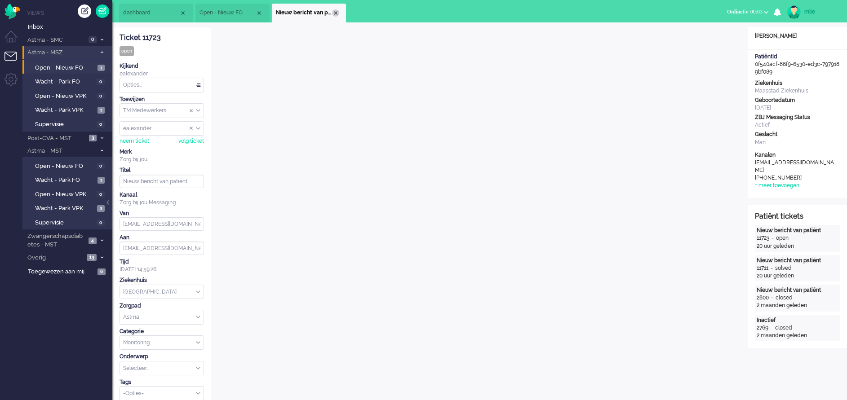
click at [339, 13] on div "Close tab" at bounding box center [335, 12] width 7 height 7
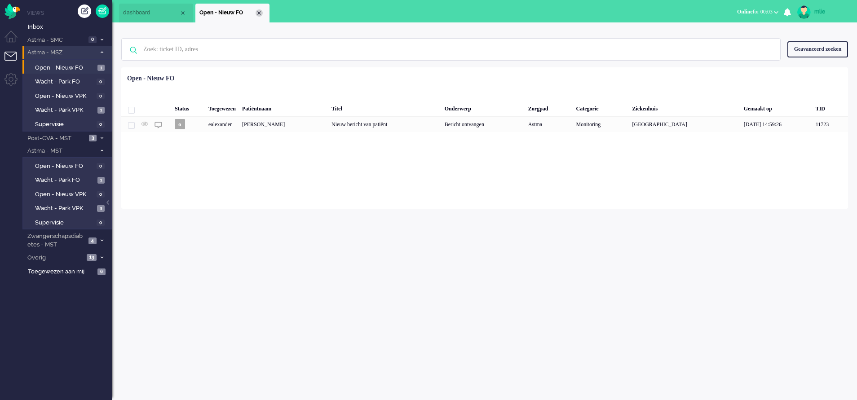
click at [257, 14] on div "Close tab" at bounding box center [259, 12] width 7 height 7
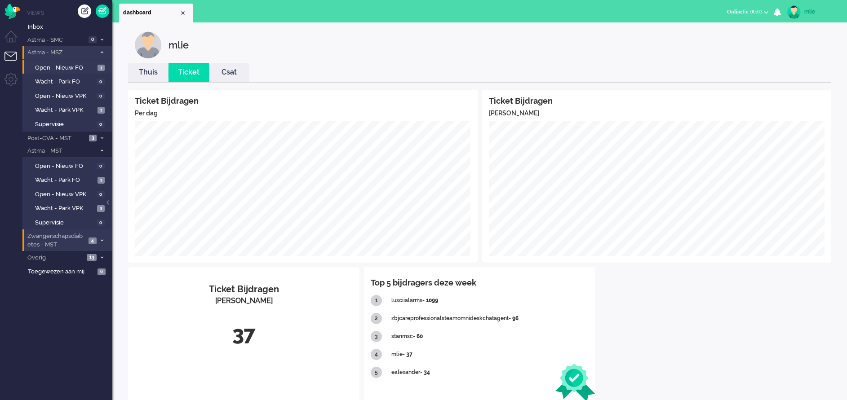
click at [90, 238] on span "4" at bounding box center [92, 241] width 8 height 7
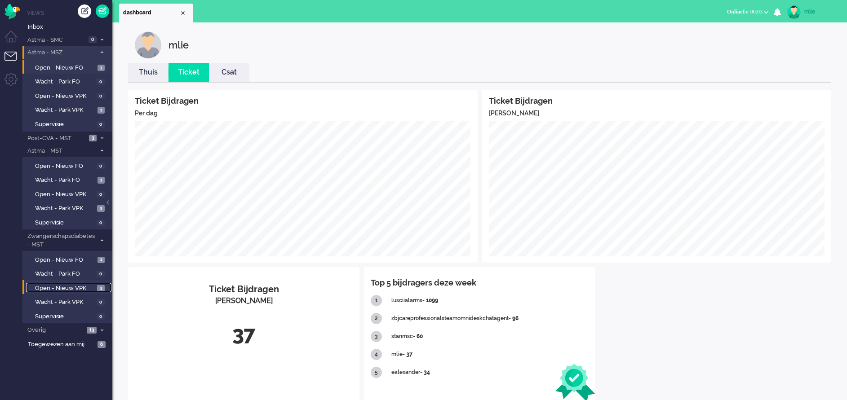
click at [35, 289] on span "Open - Nieuw VPK" at bounding box center [65, 288] width 60 height 9
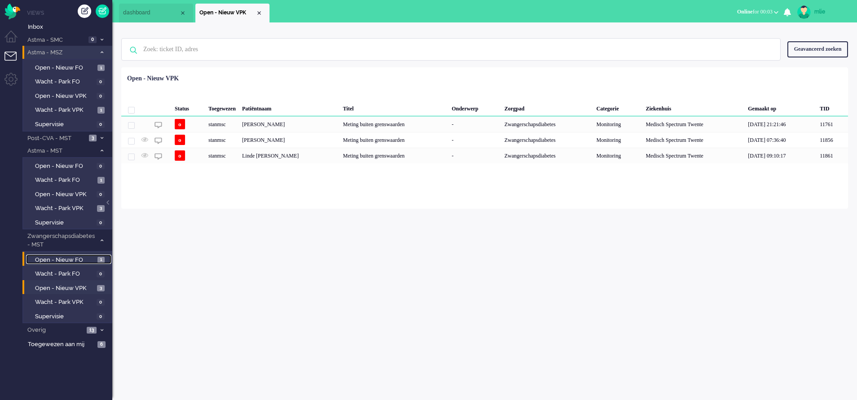
click at [63, 259] on span "Open - Nieuw FO" at bounding box center [65, 260] width 60 height 9
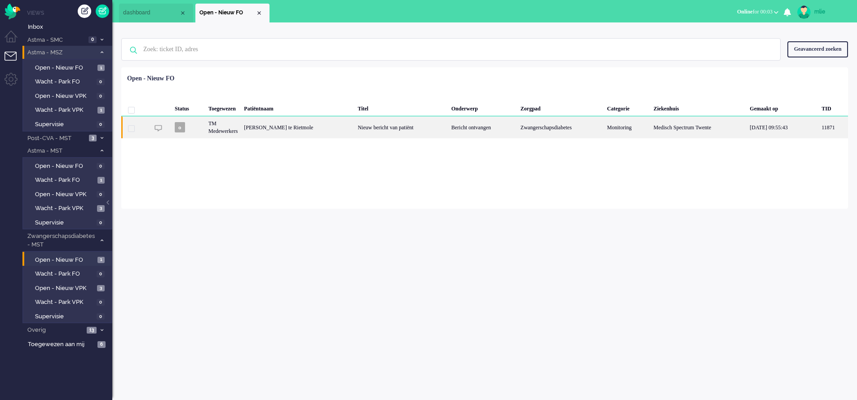
click at [464, 123] on div "Bericht ontvangen" at bounding box center [482, 127] width 69 height 22
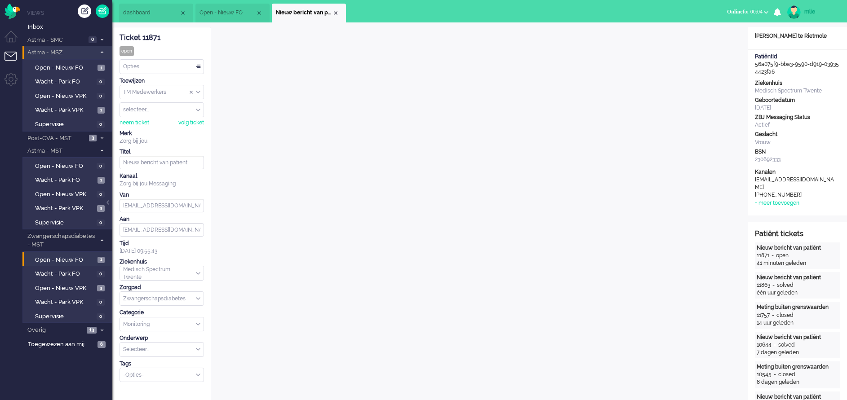
click at [199, 68] on div "Opties..." at bounding box center [162, 67] width 84 height 14
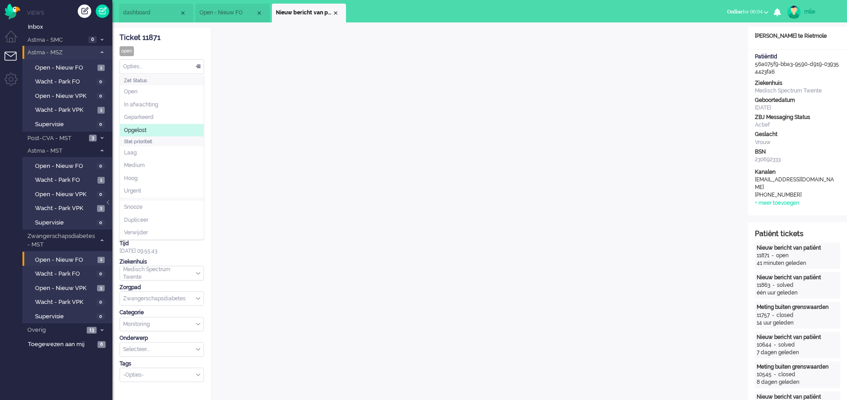
click at [140, 129] on span "Opgelost" at bounding box center [135, 131] width 22 height 8
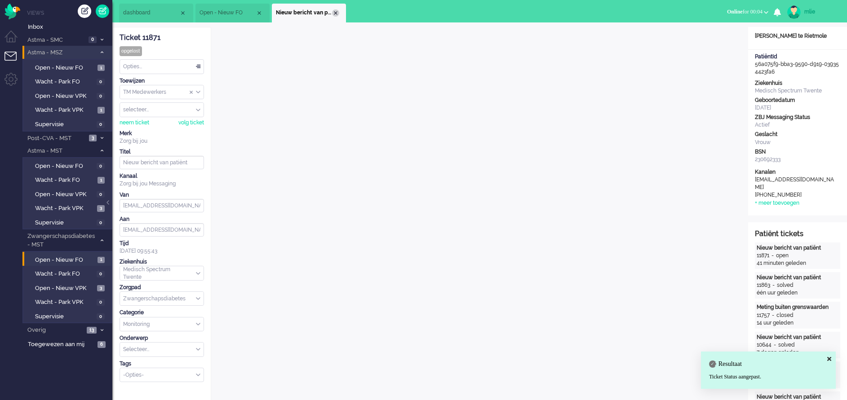
click at [338, 13] on div "Close tab" at bounding box center [335, 12] width 7 height 7
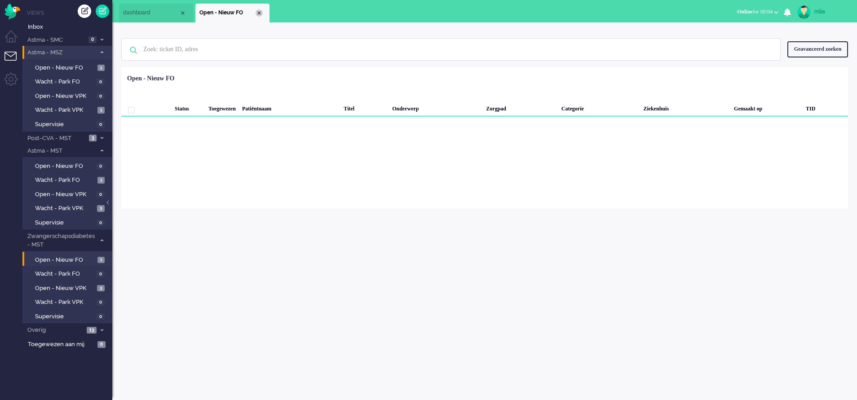
click at [258, 13] on div "Close tab" at bounding box center [259, 12] width 7 height 7
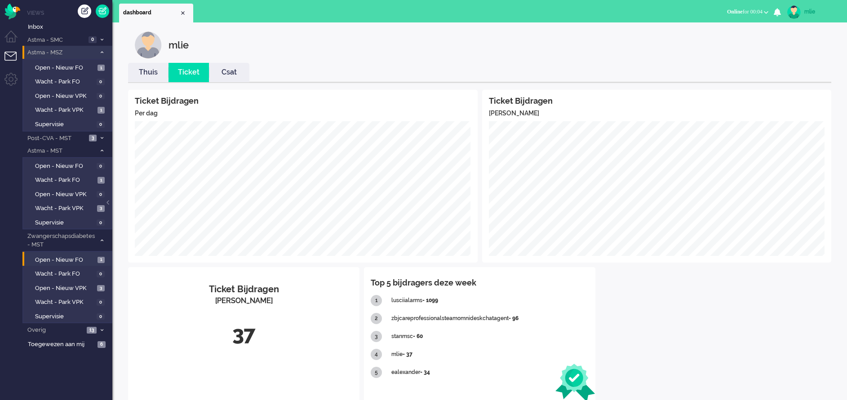
click at [152, 73] on link "Thuis" at bounding box center [148, 72] width 40 height 10
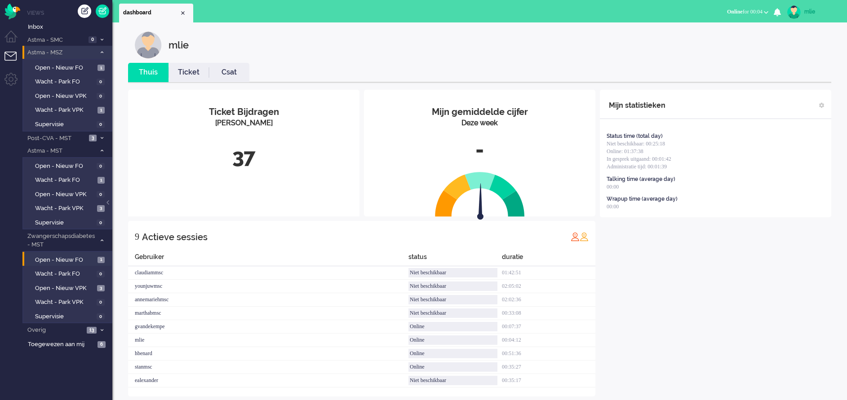
click at [188, 75] on link "Ticket" at bounding box center [188, 72] width 40 height 10
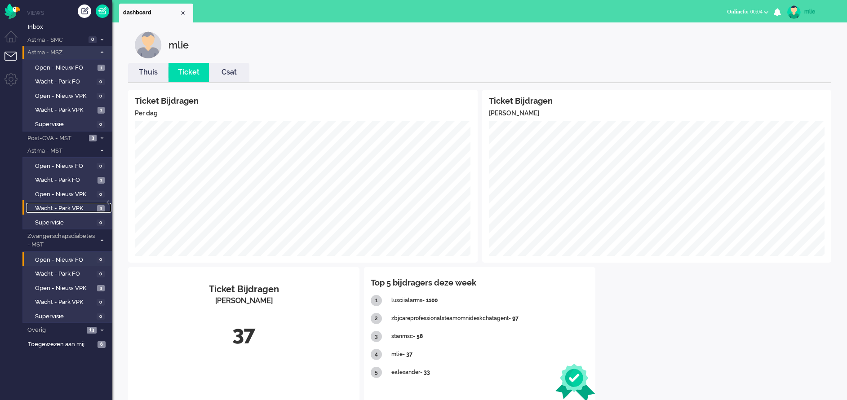
click at [42, 206] on span "Wacht - Park VPK" at bounding box center [65, 208] width 60 height 9
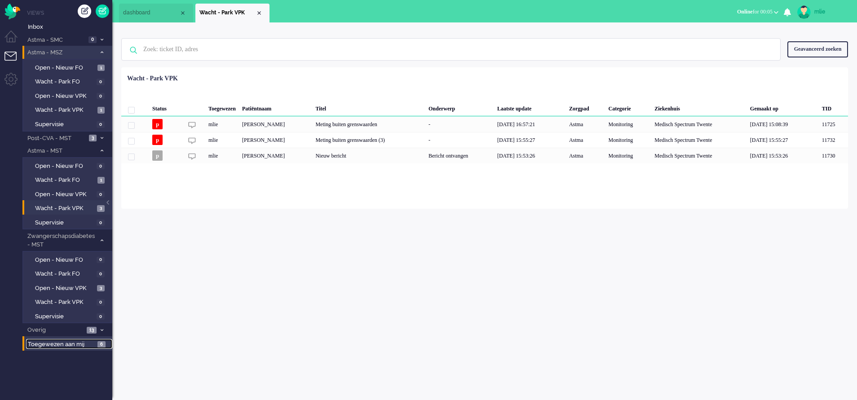
click at [50, 342] on span "Toegewezen aan mij" at bounding box center [61, 344] width 67 height 9
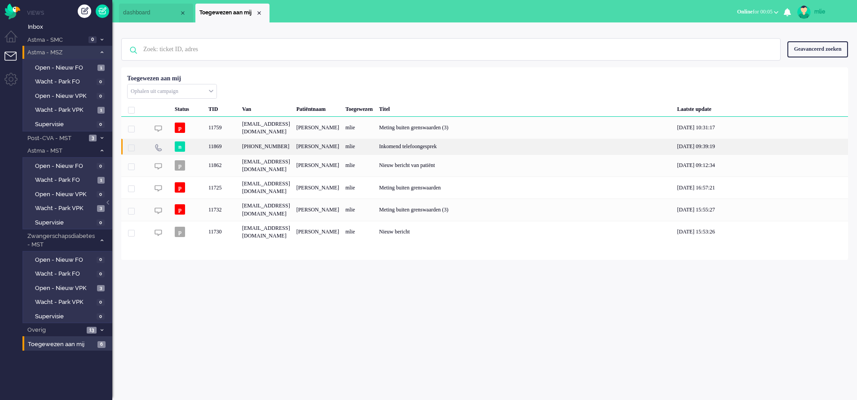
click at [486, 147] on div "Inkomend telefoongesprek" at bounding box center [525, 147] width 298 height 16
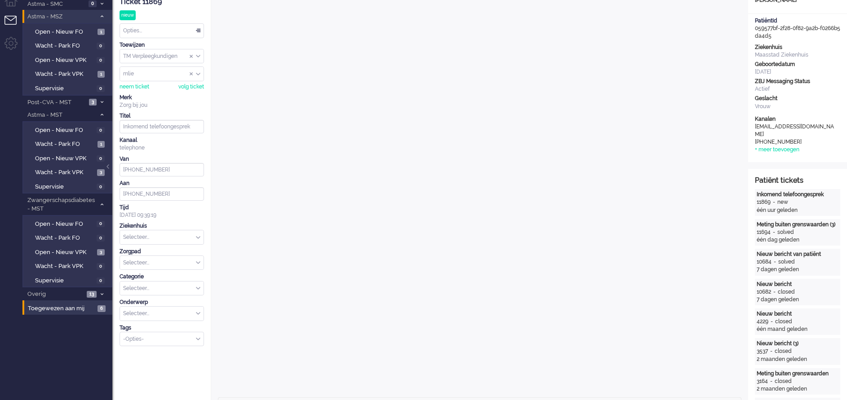
scroll to position [27, 0]
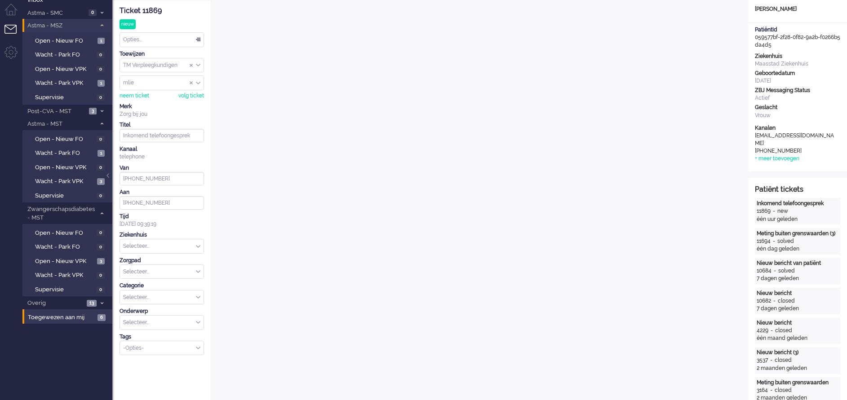
click at [197, 37] on div "Opties..." at bounding box center [162, 40] width 84 height 14
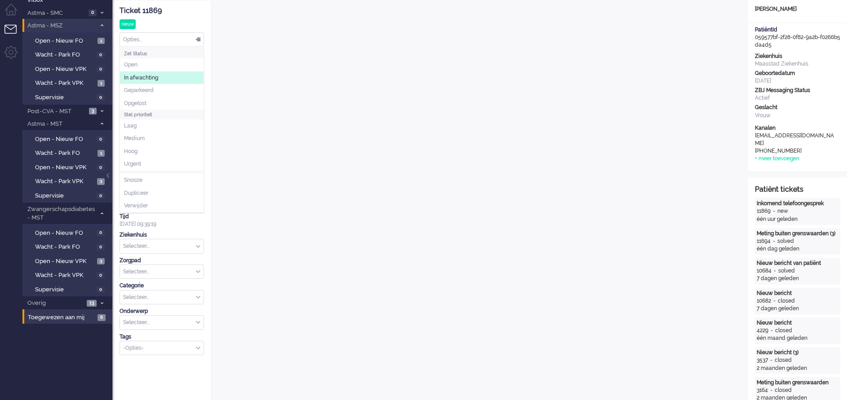
click at [142, 78] on span "In afwachting" at bounding box center [141, 78] width 34 height 8
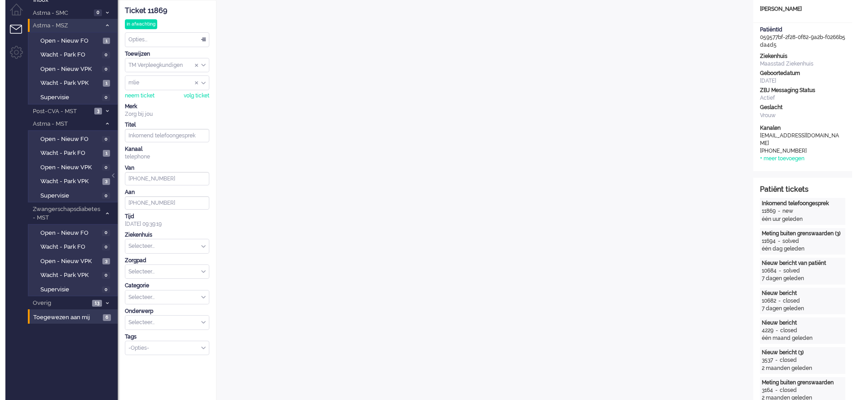
scroll to position [0, 0]
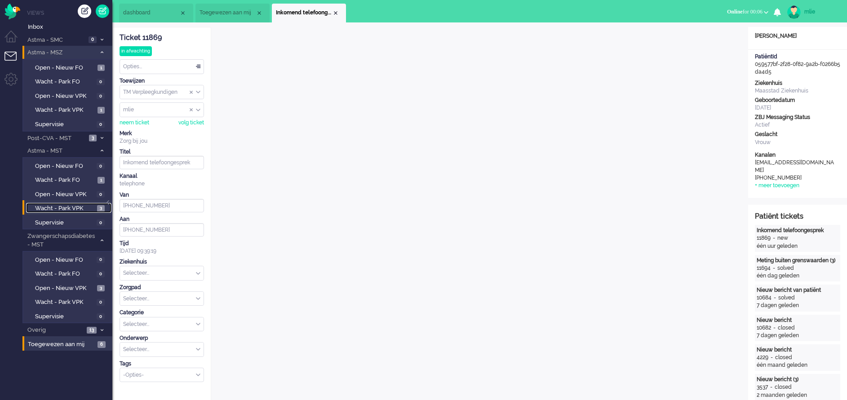
click at [66, 207] on span "Wacht - Park VPK" at bounding box center [65, 208] width 60 height 9
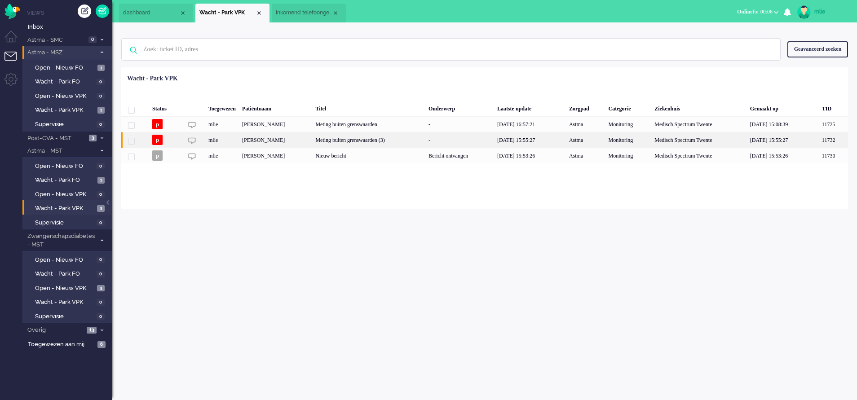
click at [493, 145] on div "-" at bounding box center [459, 140] width 69 height 16
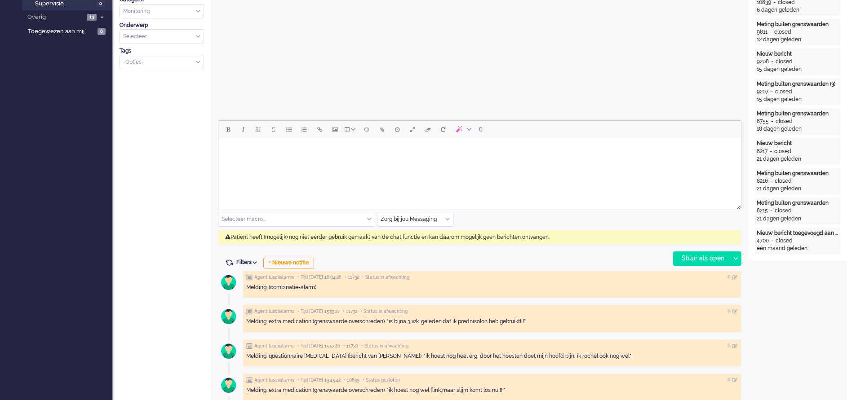
scroll to position [368, 0]
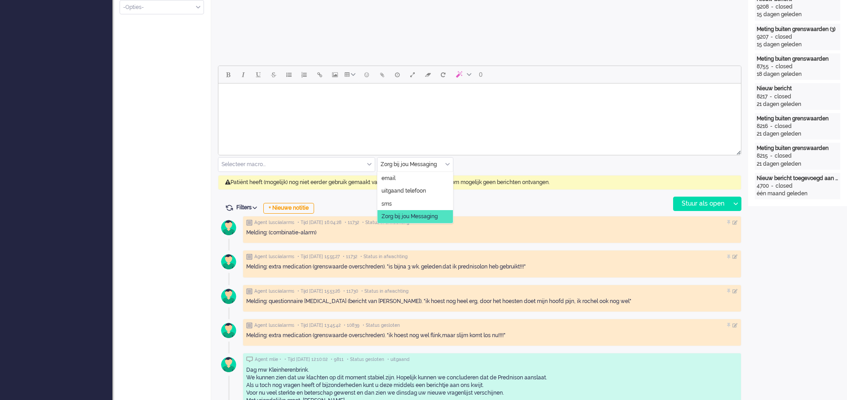
click at [448, 163] on div "Zorg bij jou Messaging" at bounding box center [414, 165] width 75 height 14
click at [415, 187] on span "uitgaand telefoon" at bounding box center [403, 191] width 44 height 8
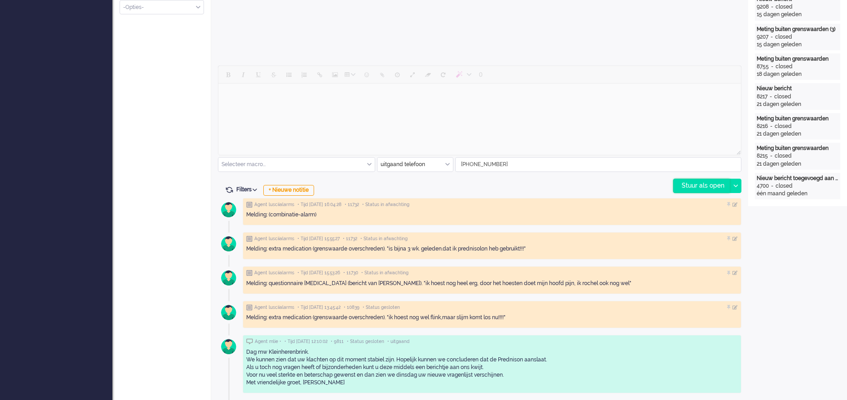
click at [688, 183] on div "Stuur als open" at bounding box center [701, 185] width 56 height 13
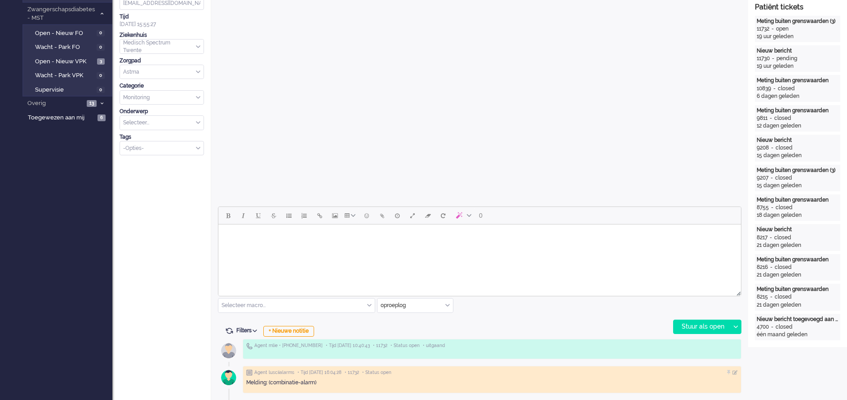
scroll to position [269, 0]
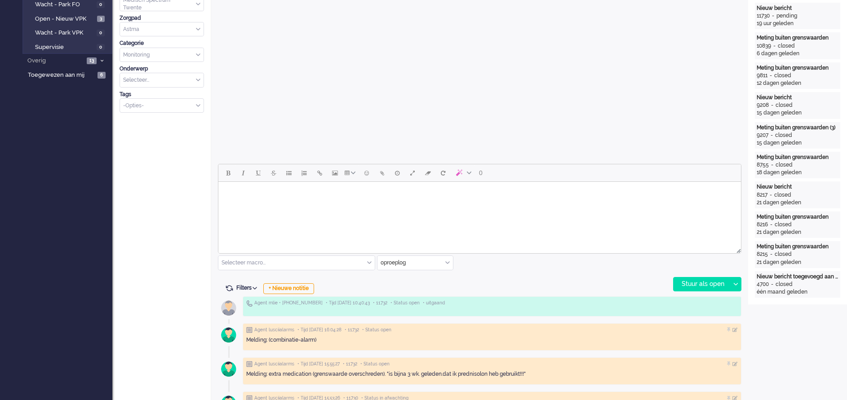
click at [266, 201] on body "Rich Text Area. Press ALT-0 for help." at bounding box center [479, 193] width 515 height 16
click at [699, 281] on div "Stuur als open" at bounding box center [701, 284] width 56 height 13
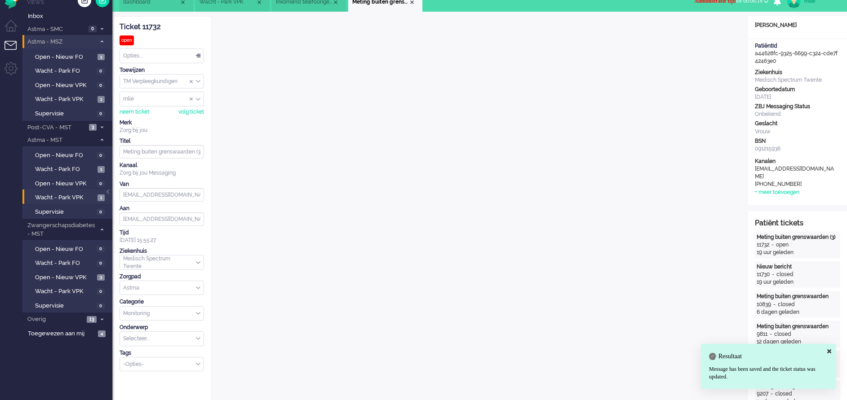
scroll to position [0, 0]
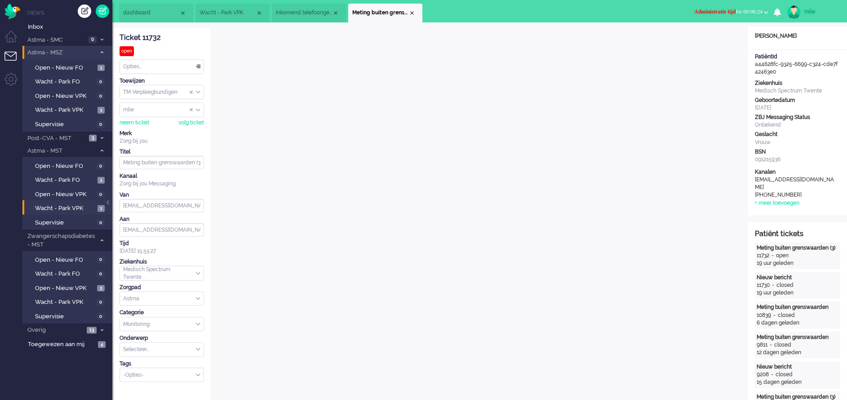
click at [196, 64] on div "Opties..." at bounding box center [162, 67] width 84 height 14
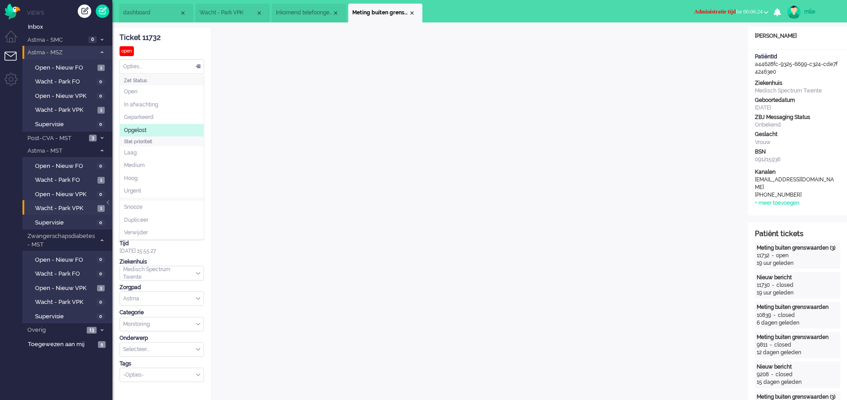
click at [153, 128] on li "Opgelost" at bounding box center [162, 130] width 84 height 13
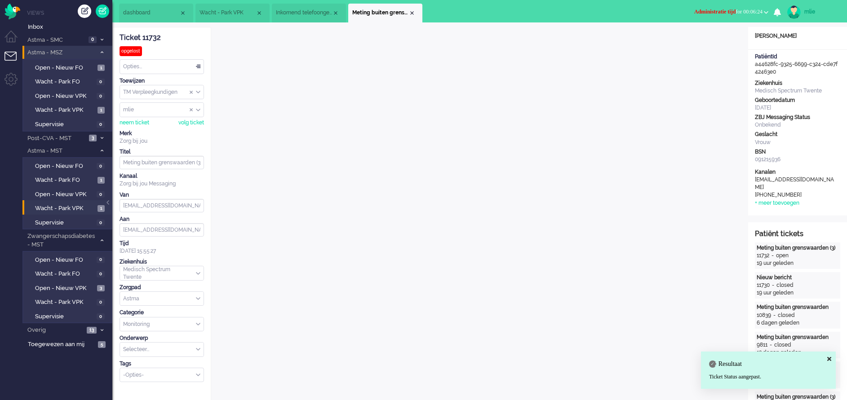
click at [142, 17] on li "dashboard" at bounding box center [156, 13] width 74 height 19
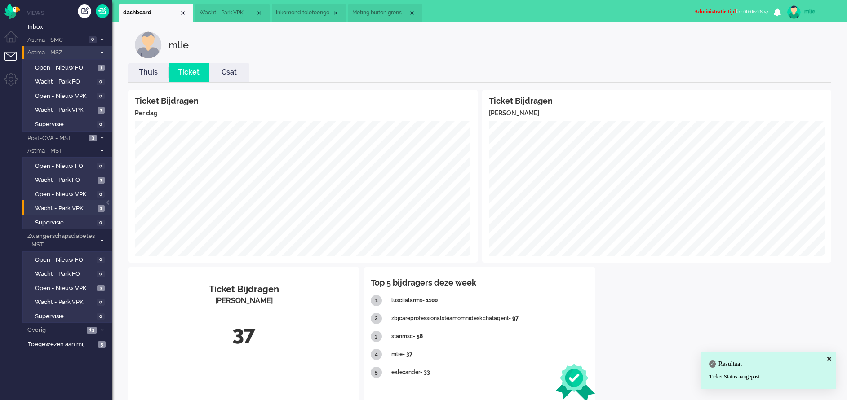
click at [150, 69] on link "Thuis" at bounding box center [148, 72] width 40 height 10
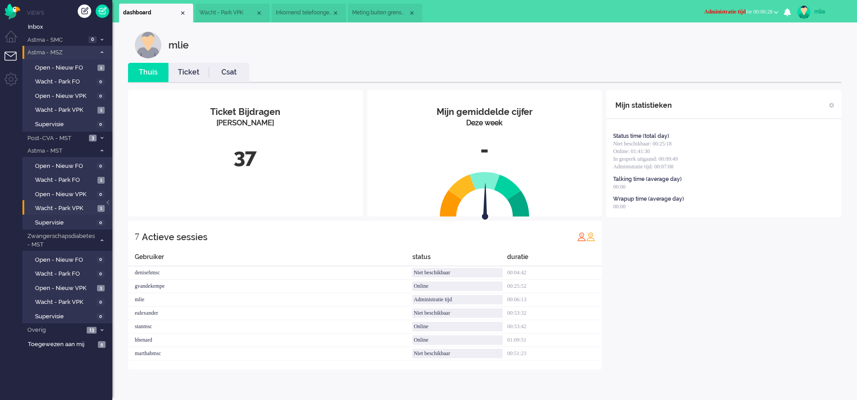
click at [189, 68] on link "Ticket" at bounding box center [188, 72] width 40 height 10
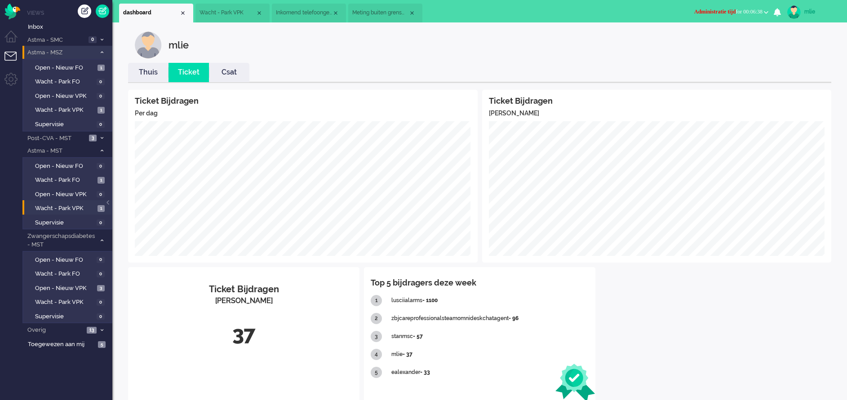
click at [384, 13] on span "Meting buiten grenswaarden (3)" at bounding box center [380, 13] width 56 height 8
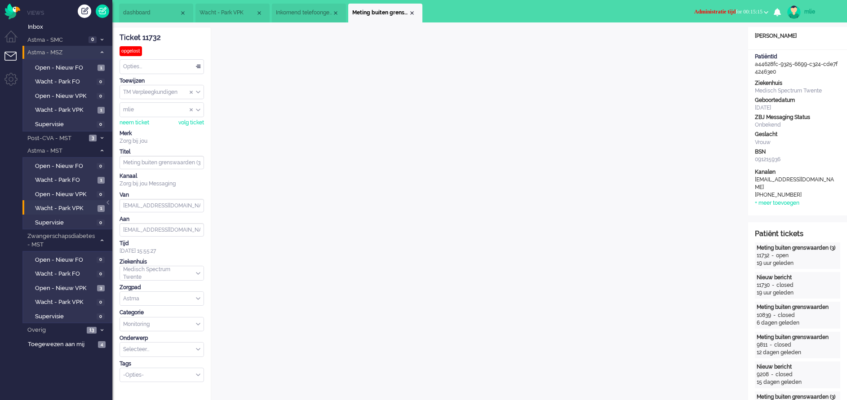
click at [728, 10] on span "Administratie tijd for 00:15:15" at bounding box center [728, 12] width 68 height 6
click at [715, 38] on label "Online" at bounding box center [730, 40] width 71 height 8
click at [413, 11] on div "Close tab" at bounding box center [411, 12] width 7 height 7
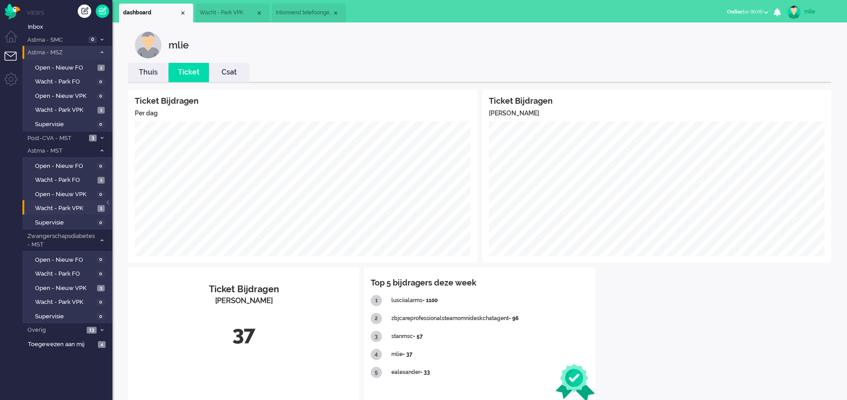
click at [306, 13] on span "Inkomend telefoongesprek" at bounding box center [304, 13] width 56 height 8
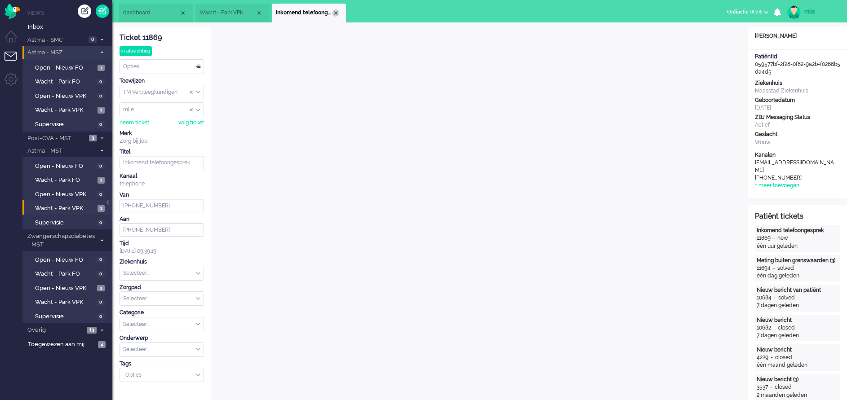
click at [337, 11] on div "Close tab" at bounding box center [335, 12] width 7 height 7
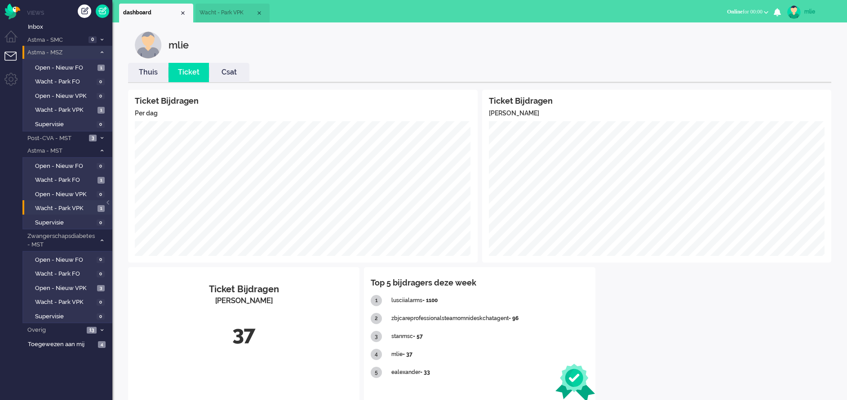
click at [230, 14] on span "Wacht - Park VPK" at bounding box center [227, 13] width 56 height 8
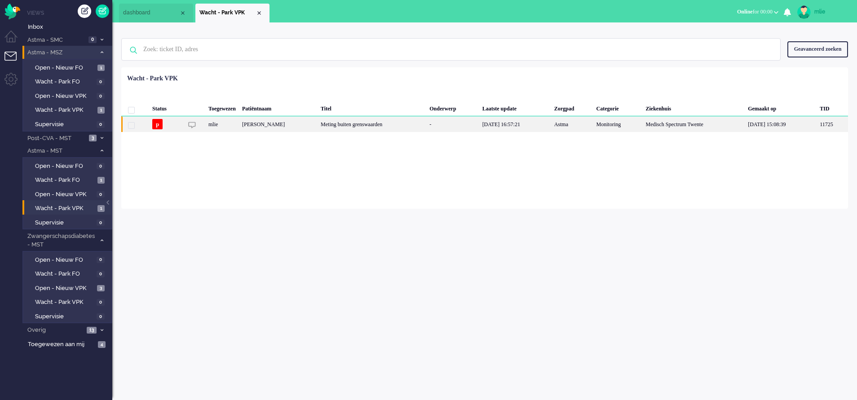
click at [500, 126] on div "16/09/2025 16:57:21" at bounding box center [515, 124] width 72 height 16
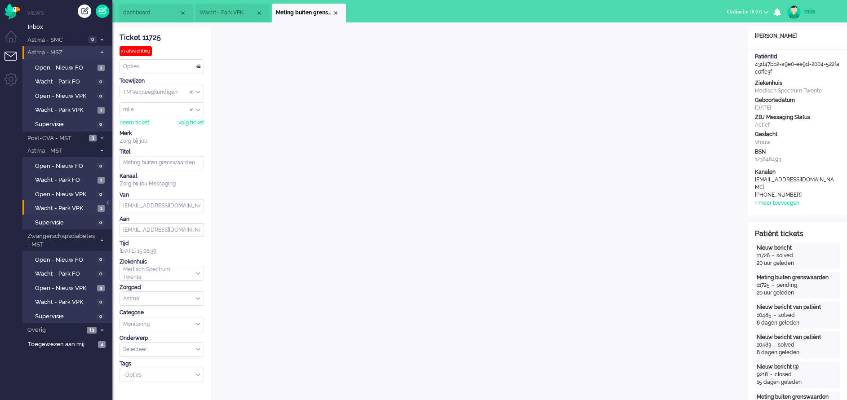
click at [197, 63] on div "Opties..." at bounding box center [162, 67] width 84 height 14
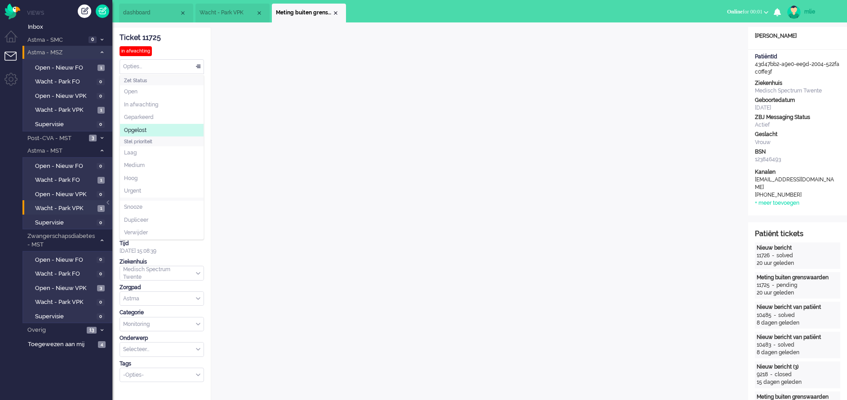
click at [138, 131] on span "Opgelost" at bounding box center [135, 131] width 22 height 8
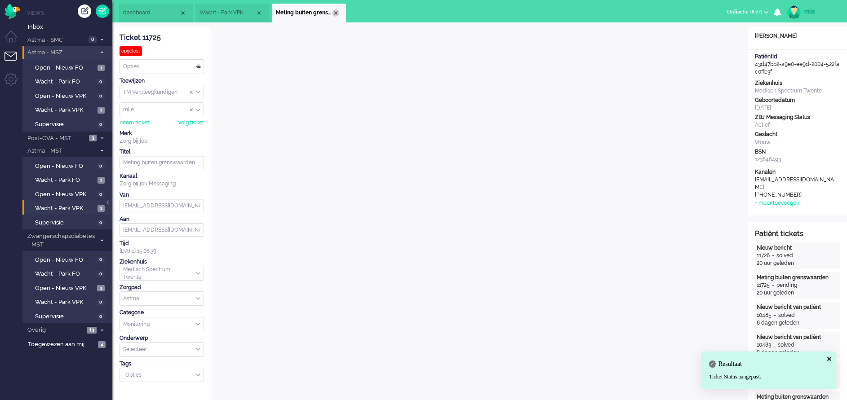
click at [335, 12] on div "Close tab" at bounding box center [335, 12] width 7 height 7
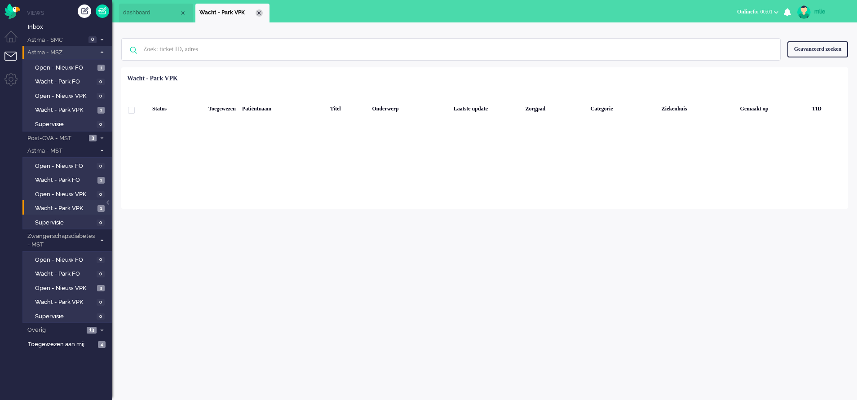
click at [260, 13] on div "Close tab" at bounding box center [259, 12] width 7 height 7
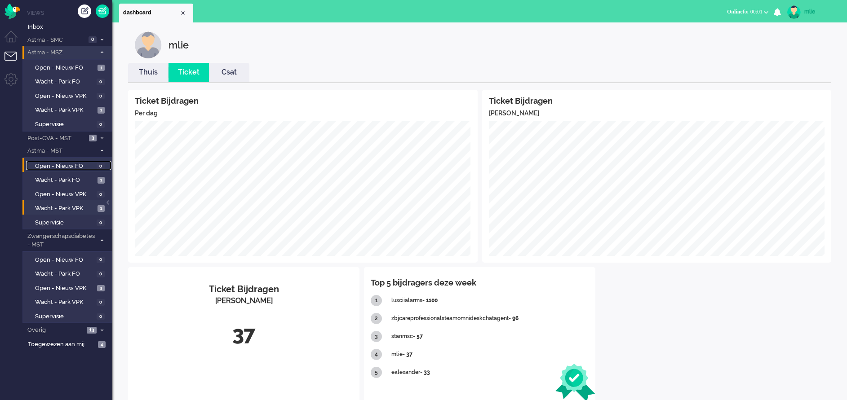
click at [62, 166] on span "Open - Nieuw FO" at bounding box center [64, 166] width 59 height 9
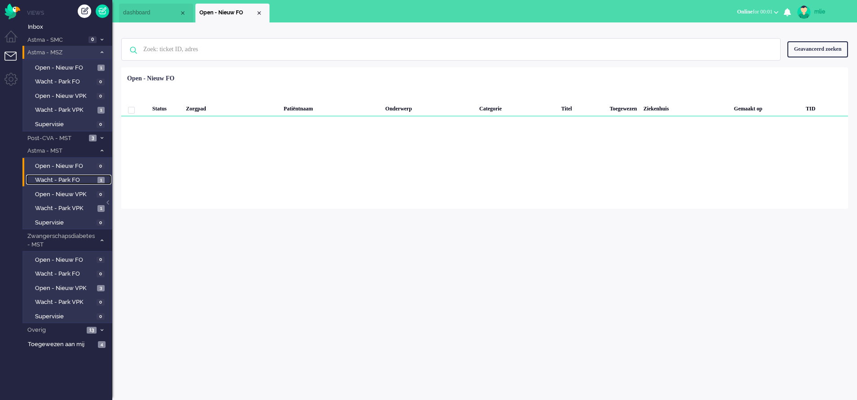
click at [51, 179] on span "Wacht - Park FO" at bounding box center [65, 180] width 60 height 9
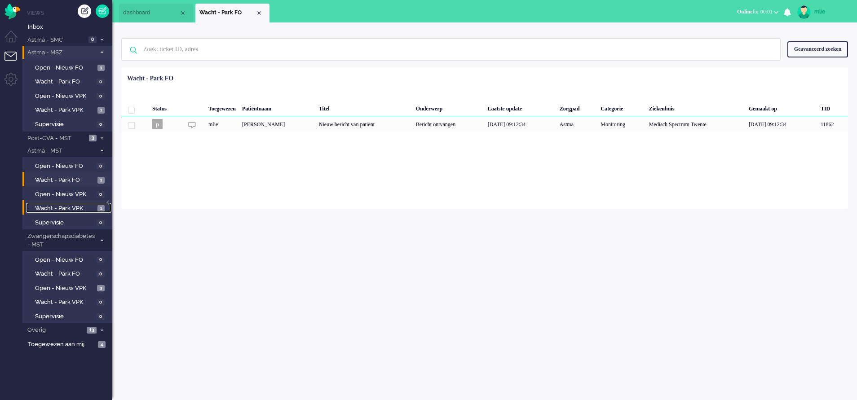
click at [58, 205] on span "Wacht - Park VPK" at bounding box center [65, 208] width 60 height 9
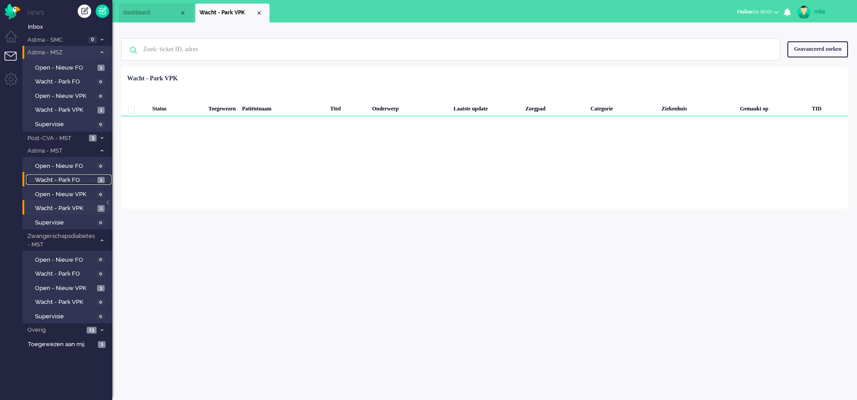
click at [74, 179] on span "Wacht - Park FO" at bounding box center [65, 180] width 60 height 9
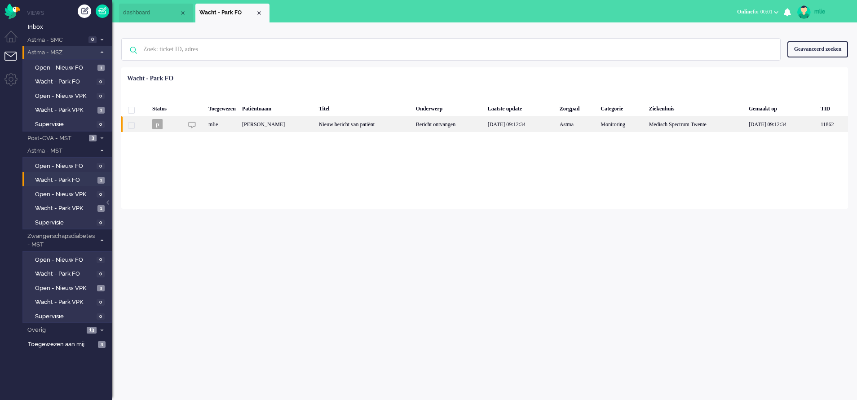
click at [409, 125] on div "Nieuw bericht van patiënt" at bounding box center [364, 124] width 97 height 16
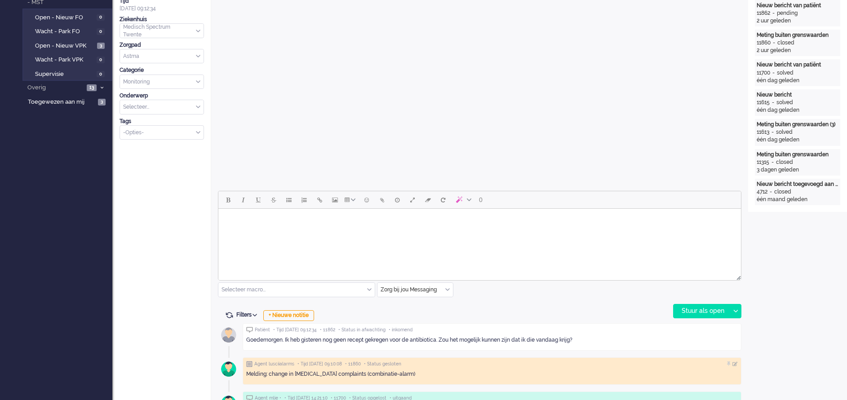
scroll to position [233, 0]
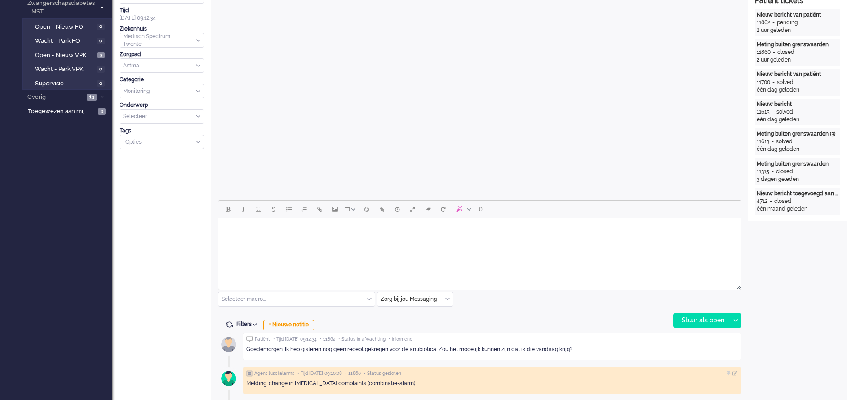
click at [275, 241] on html at bounding box center [479, 229] width 522 height 23
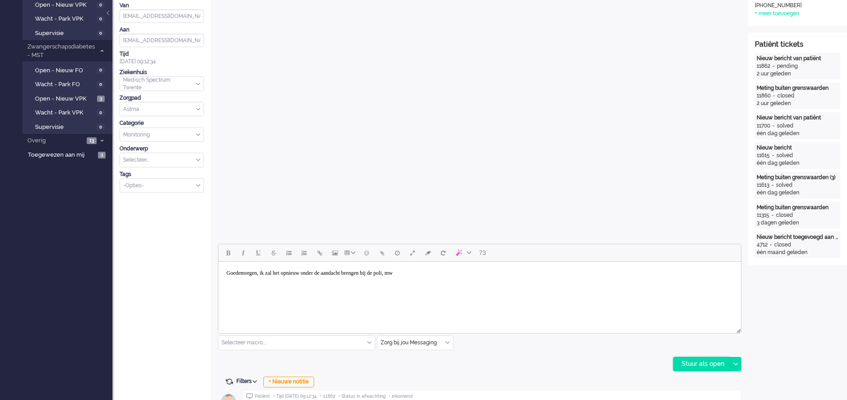
scroll to position [202, 0]
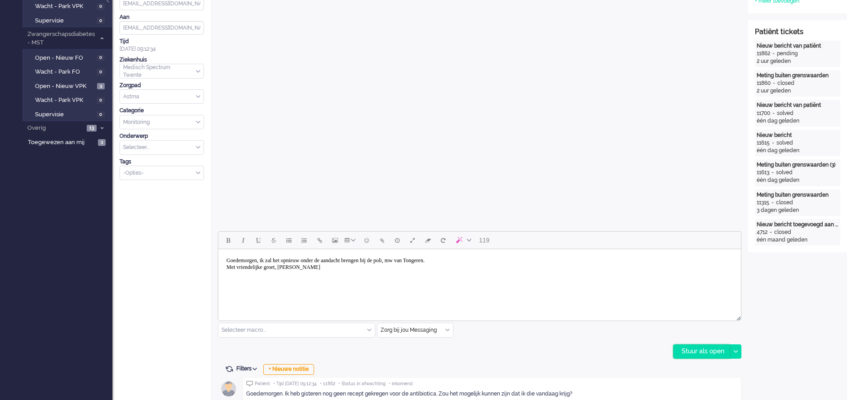
click at [699, 350] on div "Stuur als open" at bounding box center [701, 351] width 56 height 13
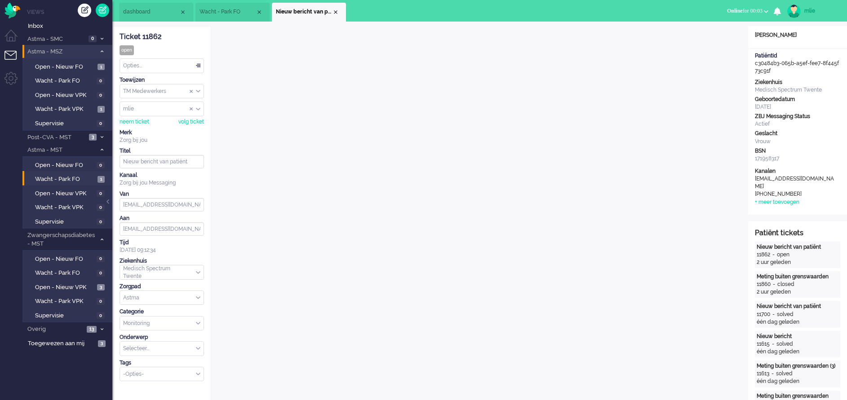
scroll to position [0, 0]
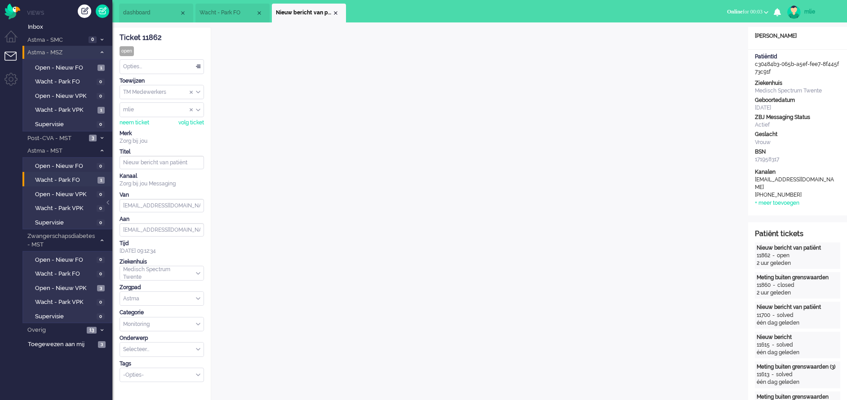
click at [198, 66] on div "Opties..." at bounding box center [162, 67] width 84 height 14
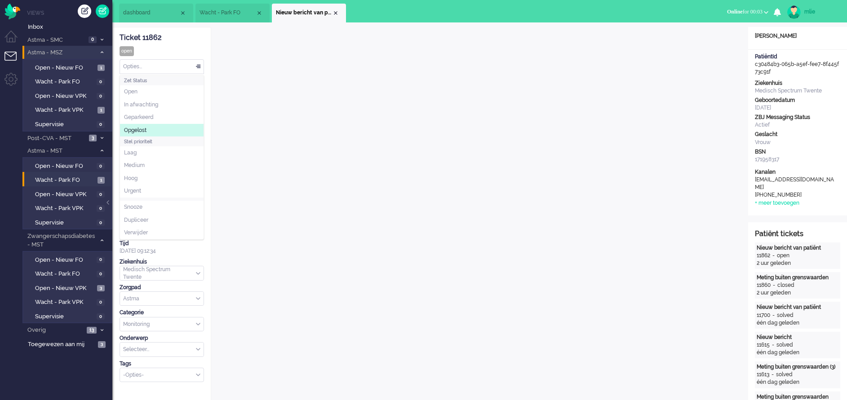
click at [142, 128] on span "Opgelost" at bounding box center [135, 131] width 22 height 8
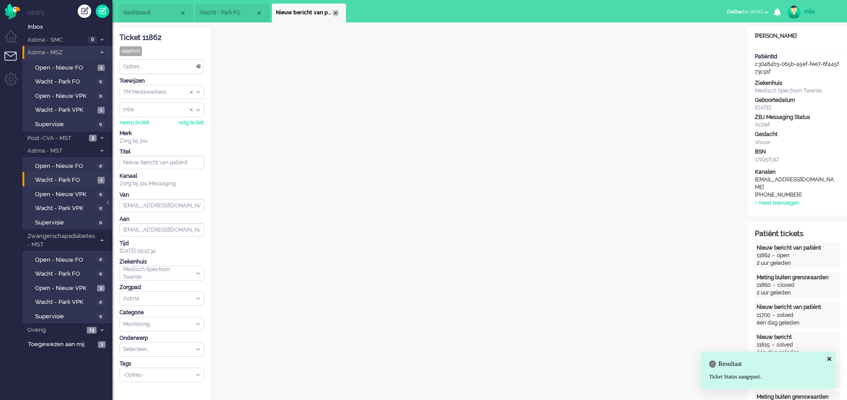
click at [334, 15] on div "Close tab" at bounding box center [335, 12] width 7 height 7
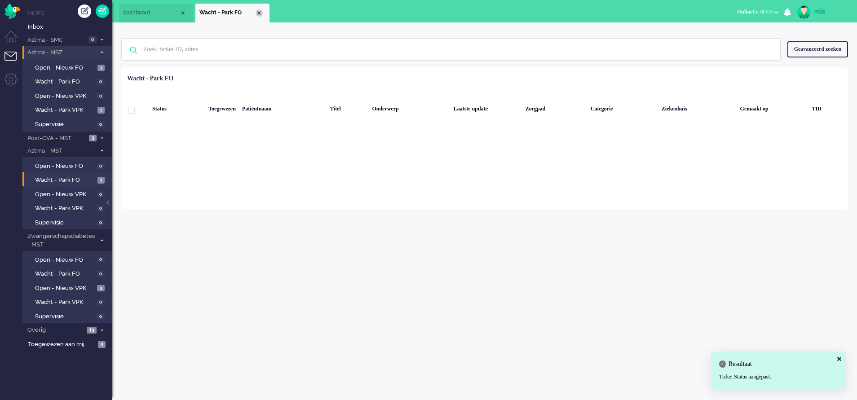
click at [259, 9] on div "Close tab" at bounding box center [259, 12] width 7 height 7
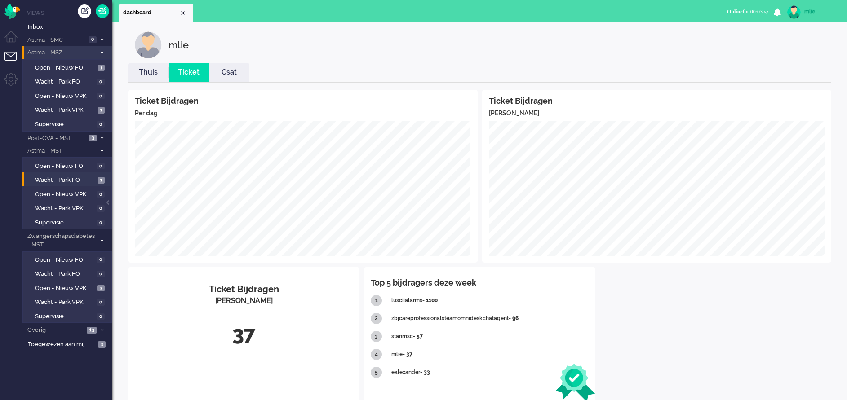
click at [142, 66] on li "Thuis" at bounding box center [148, 72] width 40 height 19
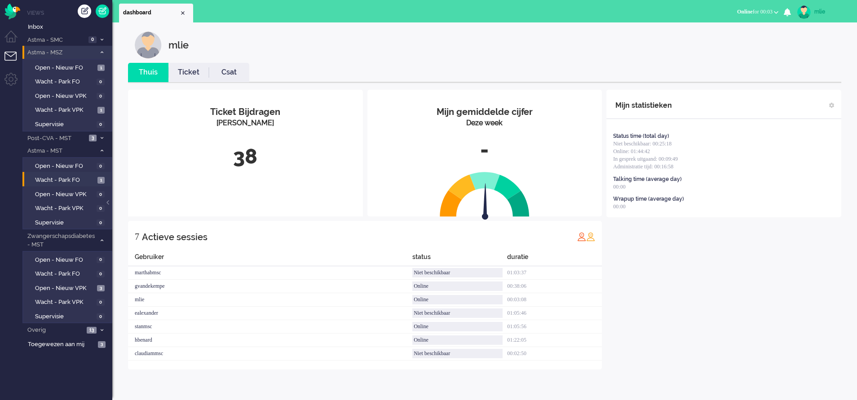
click at [190, 73] on link "Ticket" at bounding box center [188, 72] width 40 height 10
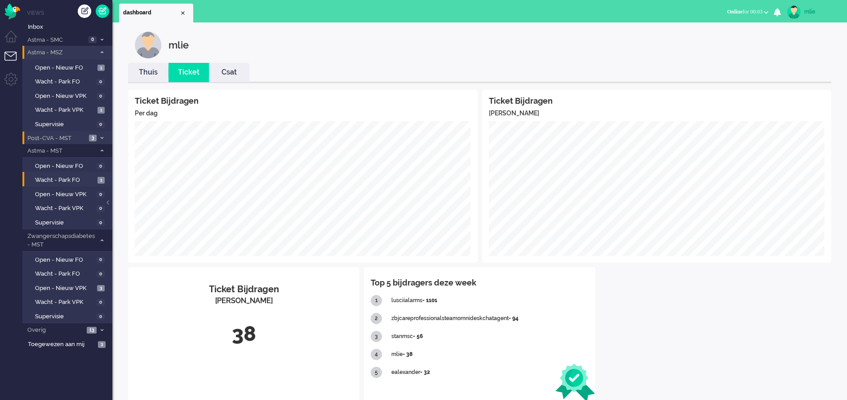
click at [99, 133] on li "Post-CVA - MST 3" at bounding box center [67, 138] width 90 height 13
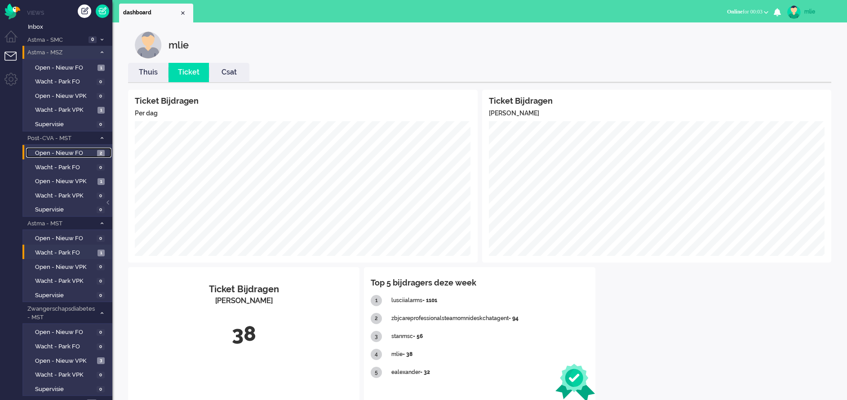
click at [57, 150] on span "Open - Nieuw FO" at bounding box center [65, 153] width 60 height 9
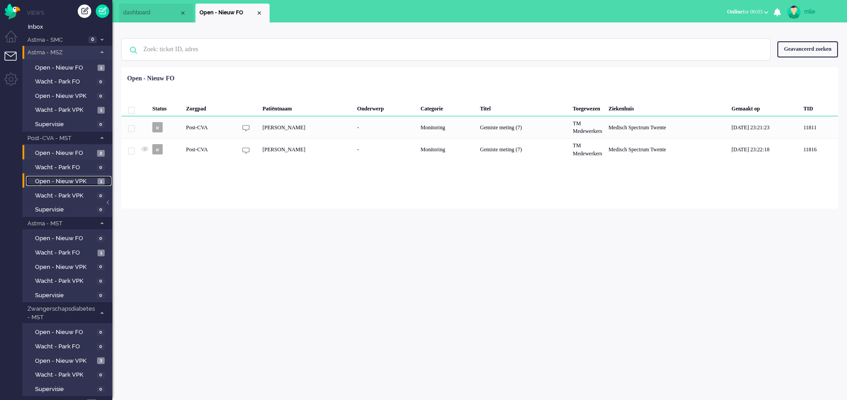
click at [49, 178] on span "Open - Nieuw VPK" at bounding box center [65, 181] width 60 height 9
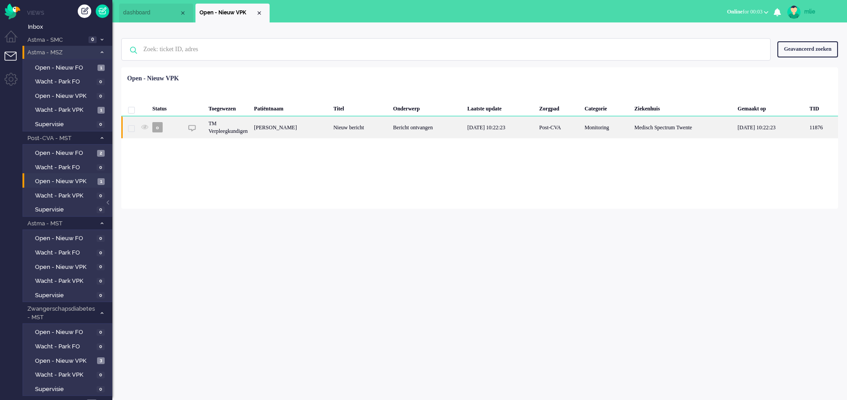
click at [412, 134] on div "Bericht ontvangen" at bounding box center [427, 127] width 74 height 22
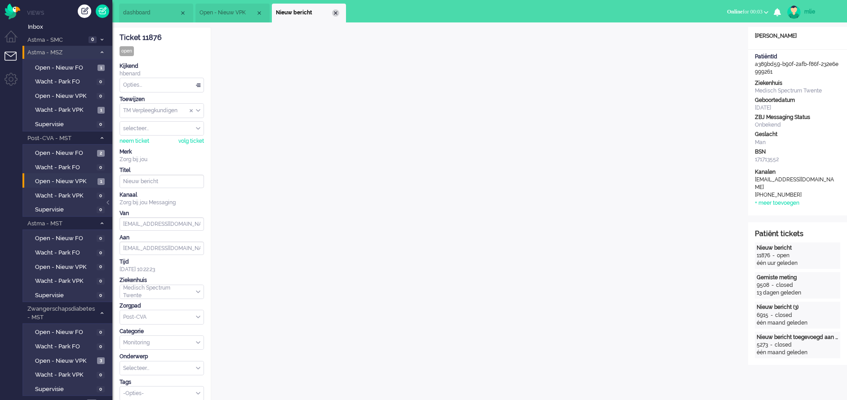
click at [333, 10] on div "Close tab" at bounding box center [335, 12] width 7 height 7
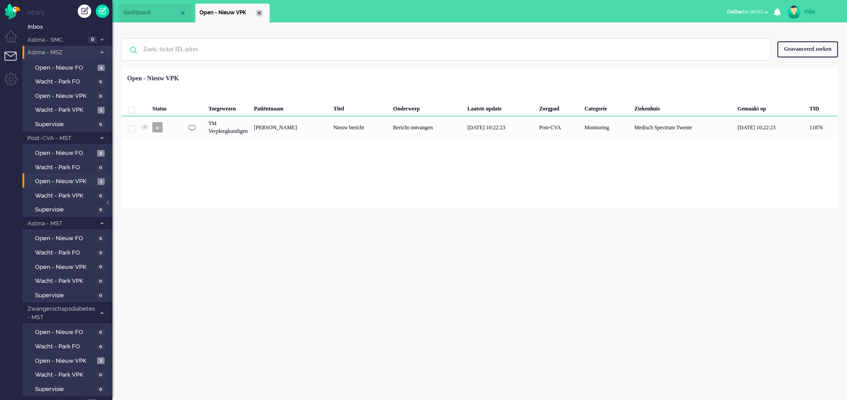
click at [259, 13] on div "Close tab" at bounding box center [259, 12] width 7 height 7
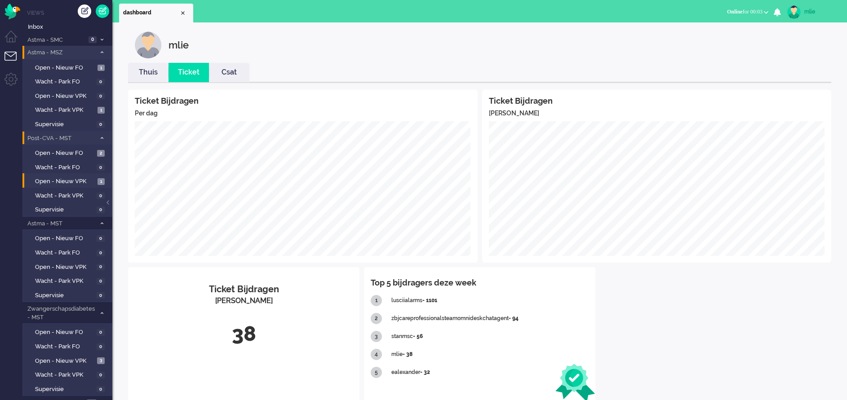
click at [101, 137] on icon at bounding box center [102, 138] width 3 height 3
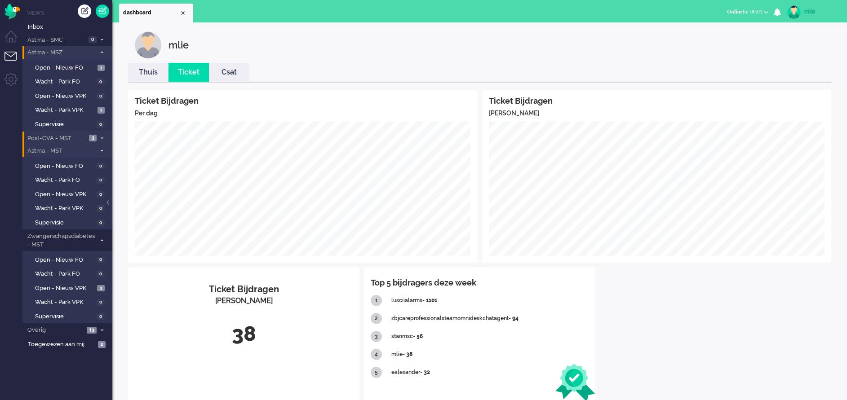
click at [101, 149] on icon at bounding box center [102, 150] width 3 height 3
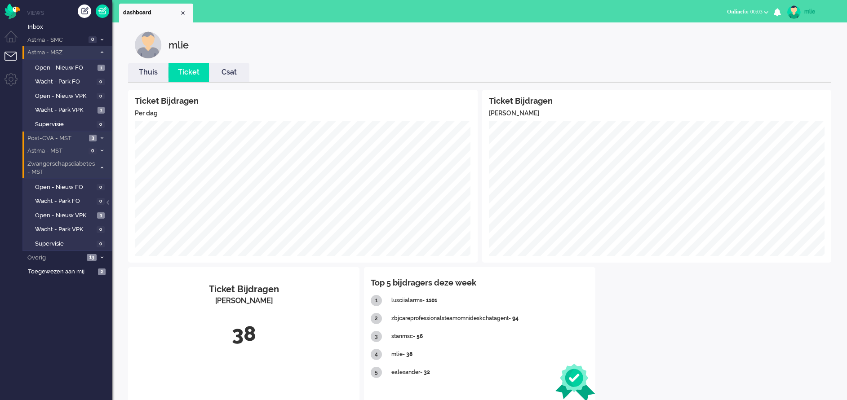
click at [100, 165] on li "Zwangerschapsdiabetes - MST 3" at bounding box center [67, 167] width 90 height 21
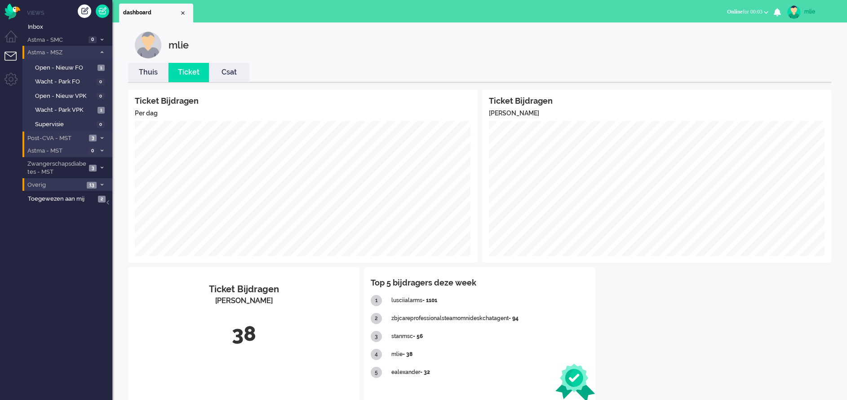
click at [66, 185] on span "Overig" at bounding box center [55, 185] width 58 height 9
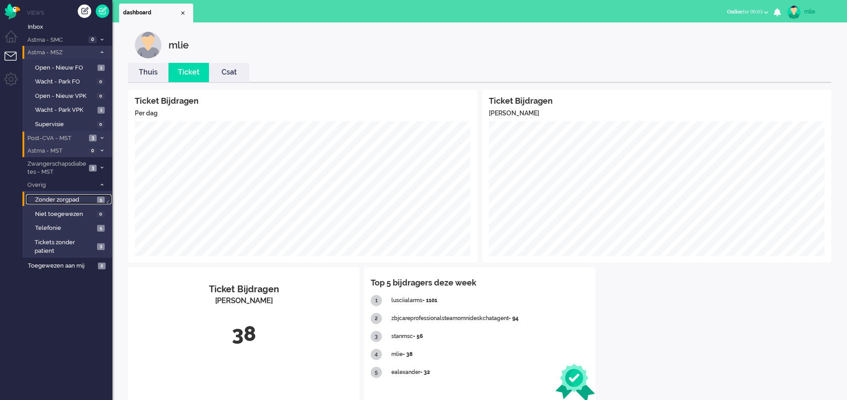
click at [56, 199] on span "Zonder zorgpad" at bounding box center [65, 200] width 60 height 9
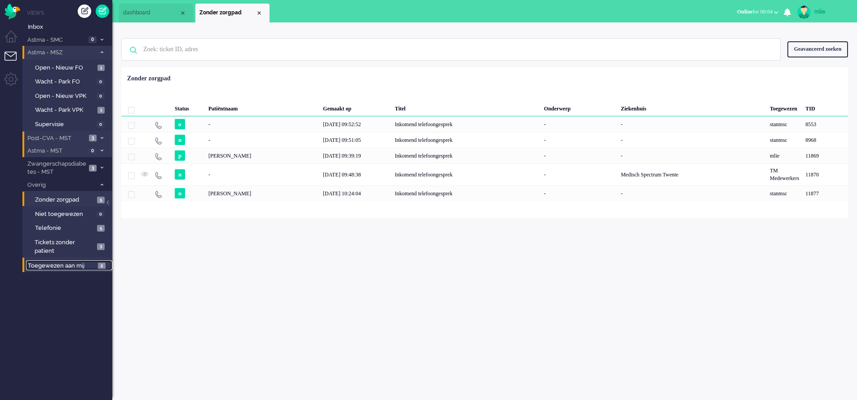
click at [59, 263] on span "Toegewezen aan mij" at bounding box center [61, 266] width 67 height 9
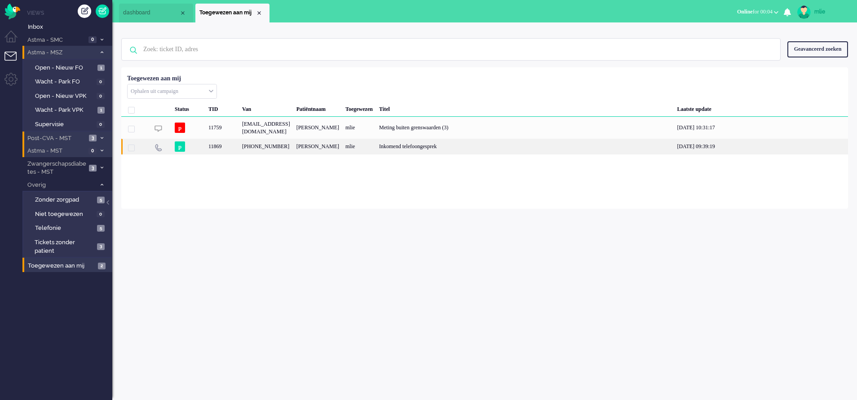
click at [468, 155] on div "Inkomend telefoongesprek" at bounding box center [525, 147] width 298 height 16
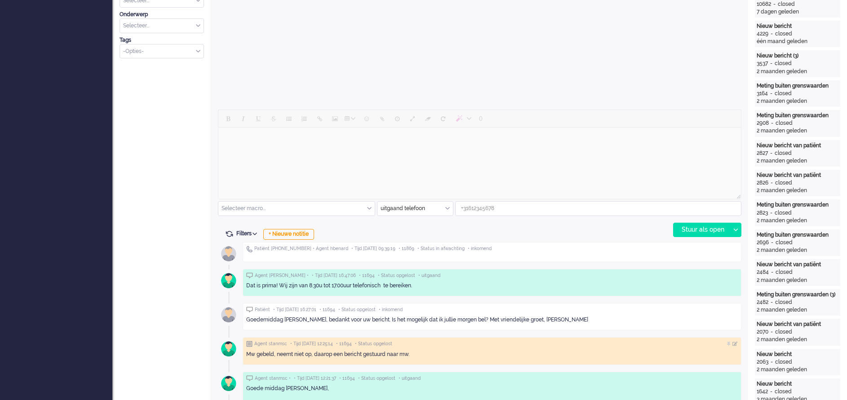
scroll to position [337, 0]
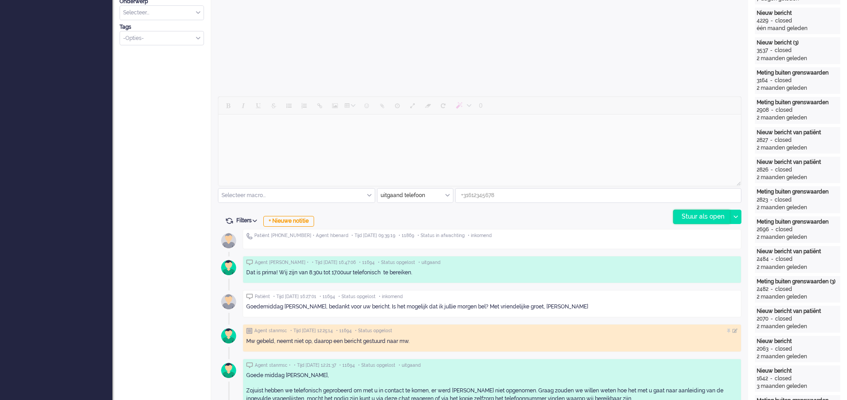
click at [702, 216] on div "Stuur als open" at bounding box center [701, 216] width 56 height 13
type input "[PHONE_NUMBER]"
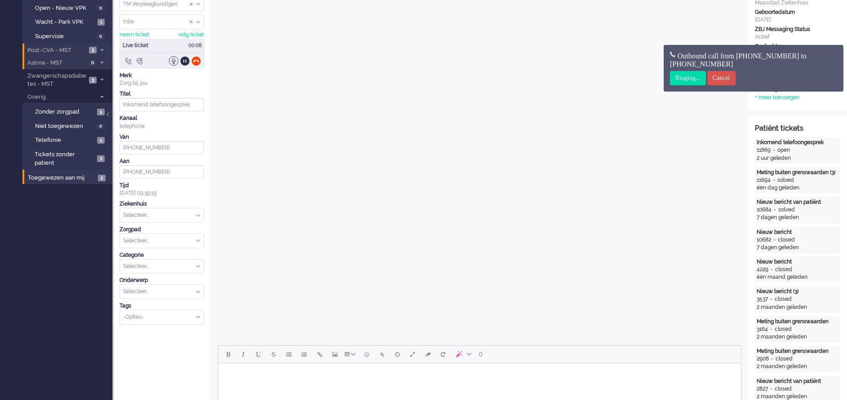
scroll to position [67, 0]
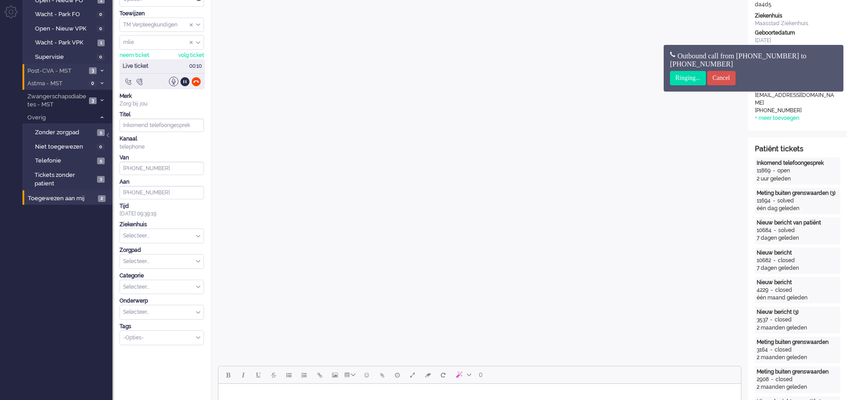
click at [198, 234] on div "Selecteer..." at bounding box center [162, 236] width 84 height 14
click at [154, 286] on span "[GEOGRAPHIC_DATA]" at bounding box center [150, 288] width 53 height 8
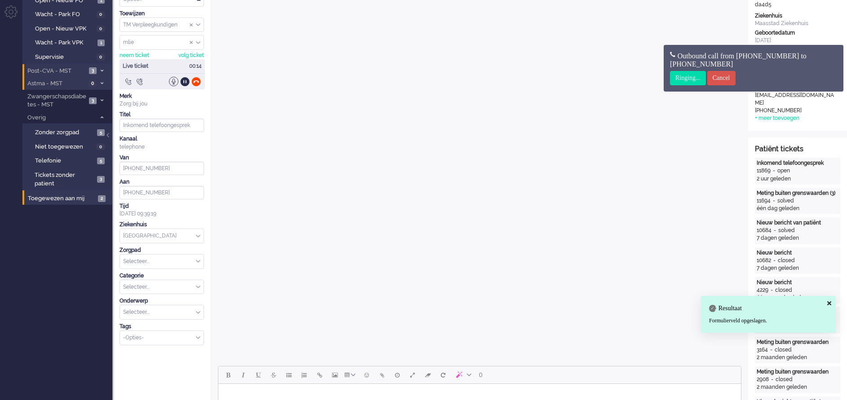
click at [199, 260] on div "Selecteer..." at bounding box center [162, 262] width 84 height 14
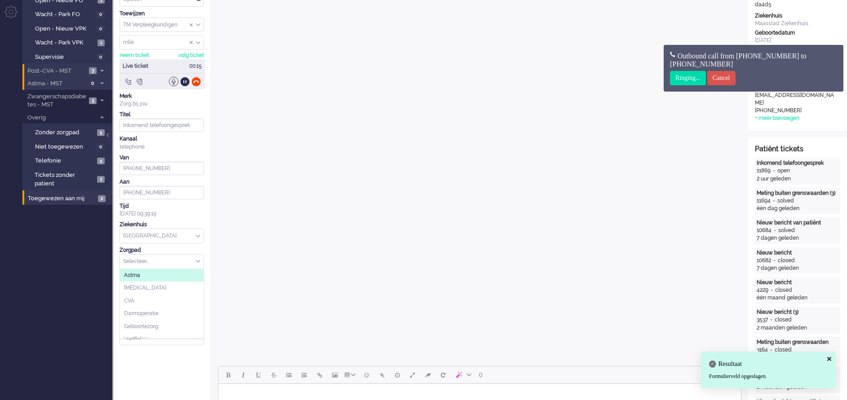
click at [144, 277] on li "Astma" at bounding box center [162, 275] width 84 height 13
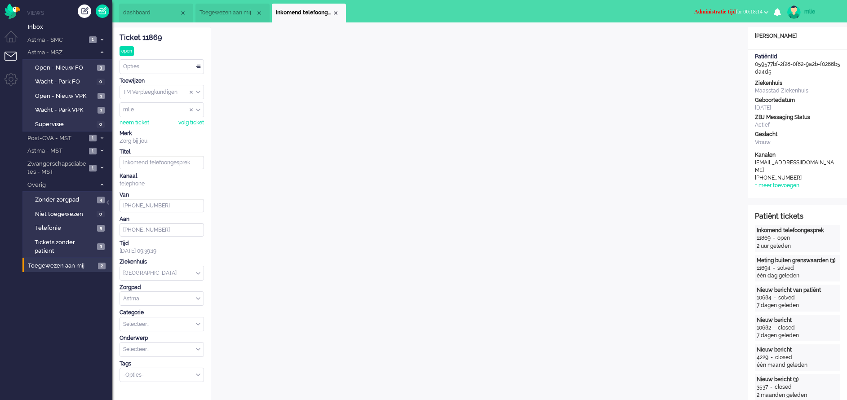
click at [723, 10] on span "Administratie tijd" at bounding box center [714, 12] width 41 height 6
click at [705, 40] on label "Online" at bounding box center [730, 40] width 71 height 8
click at [199, 66] on div "Opties..." at bounding box center [162, 67] width 84 height 14
click at [133, 124] on li "Opgelost" at bounding box center [162, 130] width 84 height 13
click at [338, 11] on div "Close tab" at bounding box center [335, 12] width 7 height 7
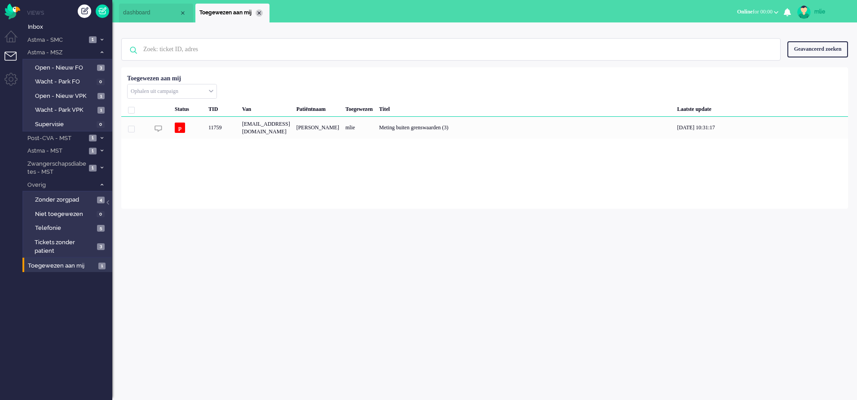
click at [259, 12] on div "Close tab" at bounding box center [259, 12] width 7 height 7
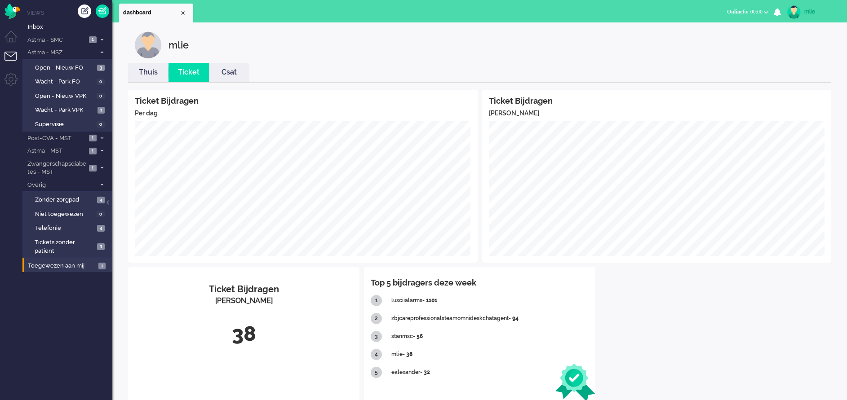
click at [147, 71] on link "Thuis" at bounding box center [148, 72] width 40 height 10
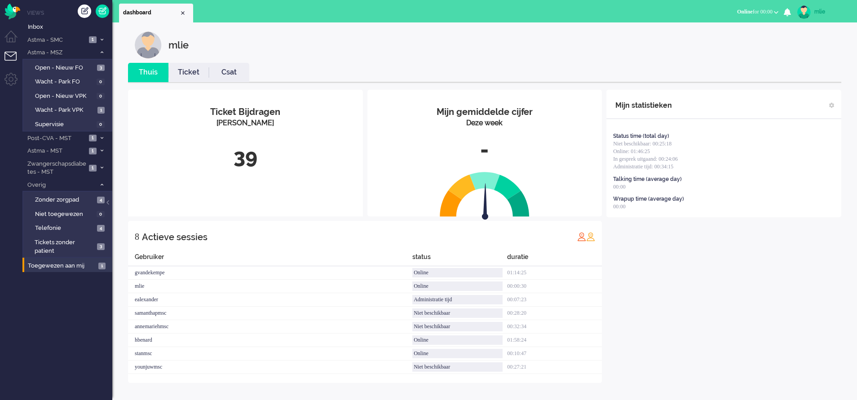
click at [186, 75] on link "Ticket" at bounding box center [188, 72] width 40 height 10
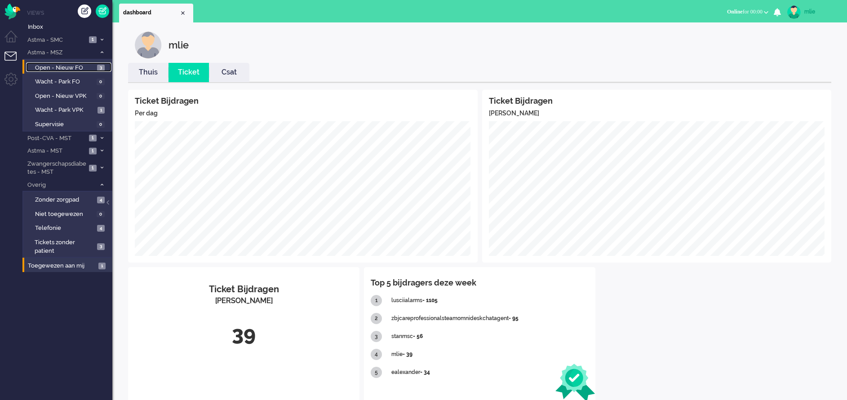
click at [71, 69] on span "Open - Nieuw FO" at bounding box center [65, 68] width 60 height 9
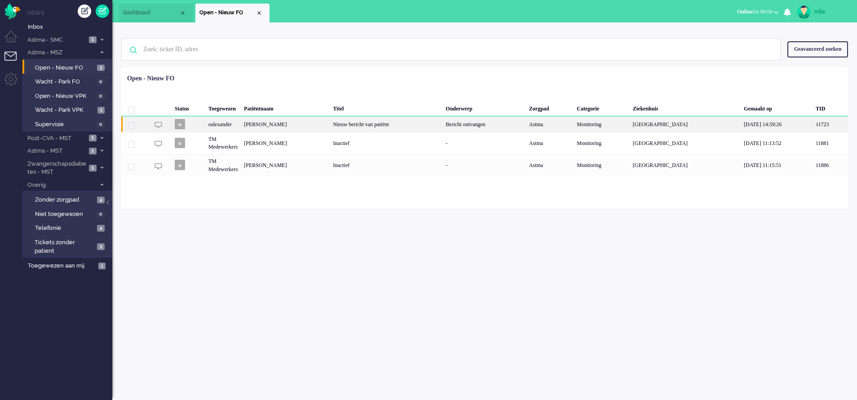
click at [416, 129] on div "Nieuw bericht van patiënt" at bounding box center [386, 124] width 113 height 16
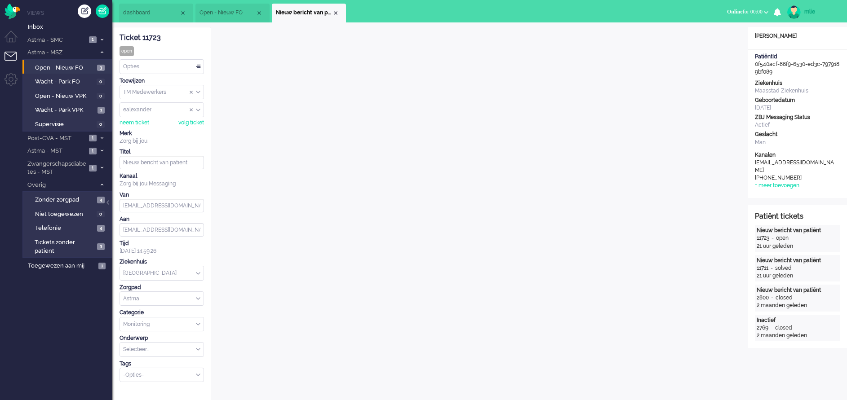
click at [339, 13] on li "Nieuw bericht van patiënt" at bounding box center [309, 13] width 74 height 19
click at [335, 13] on div "Close tab" at bounding box center [335, 12] width 7 height 7
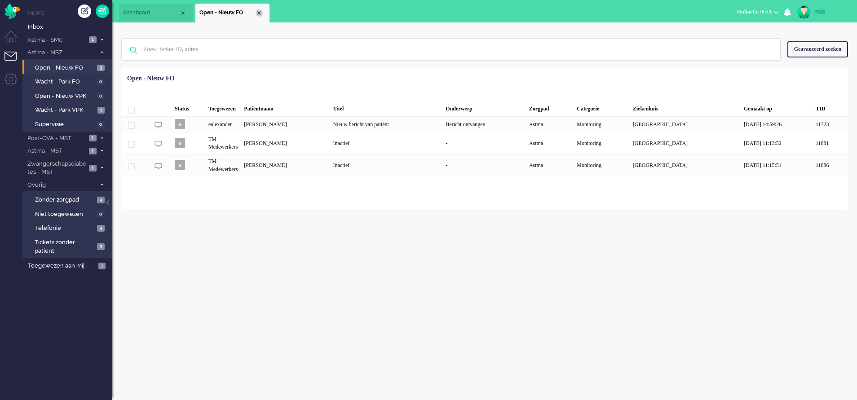
click at [256, 11] on div "Close tab" at bounding box center [259, 12] width 7 height 7
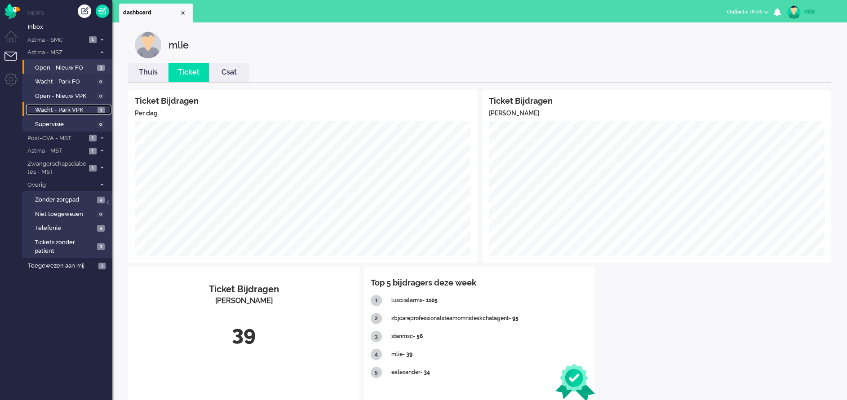
click at [73, 113] on span "Wacht - Park VPK" at bounding box center [65, 110] width 60 height 9
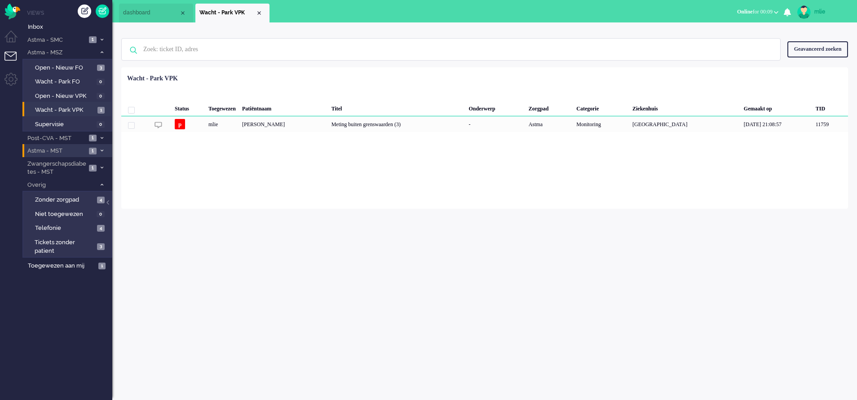
click at [97, 151] on li "Astma - MST 1" at bounding box center [67, 150] width 90 height 13
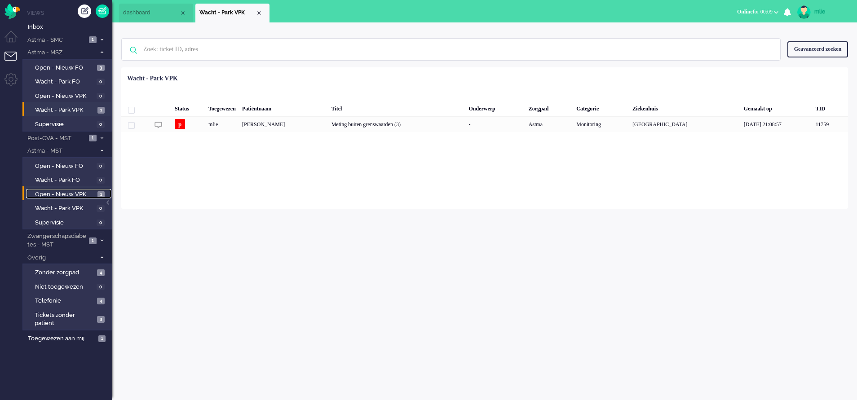
click at [54, 194] on span "Open - Nieuw VPK" at bounding box center [65, 194] width 60 height 9
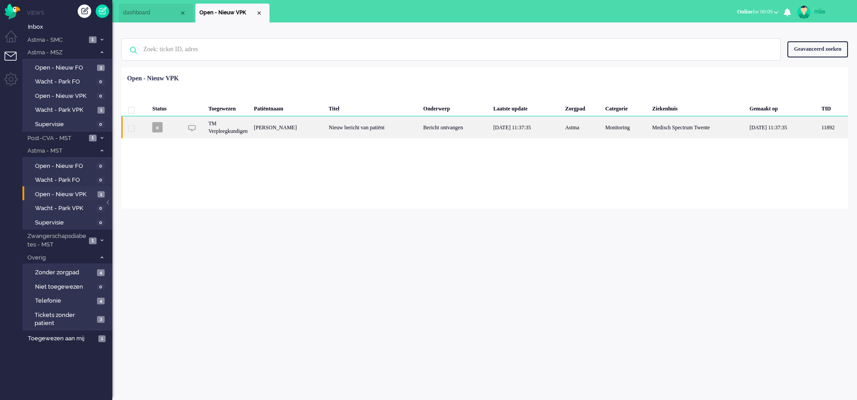
click at [420, 133] on div "Nieuw bericht van patiënt" at bounding box center [373, 127] width 95 height 22
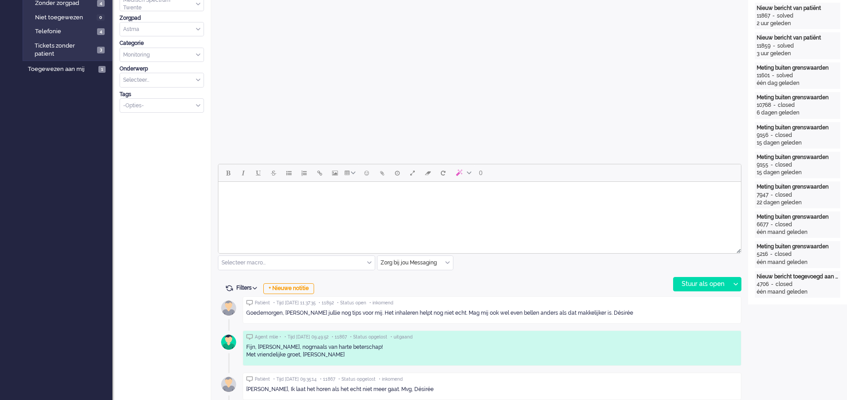
scroll to position [233, 0]
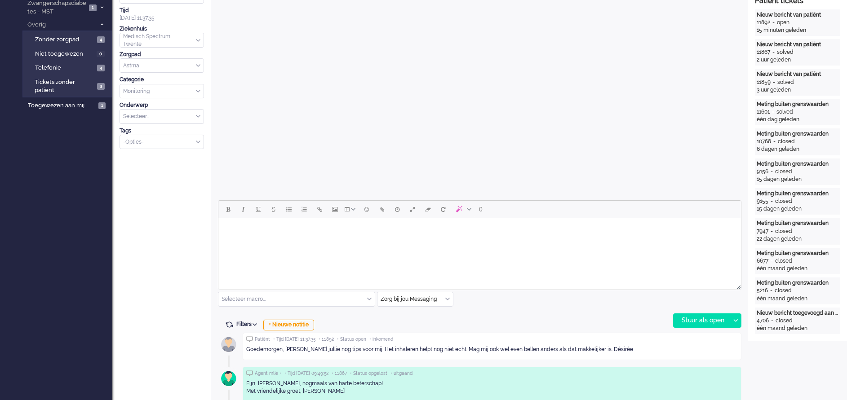
click at [446, 300] on div "Zorg bij jou Messaging" at bounding box center [414, 299] width 75 height 14
click at [419, 322] on span "uitgaand telefoon" at bounding box center [403, 326] width 44 height 8
click at [697, 321] on div "Stuur als open" at bounding box center [701, 320] width 56 height 13
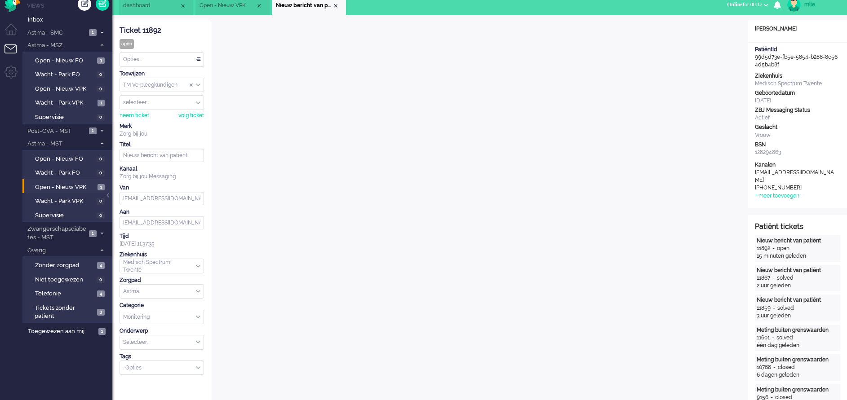
scroll to position [0, 0]
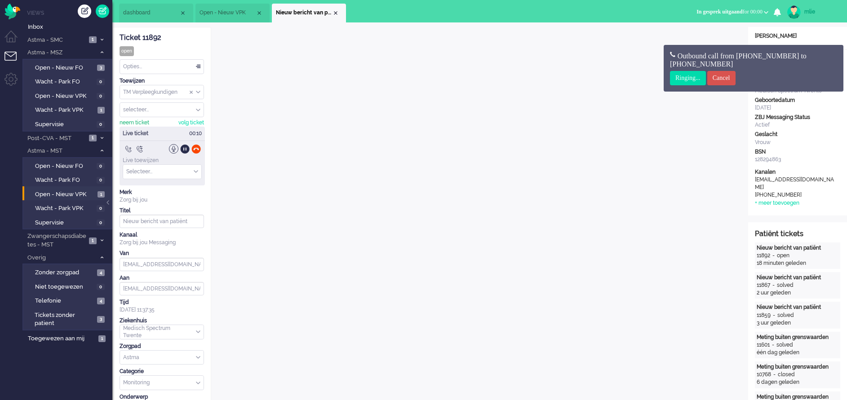
click at [128, 120] on div "neem ticket" at bounding box center [134, 123] width 30 height 8
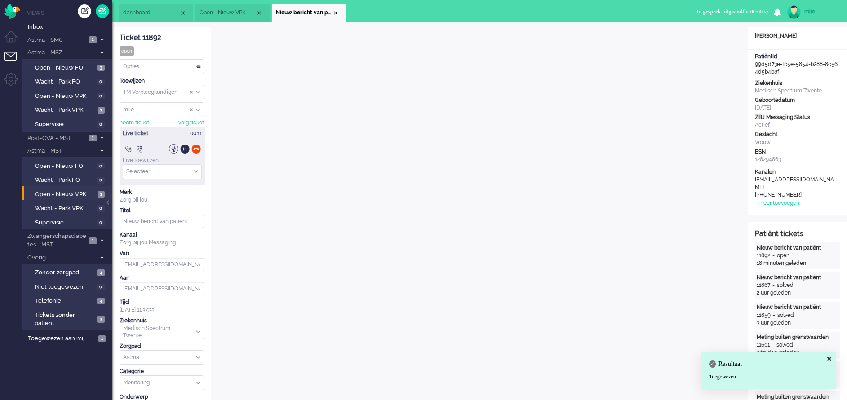
click at [196, 64] on div "Opties..." at bounding box center [162, 67] width 84 height 14
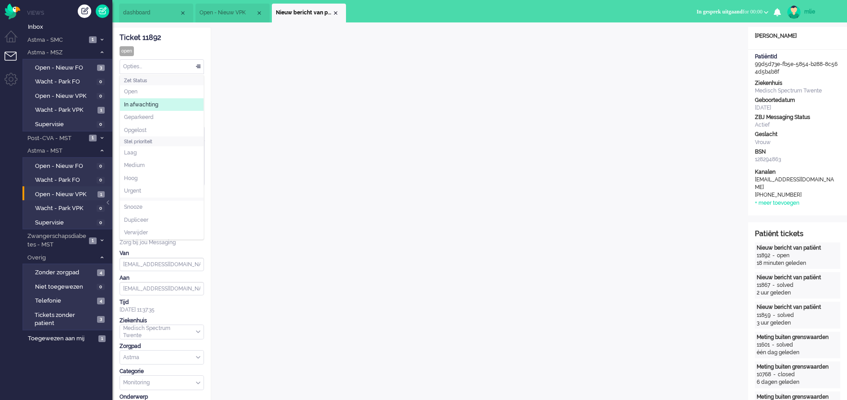
click at [141, 105] on span "In afwachting" at bounding box center [141, 105] width 34 height 8
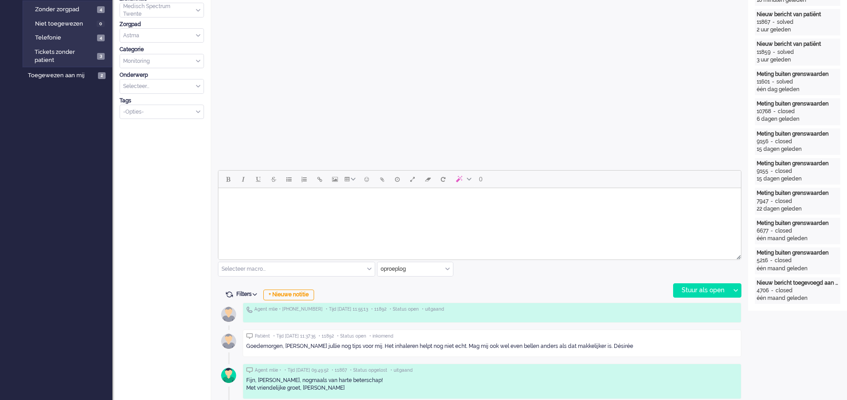
scroll to position [269, 0]
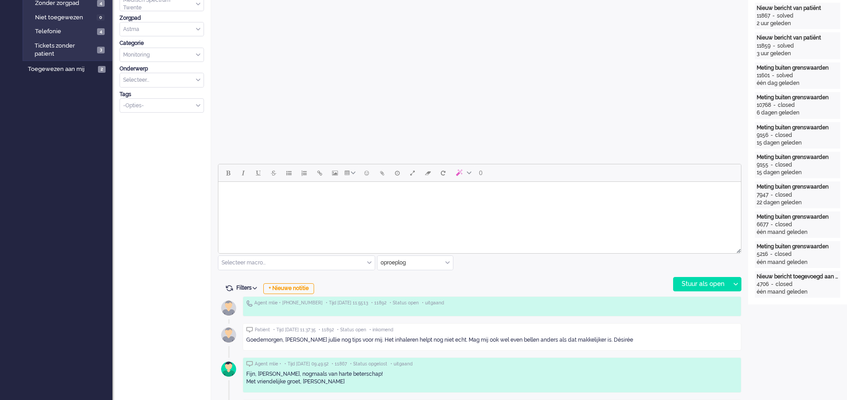
click at [258, 201] on html at bounding box center [479, 193] width 522 height 23
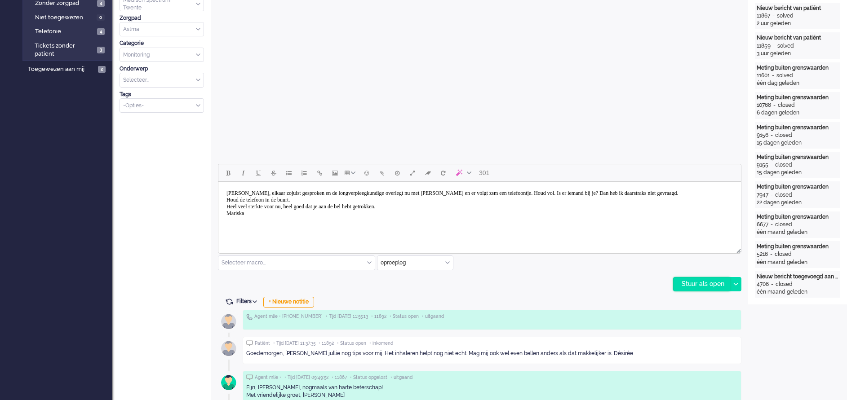
click at [693, 282] on div "Stuur als open" at bounding box center [701, 284] width 56 height 13
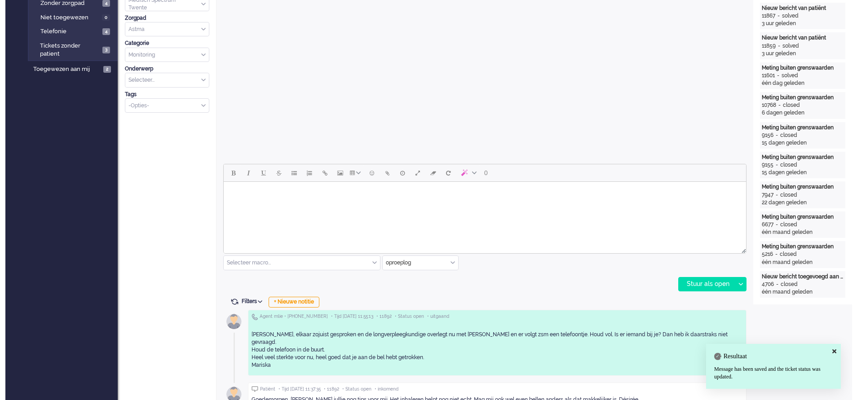
scroll to position [0, 0]
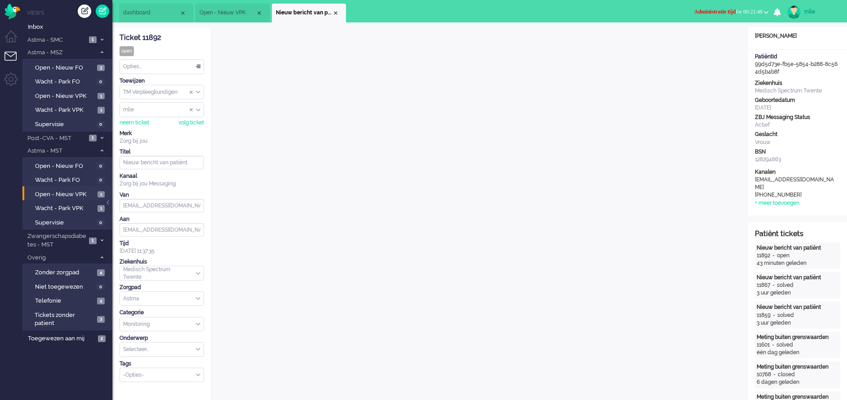
click at [699, 10] on span "Administratie tijd" at bounding box center [714, 12] width 41 height 6
click at [707, 40] on label "Online" at bounding box center [730, 40] width 71 height 8
click at [197, 65] on div "Opties..." at bounding box center [162, 67] width 84 height 14
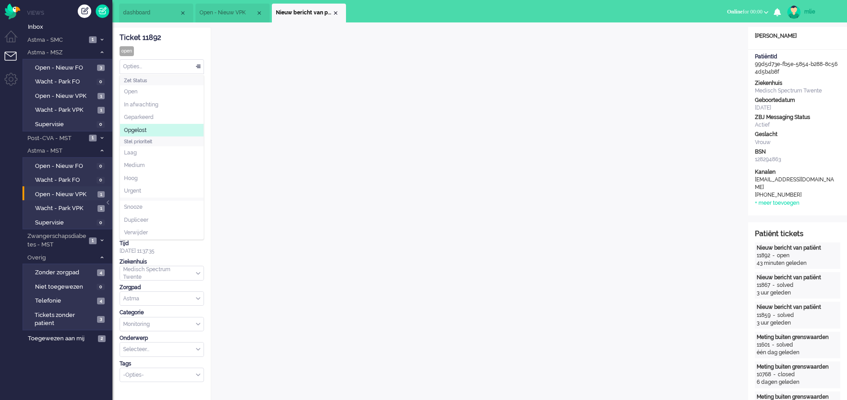
click at [136, 129] on span "Opgelost" at bounding box center [135, 131] width 22 height 8
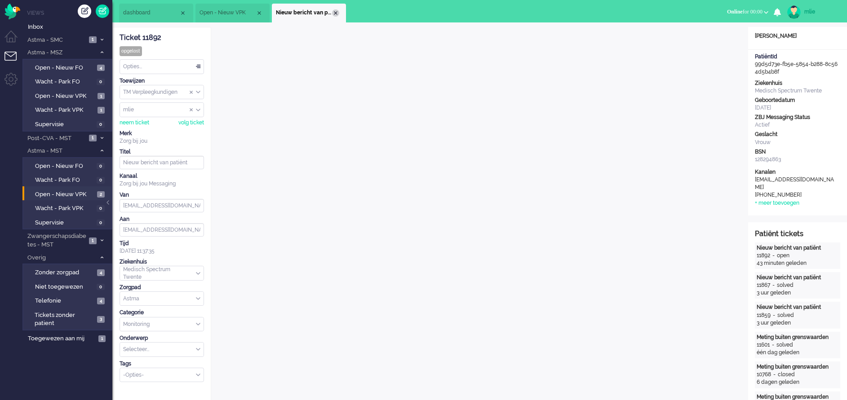
click at [335, 11] on div "Close tab" at bounding box center [335, 12] width 7 height 7
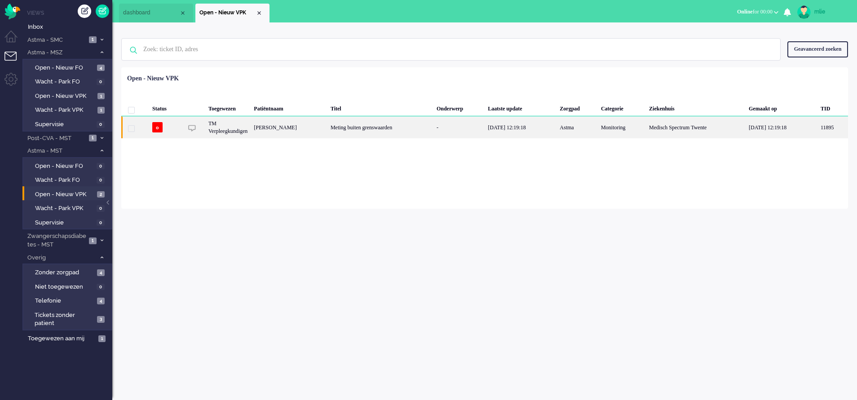
click at [406, 127] on div "Meting buiten grenswaarden" at bounding box center [380, 127] width 106 height 22
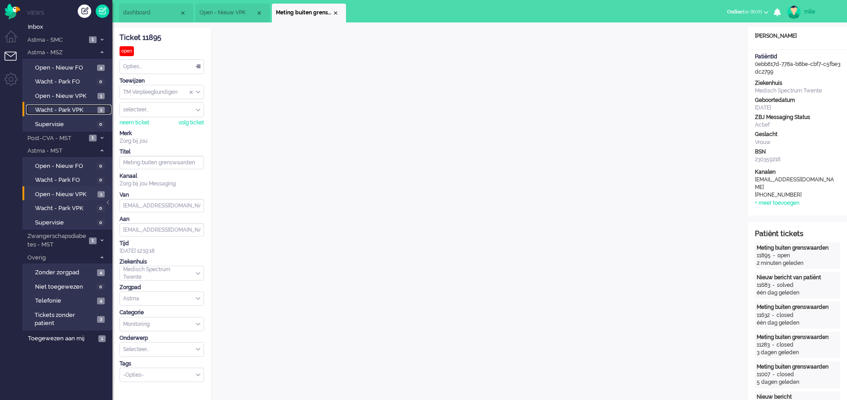
click at [62, 108] on span "Wacht - Park VPK" at bounding box center [65, 110] width 60 height 9
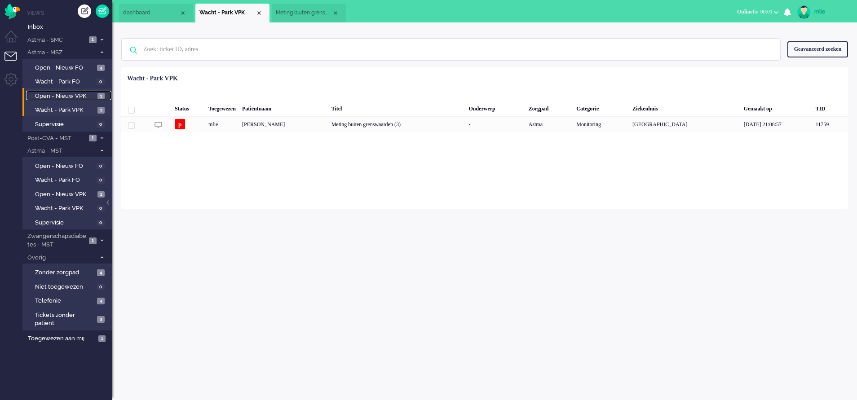
click at [55, 93] on span "Open - Nieuw VPK" at bounding box center [65, 96] width 60 height 9
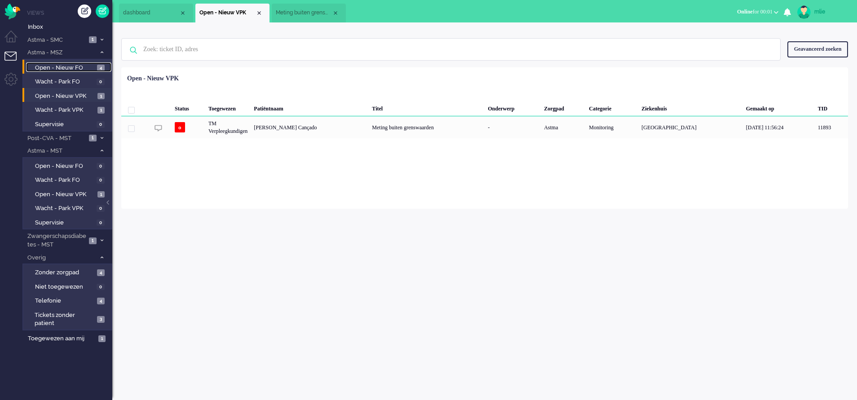
click at [55, 65] on span "Open - Nieuw FO" at bounding box center [65, 68] width 60 height 9
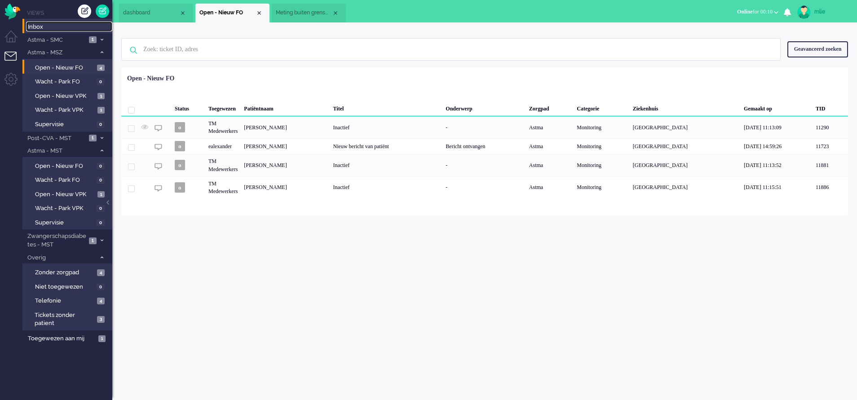
click at [41, 22] on link "Inbox" at bounding box center [69, 27] width 86 height 10
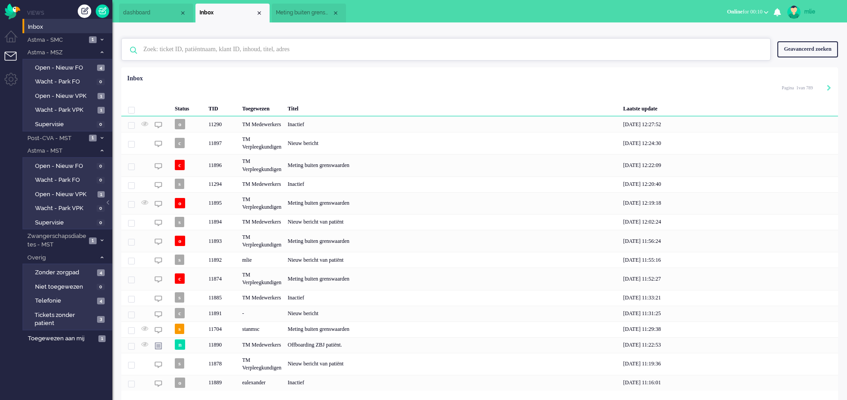
click at [266, 50] on input "text" at bounding box center [447, 50] width 621 height 22
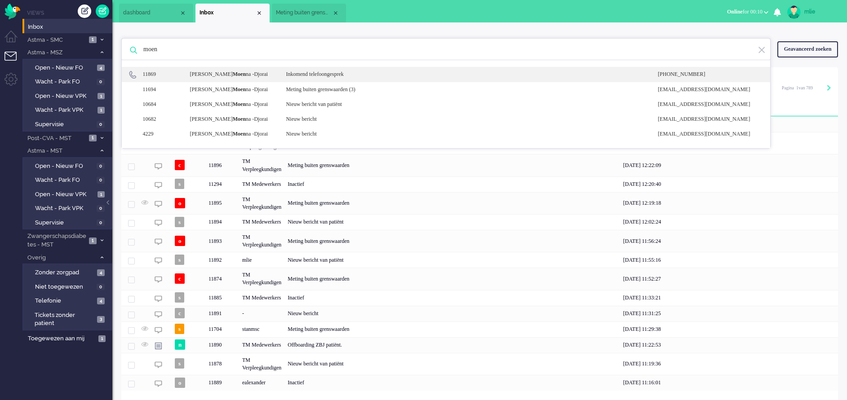
type input "moen"
click at [353, 75] on div "Inkomend telefoongesprek" at bounding box center [465, 75] width 372 height 8
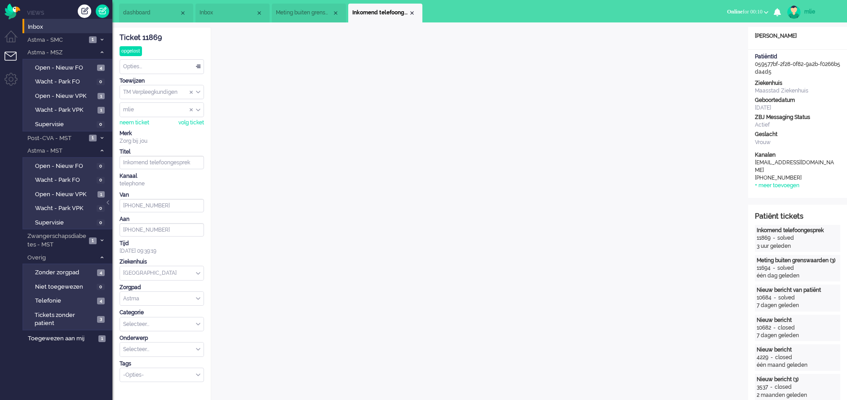
scroll to position [27, 0]
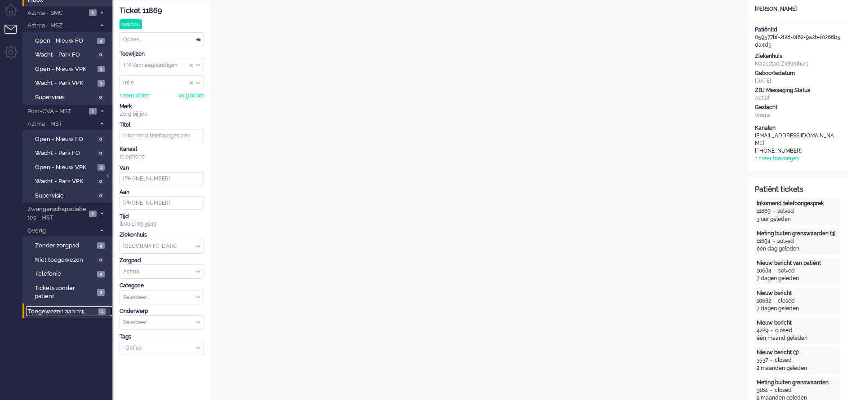
click at [56, 309] on span "Toegewezen aan mij" at bounding box center [62, 312] width 68 height 9
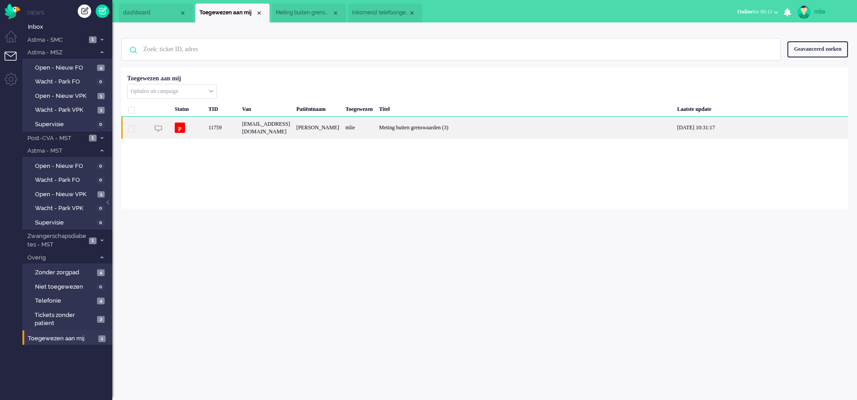
click at [469, 133] on div "Meting buiten grenswaarden (3)" at bounding box center [525, 128] width 298 height 22
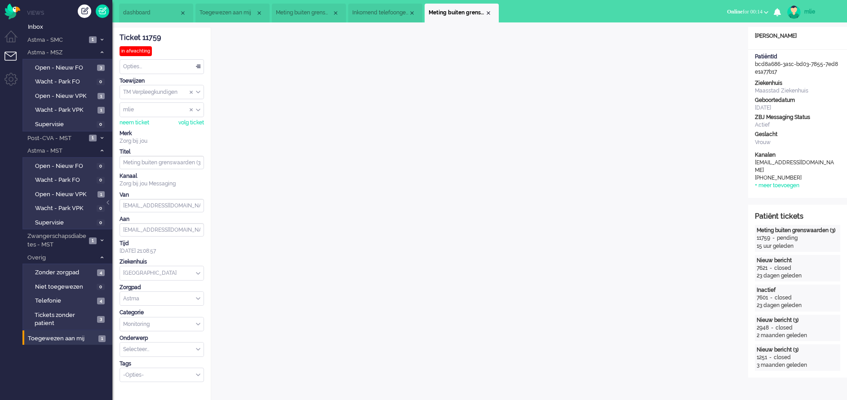
click at [731, 7] on button "Online for 00:14" at bounding box center [747, 11] width 52 height 13
click at [56, 193] on span "Open - Nieuw VPK" at bounding box center [65, 194] width 60 height 9
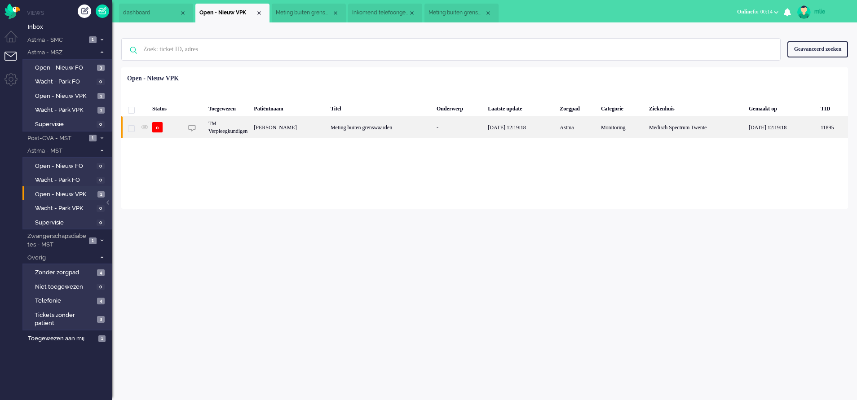
click at [385, 124] on div "Meting buiten grenswaarden" at bounding box center [380, 127] width 106 height 22
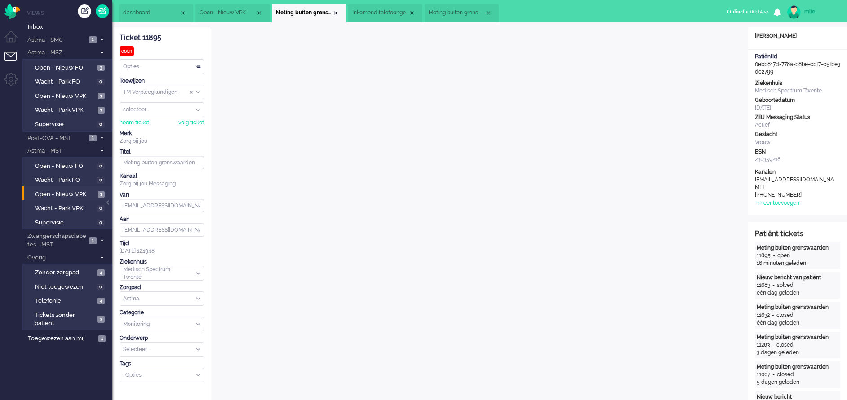
click at [806, 8] on div "mlie" at bounding box center [821, 11] width 34 height 9
click at [782, 71] on link "Uitloggen" at bounding box center [811, 72] width 62 height 9
